Goal: Task Accomplishment & Management: Use online tool/utility

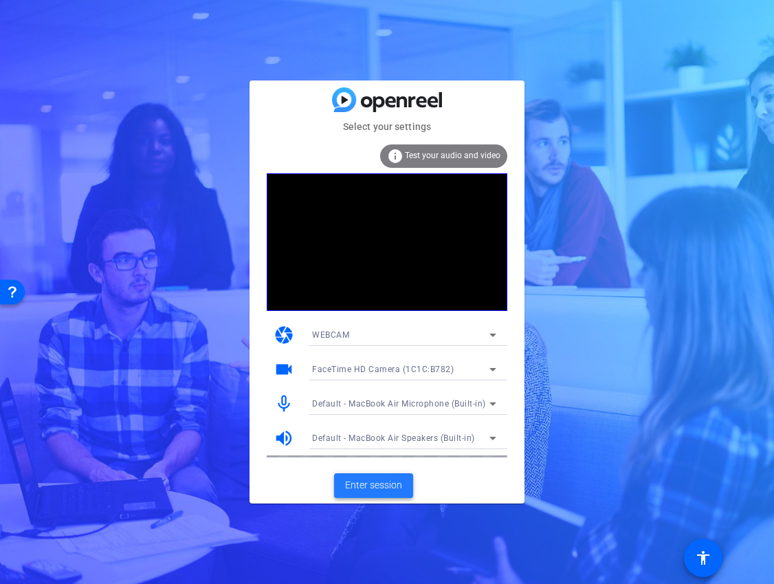
click at [396, 488] on span "Enter session" at bounding box center [373, 485] width 57 height 14
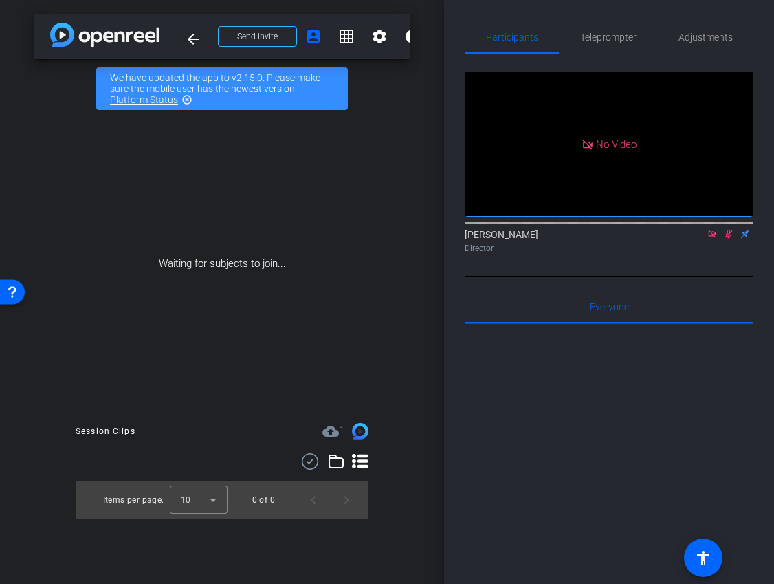
click at [713, 237] on icon at bounding box center [712, 234] width 8 height 8
click at [714, 239] on icon at bounding box center [712, 234] width 11 height 10
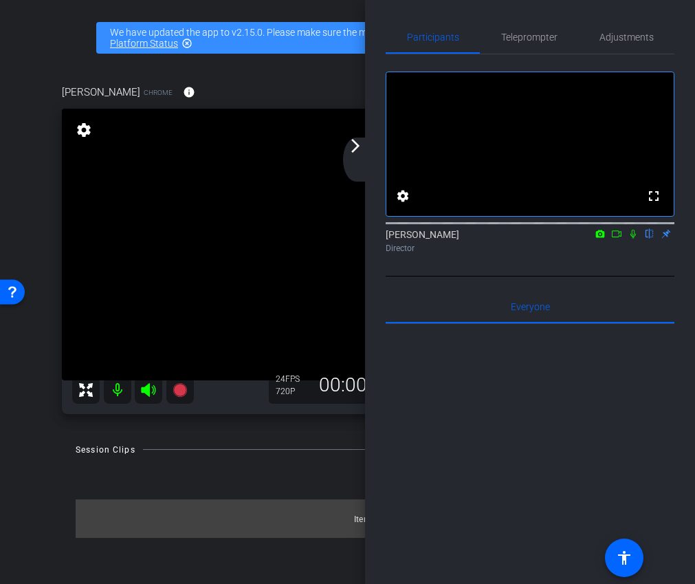
click at [356, 147] on mat-icon "arrow_forward_ios" at bounding box center [355, 146] width 17 height 17
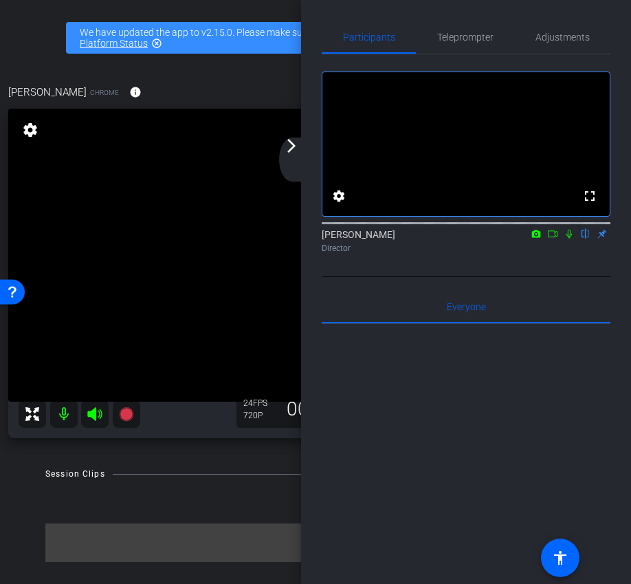
click at [290, 147] on mat-icon "arrow_forward_ios" at bounding box center [291, 146] width 17 height 17
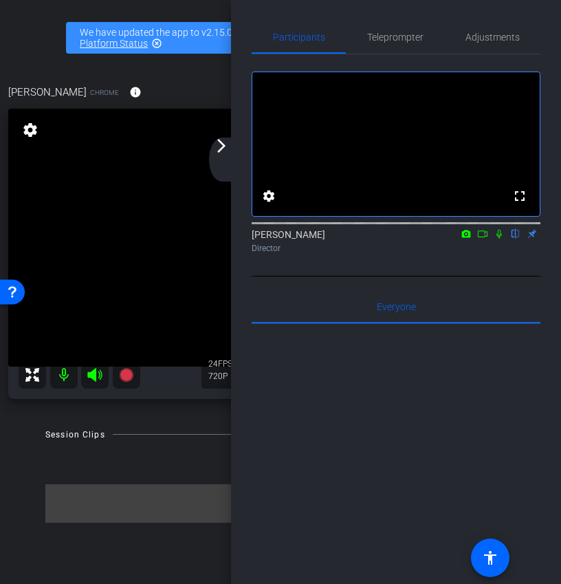
click at [231, 154] on div "arrow_back_ios_new arrow_forward_ios" at bounding box center [223, 160] width 29 height 44
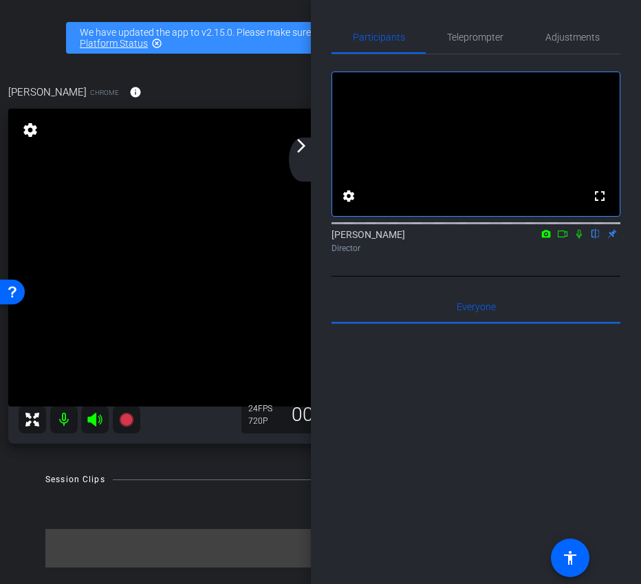
click at [308, 147] on mat-icon "arrow_forward_ios" at bounding box center [301, 146] width 17 height 17
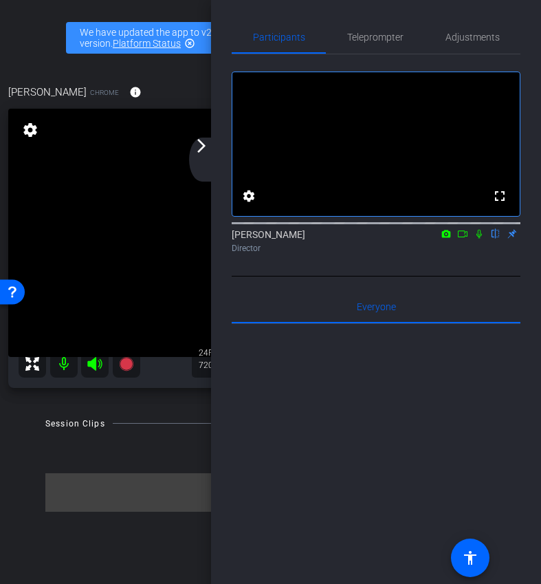
click at [211, 144] on div "arrow_back_ios_new arrow_forward_ios" at bounding box center [203, 160] width 29 height 44
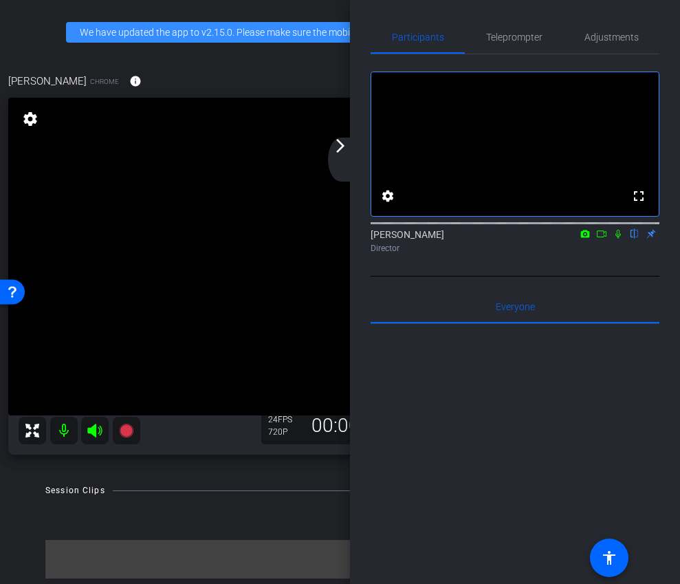
click at [348, 151] on mat-icon "arrow_forward_ios" at bounding box center [340, 146] width 17 height 17
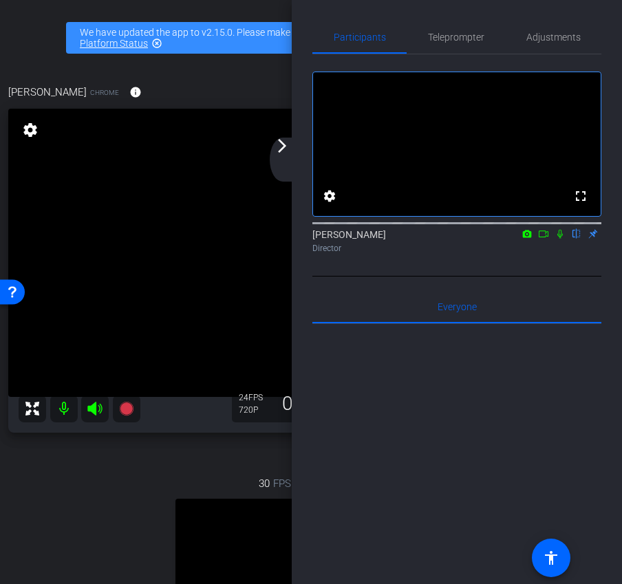
click at [279, 155] on div "arrow_back_ios_new arrow_forward_ios" at bounding box center [284, 160] width 29 height 44
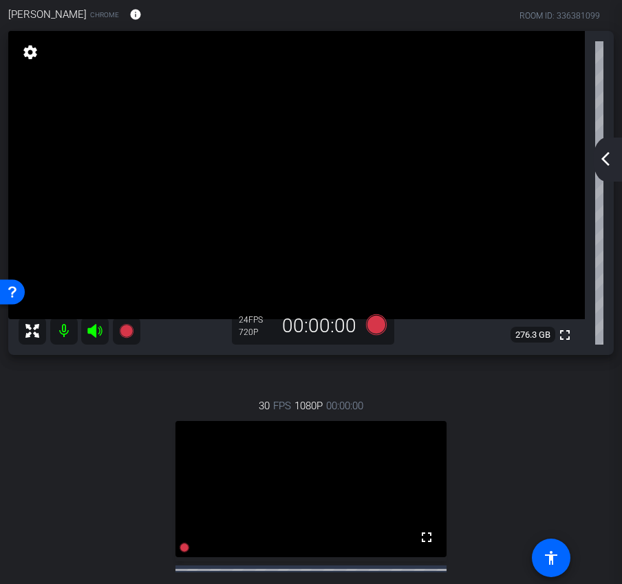
scroll to position [162, 0]
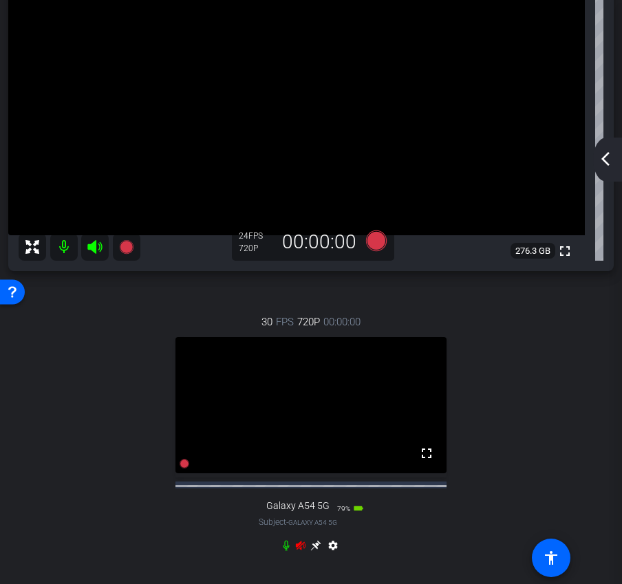
click at [300, 550] on icon at bounding box center [301, 545] width 10 height 9
click at [312, 551] on icon at bounding box center [315, 545] width 11 height 11
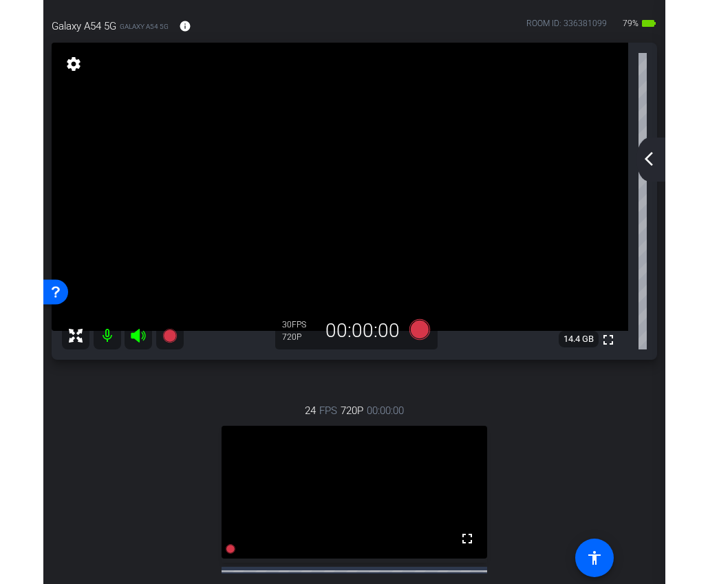
scroll to position [0, 0]
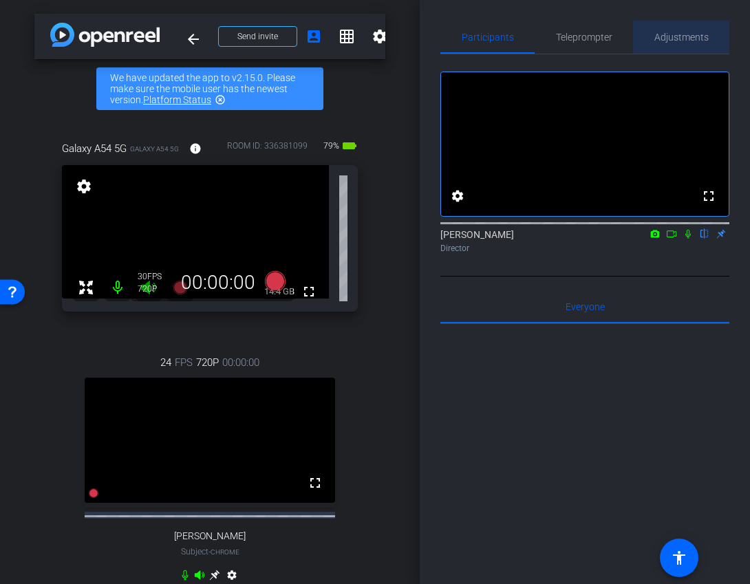
click at [695, 34] on span "Adjustments" at bounding box center [681, 37] width 54 height 10
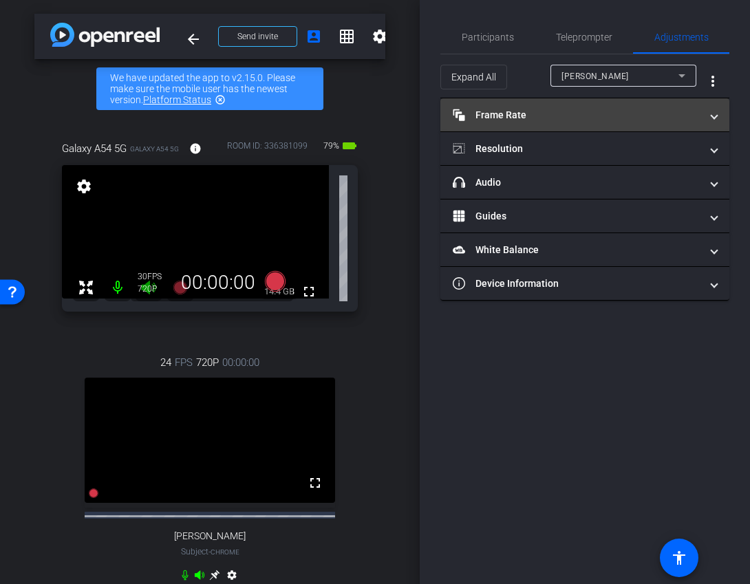
click at [622, 121] on mat-panel-title "Frame Rate Frame Rate" at bounding box center [577, 115] width 248 height 14
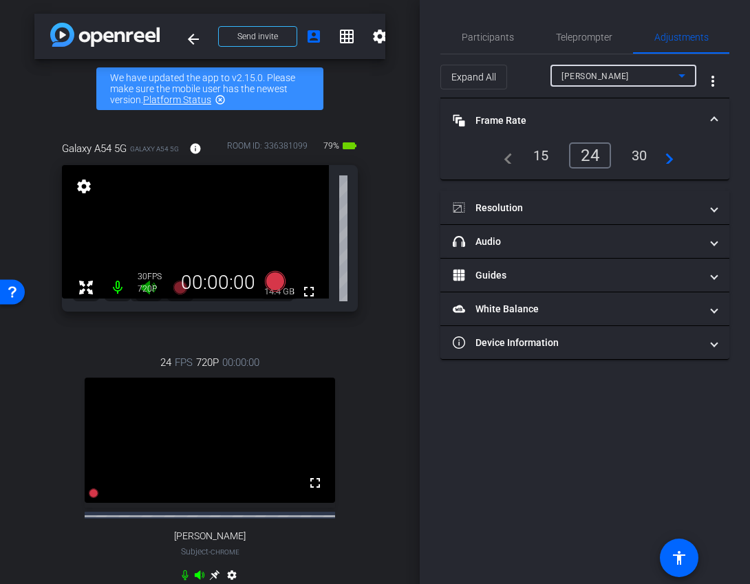
click at [592, 74] on span "[PERSON_NAME]" at bounding box center [594, 77] width 67 height 10
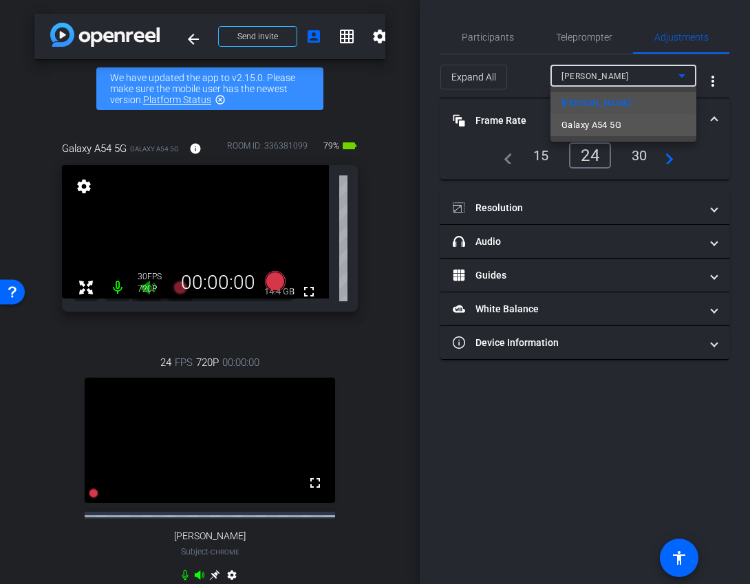
click at [591, 131] on span "Galaxy A54 5G" at bounding box center [591, 125] width 60 height 17
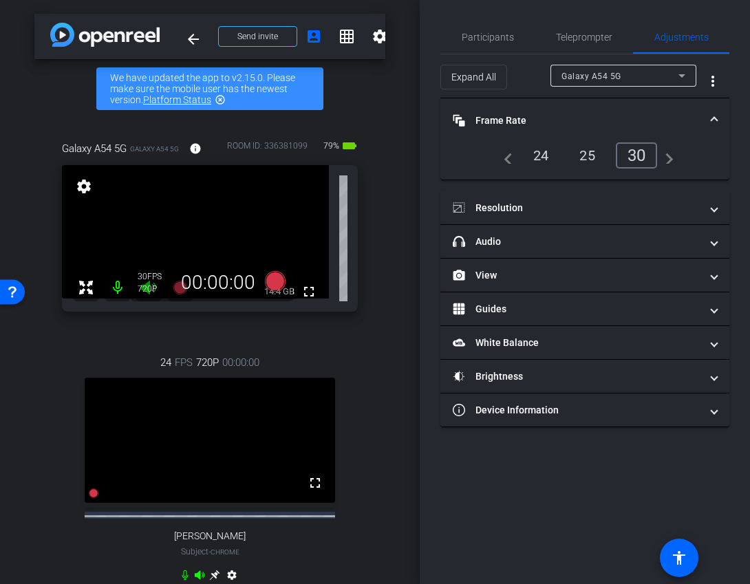
click at [540, 159] on div "24" at bounding box center [541, 155] width 36 height 23
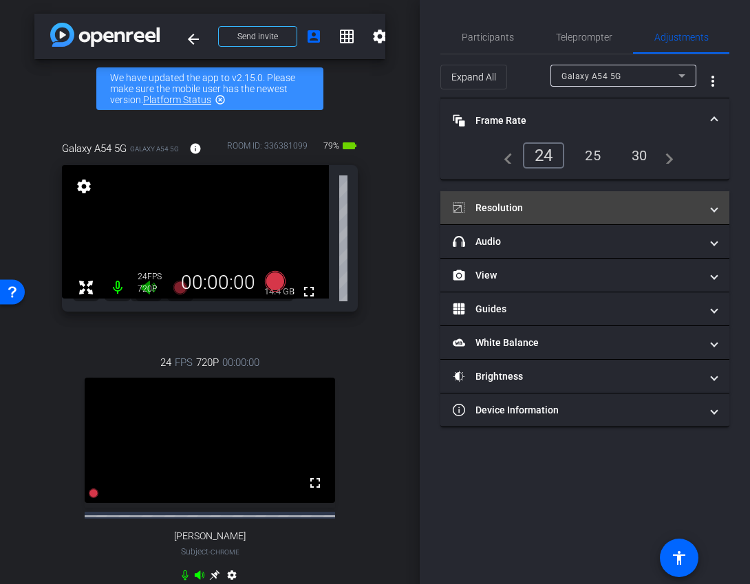
click at [536, 217] on mat-expansion-panel-header "Resolution" at bounding box center [584, 207] width 289 height 33
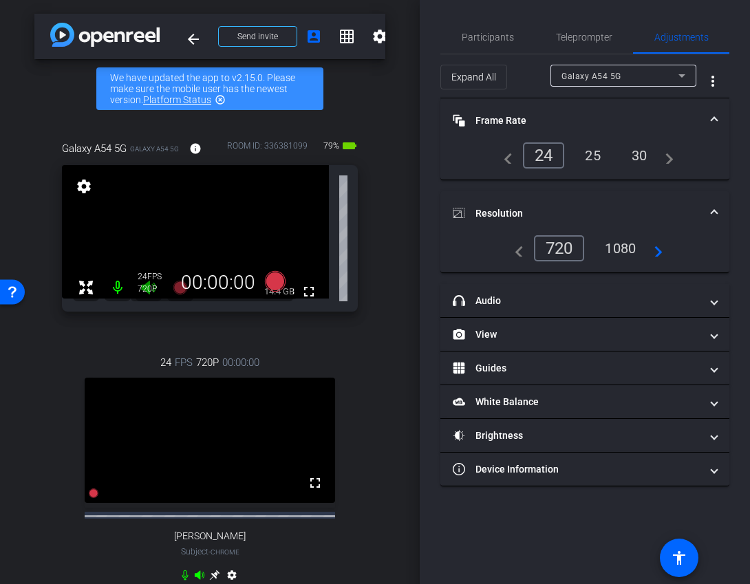
click at [626, 244] on div "1080" at bounding box center [620, 248] width 52 height 23
click at [625, 202] on mat-expansion-panel-header "Resolution" at bounding box center [584, 213] width 289 height 44
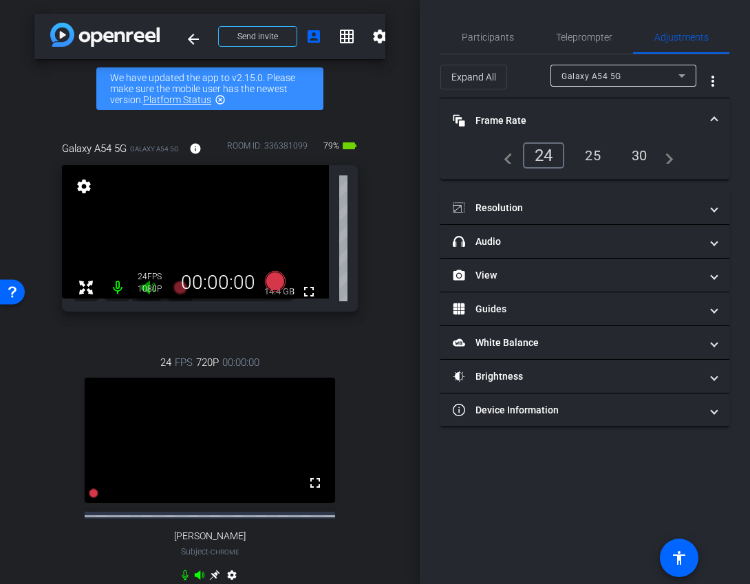
click at [600, 120] on mat-panel-title "Frame Rate Frame Rate" at bounding box center [577, 120] width 248 height 14
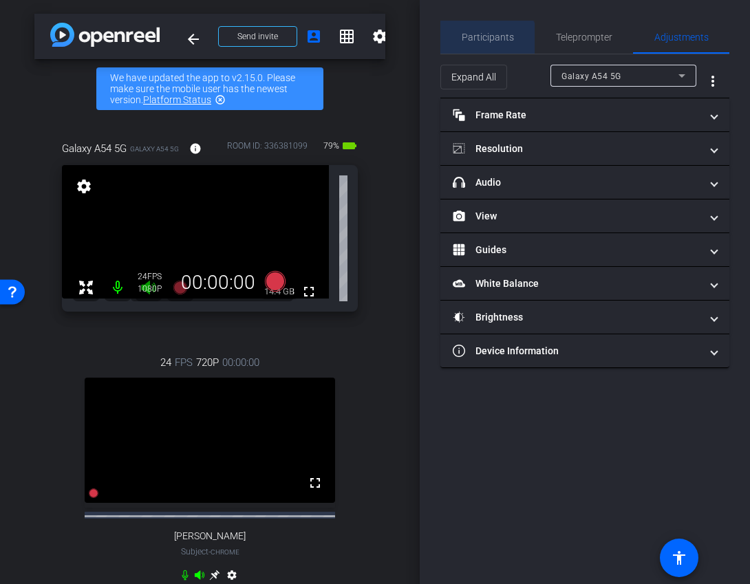
click at [484, 44] on span "Participants" at bounding box center [488, 37] width 52 height 33
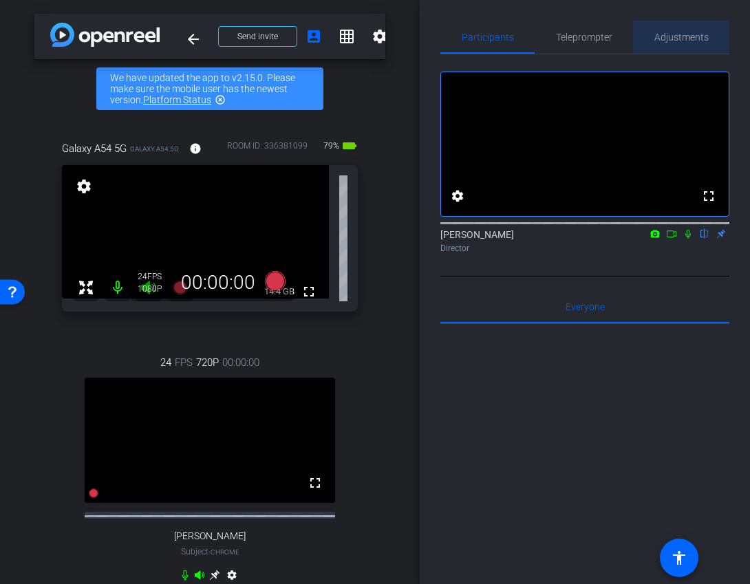
click at [671, 44] on span "Adjustments" at bounding box center [681, 37] width 54 height 33
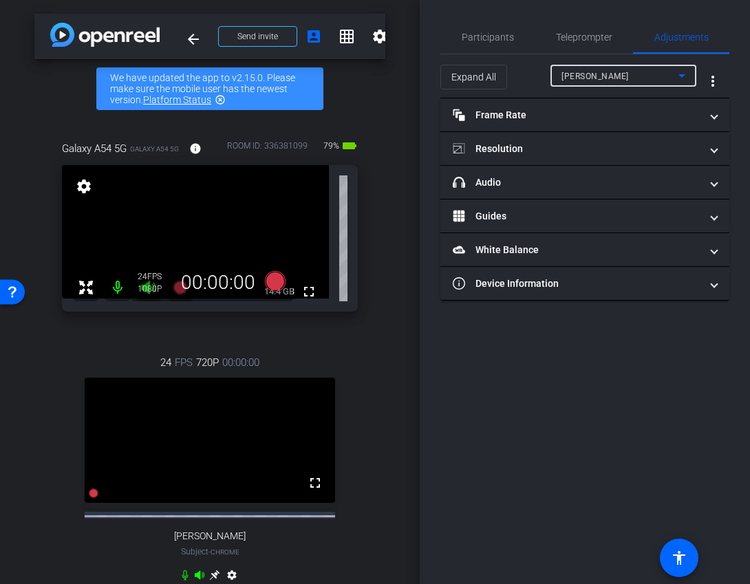
click at [596, 72] on span "[PERSON_NAME]" at bounding box center [594, 77] width 67 height 10
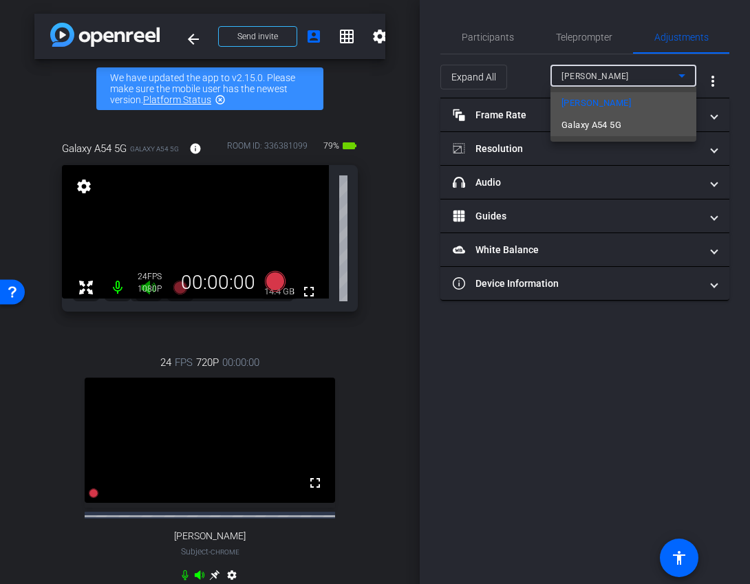
click at [600, 129] on span "Galaxy A54 5G" at bounding box center [591, 125] width 60 height 17
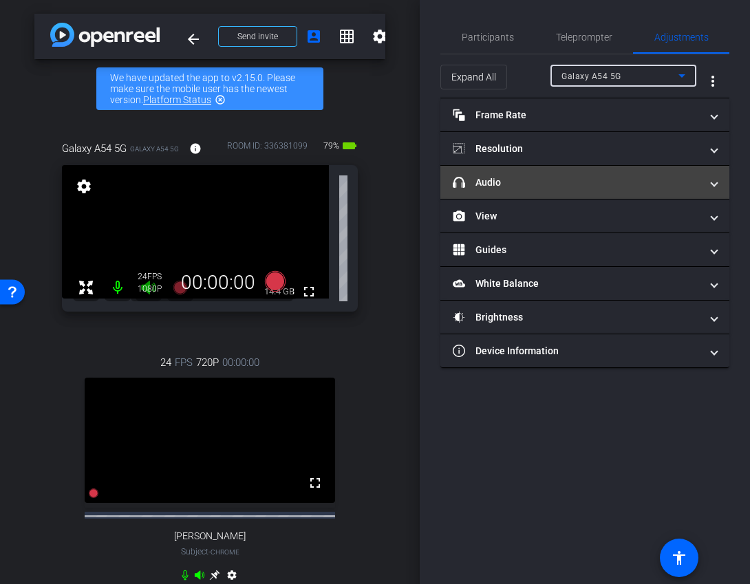
click at [565, 185] on mat-panel-title "headphone icon Audio" at bounding box center [577, 182] width 248 height 14
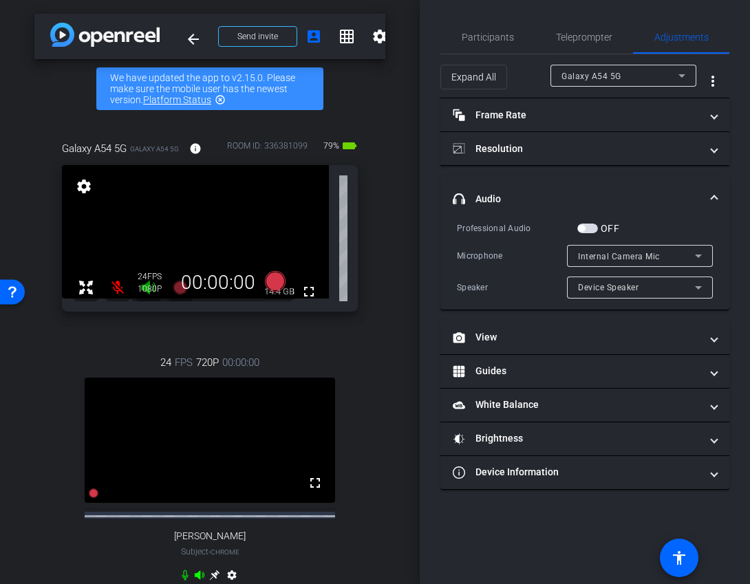
click at [595, 232] on span "button" at bounding box center [587, 229] width 21 height 10
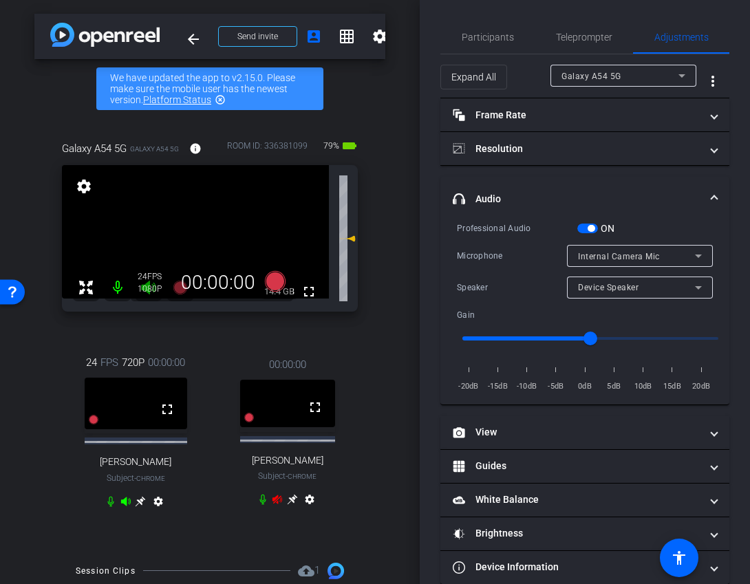
click at [596, 228] on span "button" at bounding box center [587, 229] width 21 height 10
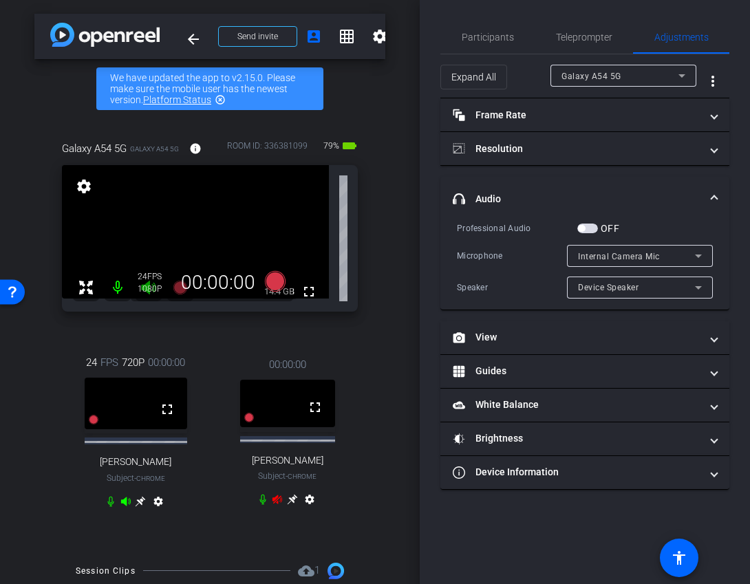
click at [623, 256] on span "Internal Camera Mic" at bounding box center [619, 257] width 82 height 10
click at [518, 274] on div at bounding box center [375, 292] width 750 height 584
click at [612, 288] on span "Device Speaker" at bounding box center [608, 288] width 61 height 10
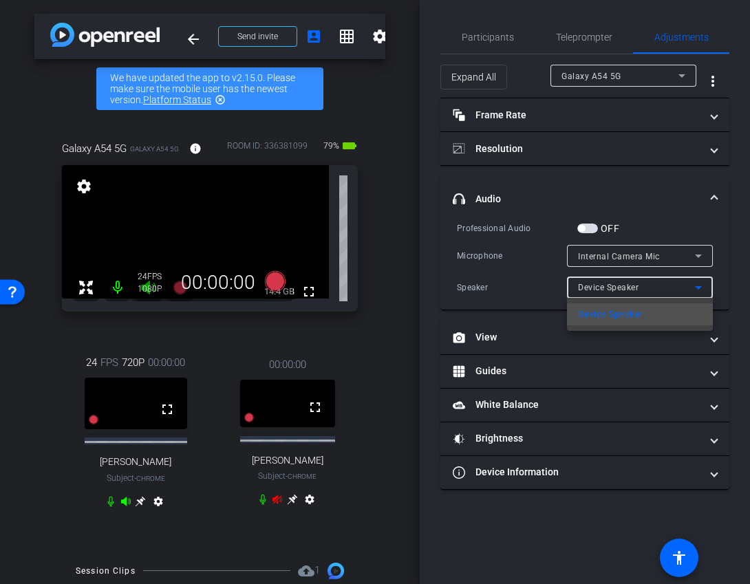
click at [514, 282] on div at bounding box center [375, 292] width 750 height 584
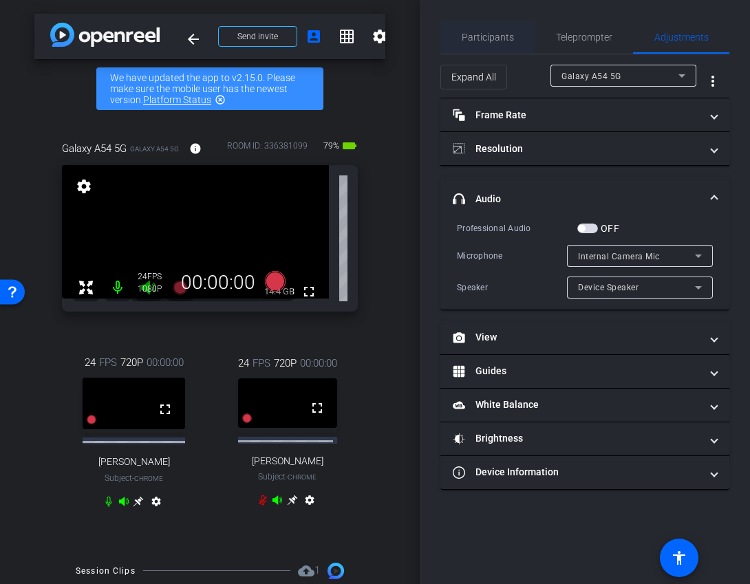
click at [498, 30] on span "Participants" at bounding box center [488, 37] width 52 height 33
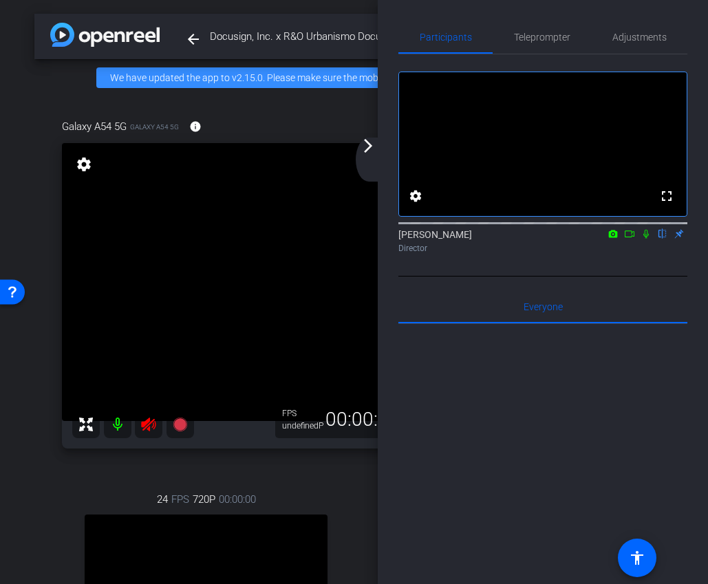
click at [365, 152] on mat-icon "arrow_forward_ios" at bounding box center [368, 146] width 17 height 17
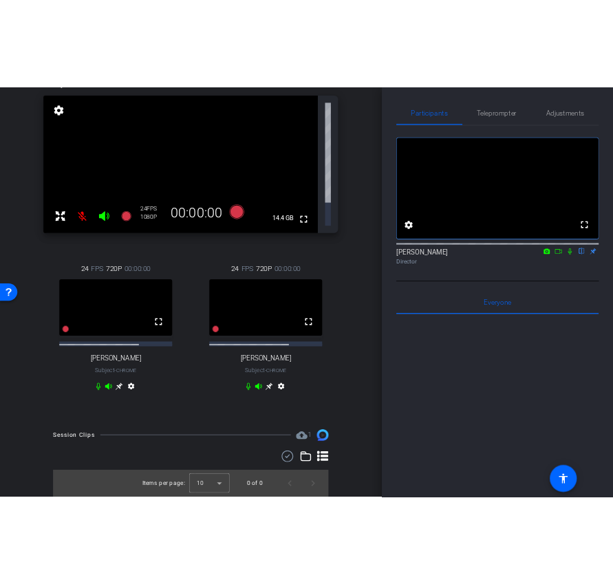
scroll to position [38, 0]
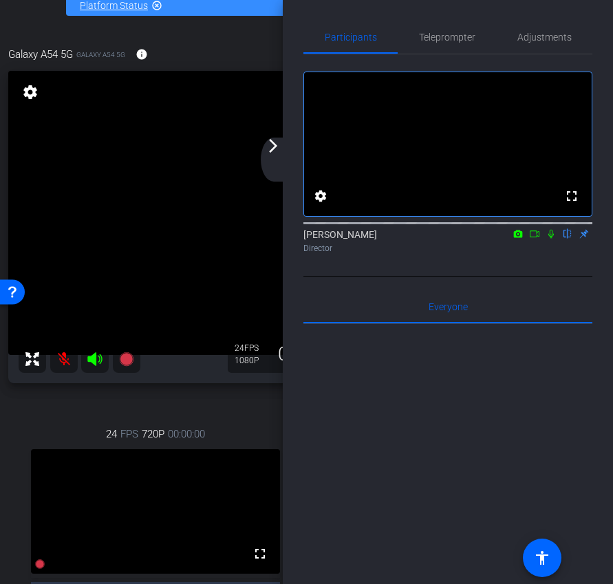
click at [281, 162] on div "arrow_back_ios_new arrow_forward_ios" at bounding box center [275, 160] width 29 height 44
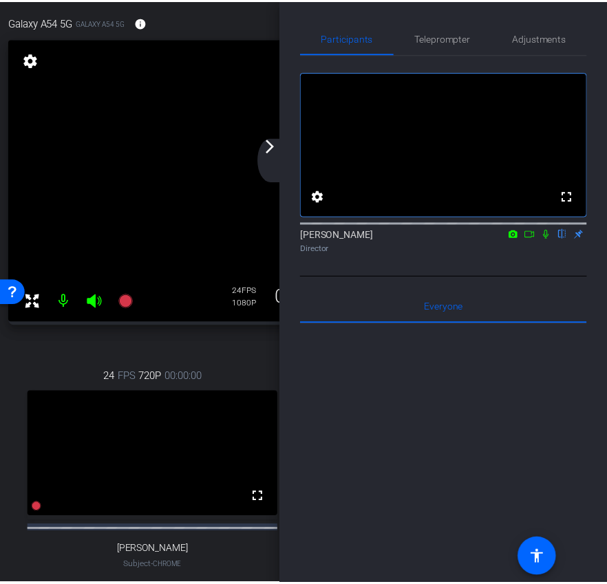
scroll to position [81, 0]
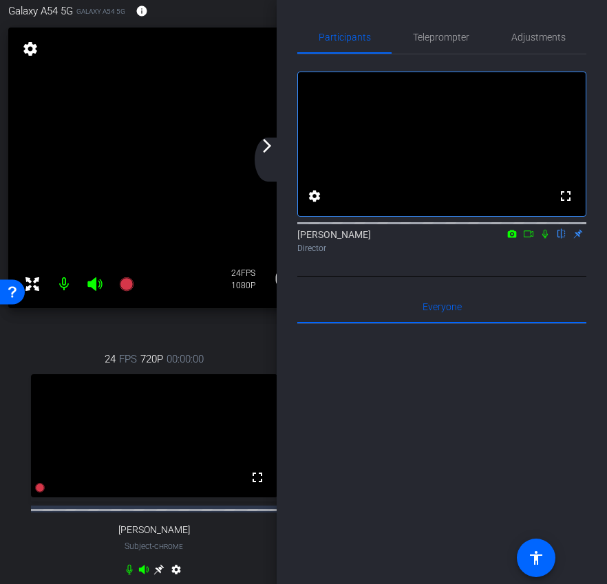
click at [263, 159] on div "arrow_back_ios_new arrow_forward_ios" at bounding box center [268, 160] width 29 height 44
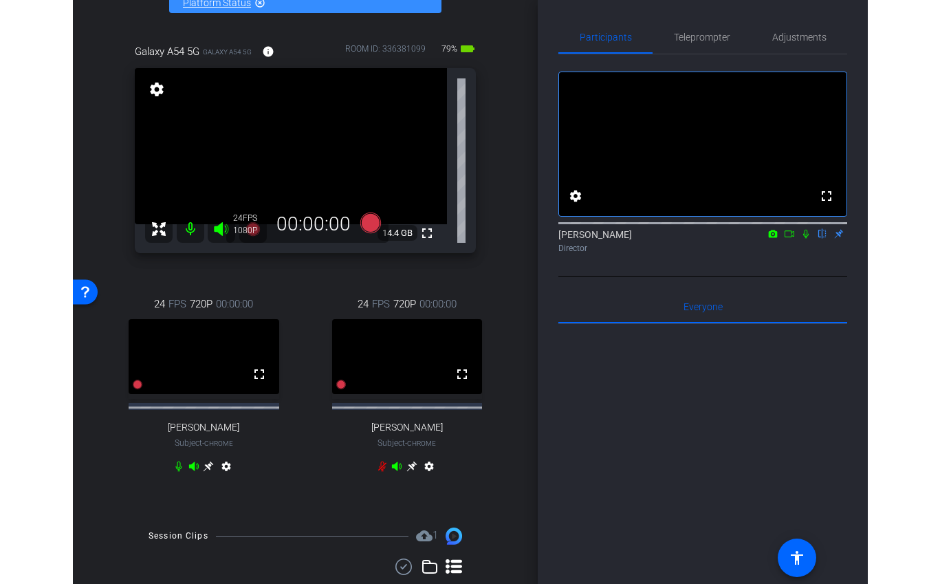
scroll to position [97, 0]
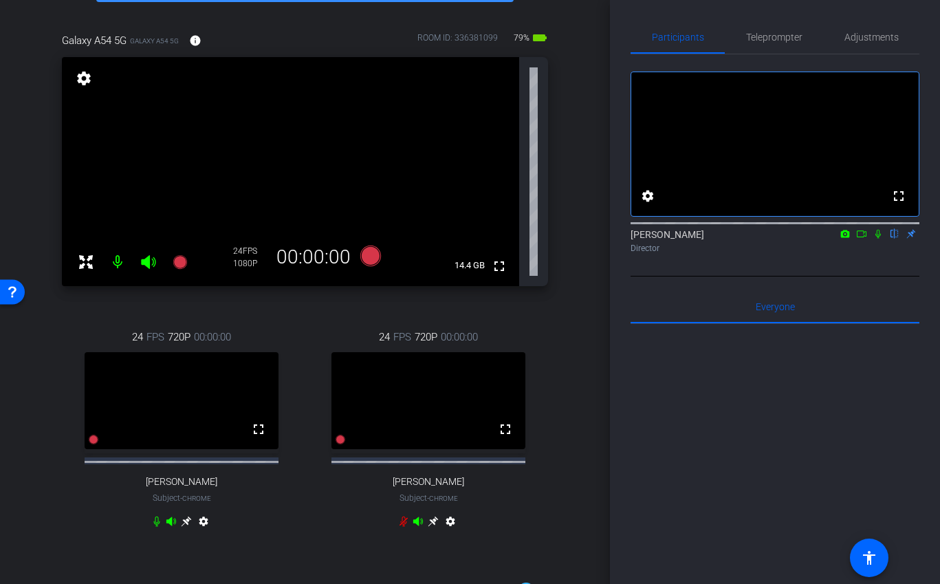
click at [774, 239] on icon at bounding box center [861, 234] width 11 height 10
click at [774, 239] on icon at bounding box center [878, 234] width 11 height 10
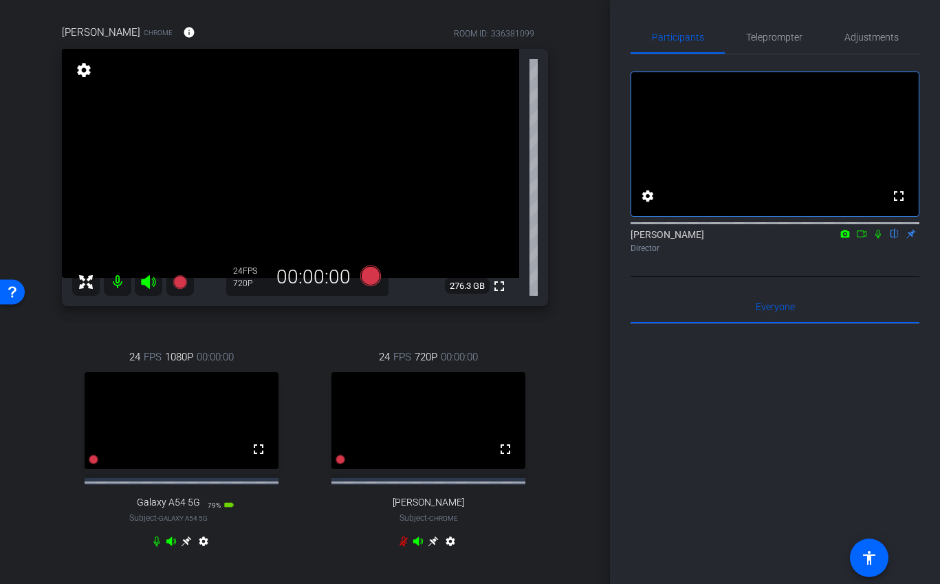
scroll to position [218, 0]
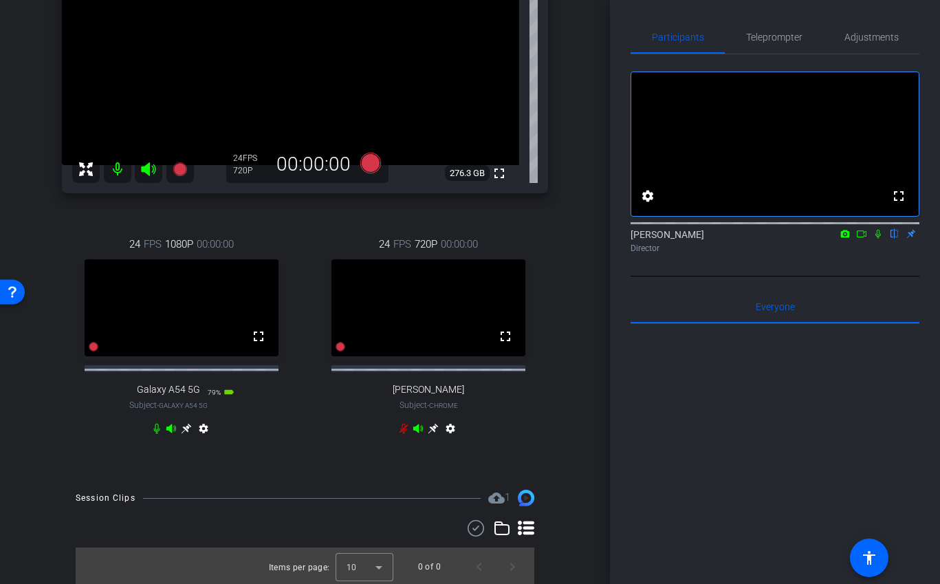
click at [186, 433] on icon at bounding box center [186, 428] width 11 height 11
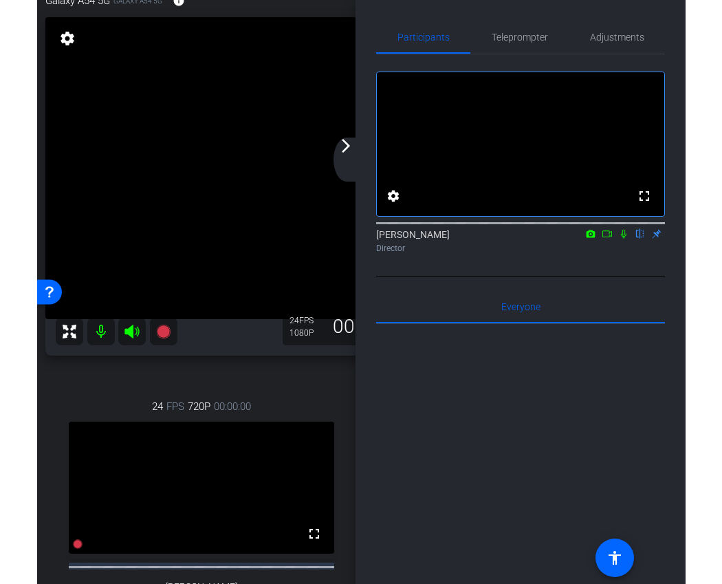
scroll to position [91, 0]
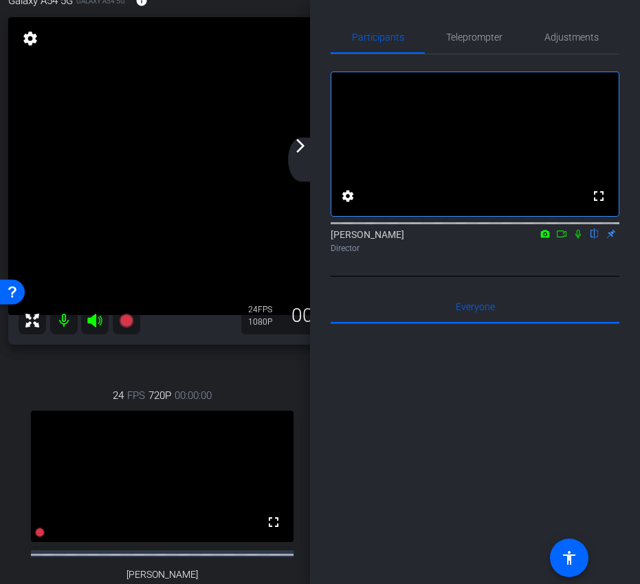
click at [307, 155] on div "arrow_back_ios_new arrow_forward_ios" at bounding box center [302, 160] width 29 height 44
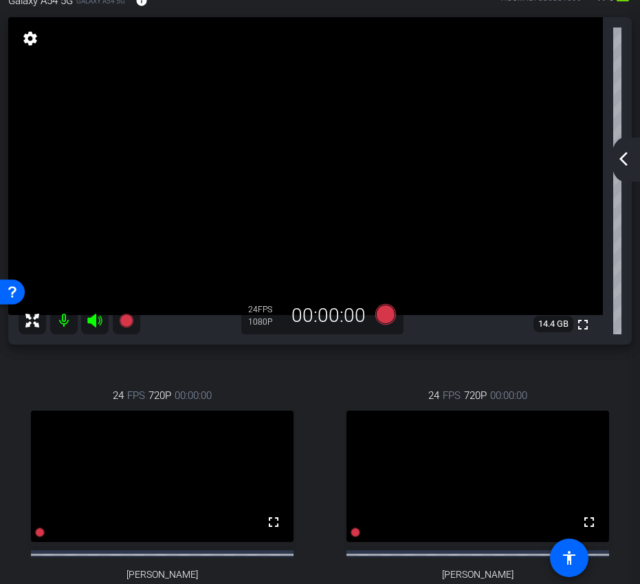
click at [625, 155] on mat-icon "arrow_back_ios_new" at bounding box center [624, 159] width 17 height 17
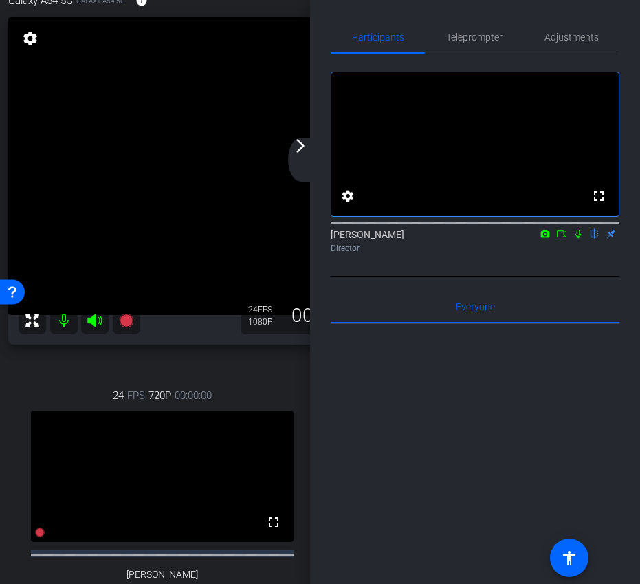
click at [306, 153] on mat-icon "arrow_forward_ios" at bounding box center [300, 146] width 17 height 17
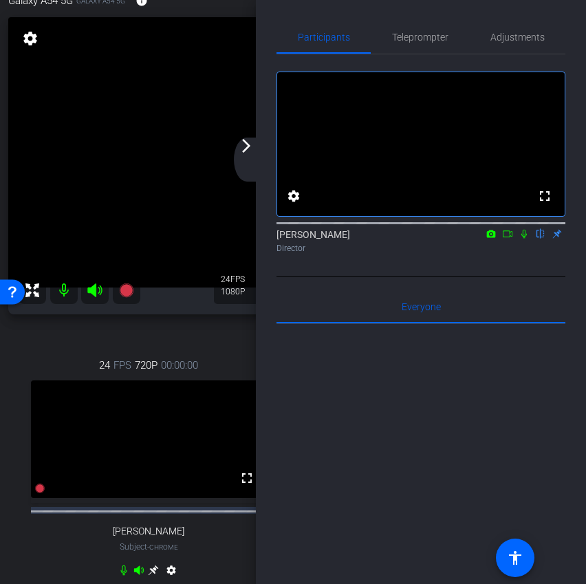
click at [240, 158] on div "arrow_back_ios_new arrow_forward_ios" at bounding box center [248, 160] width 29 height 44
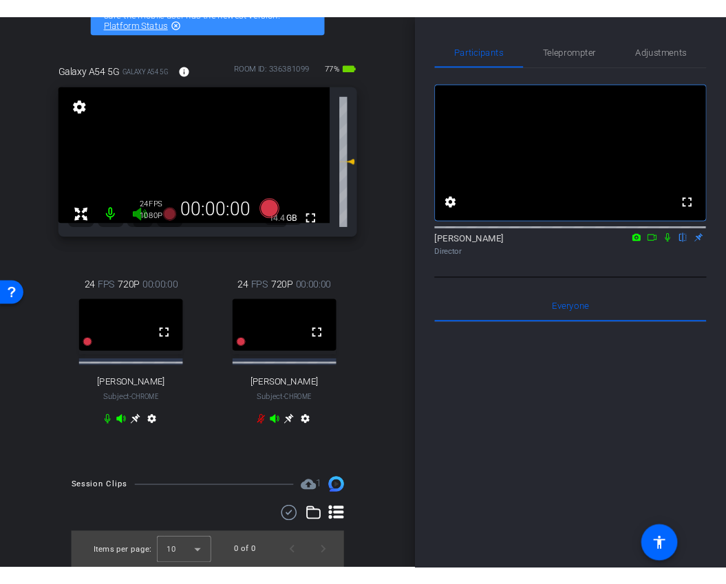
scroll to position [97, 0]
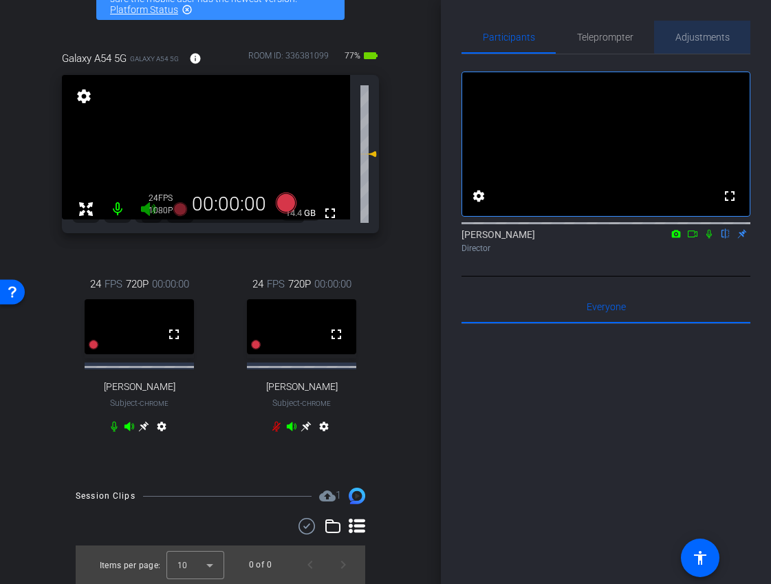
click at [717, 36] on span "Adjustments" at bounding box center [702, 37] width 54 height 10
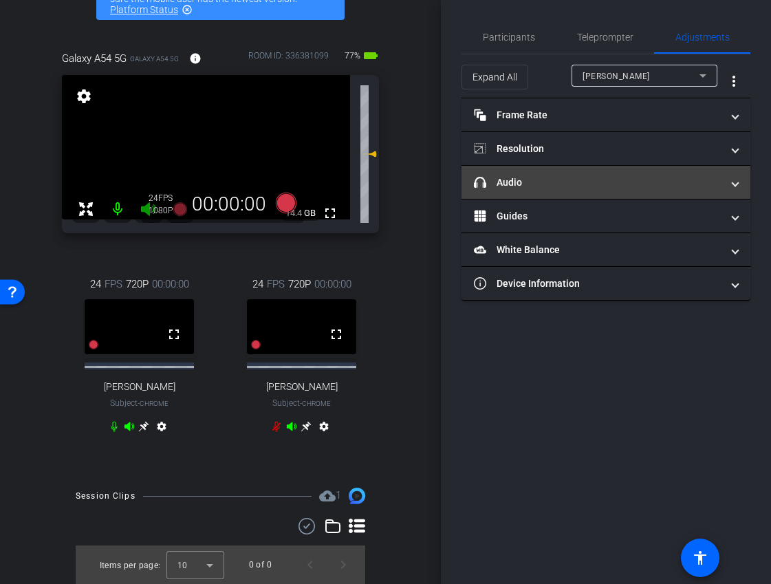
click at [661, 188] on mat-panel-title "headphone icon Audio" at bounding box center [598, 182] width 248 height 14
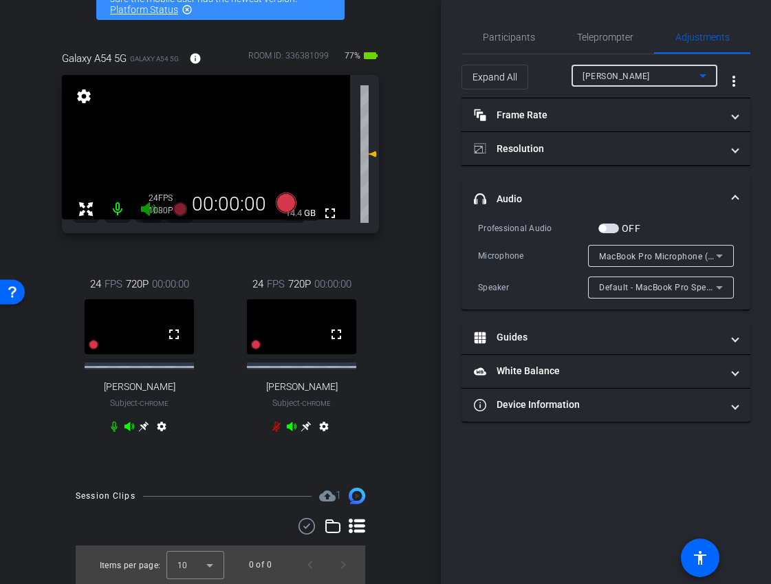
click at [650, 72] on span "[PERSON_NAME]" at bounding box center [616, 77] width 67 height 10
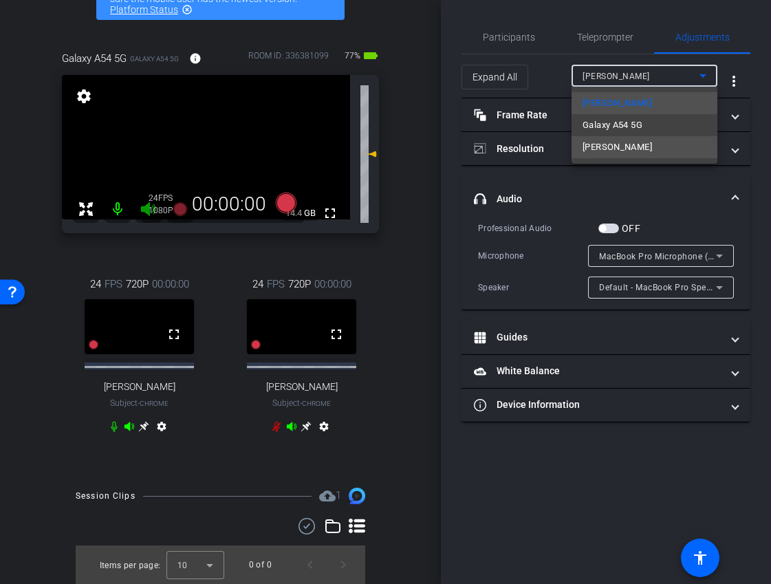
click at [638, 152] on mat-option "[PERSON_NAME]" at bounding box center [645, 147] width 146 height 22
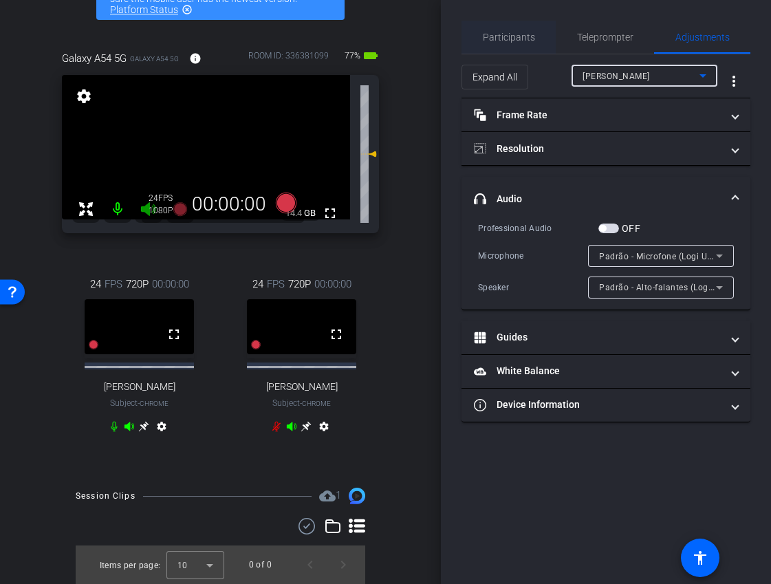
click at [524, 34] on span "Participants" at bounding box center [509, 37] width 52 height 10
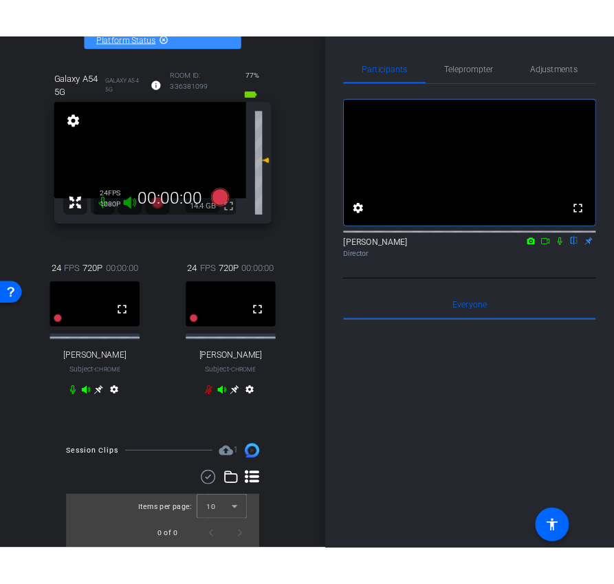
scroll to position [80, 0]
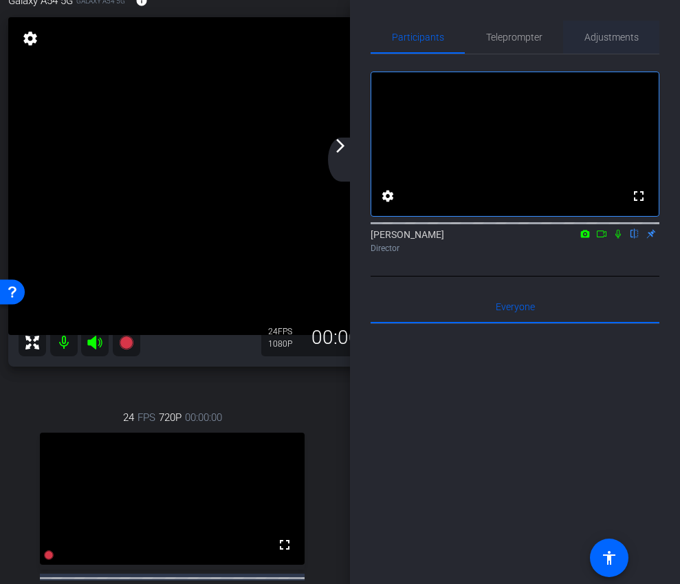
click at [611, 32] on span "Adjustments" at bounding box center [612, 37] width 54 height 10
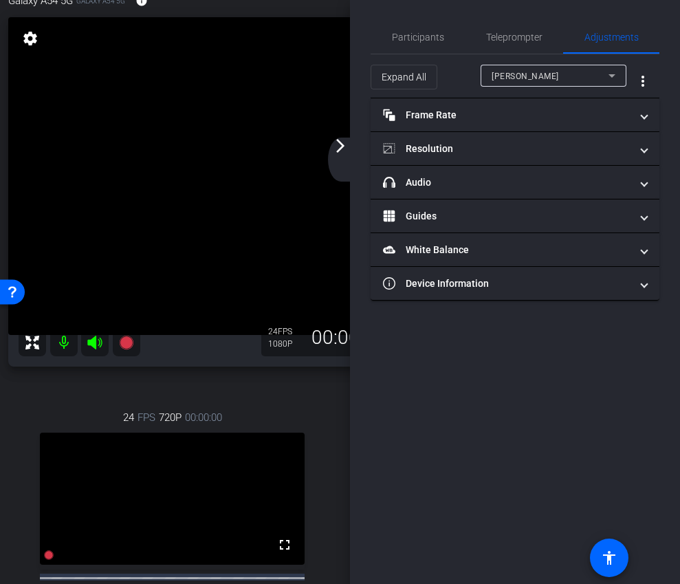
click at [544, 85] on div "[PERSON_NAME]" at bounding box center [554, 76] width 124 height 22
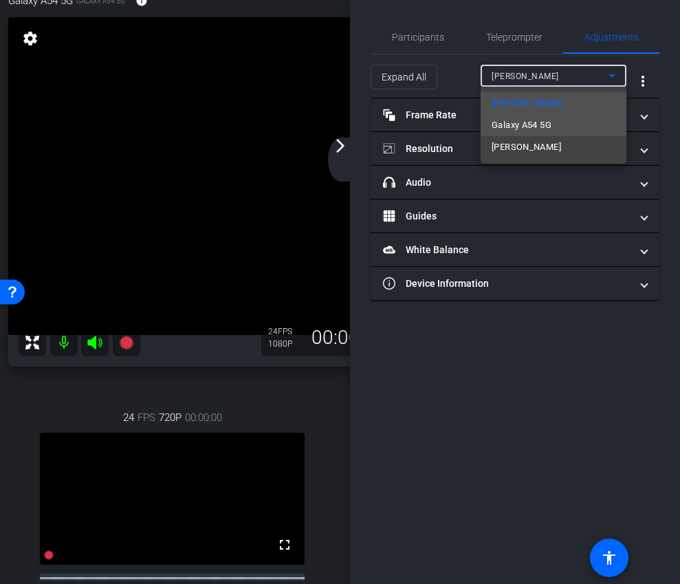
click at [541, 127] on span "Galaxy A54 5G" at bounding box center [522, 125] width 60 height 17
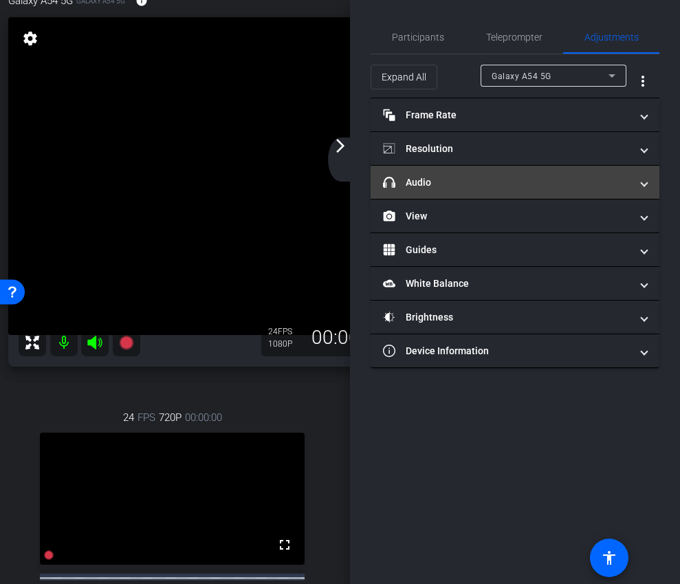
click at [482, 194] on mat-expansion-panel-header "headphone icon Audio" at bounding box center [515, 182] width 289 height 33
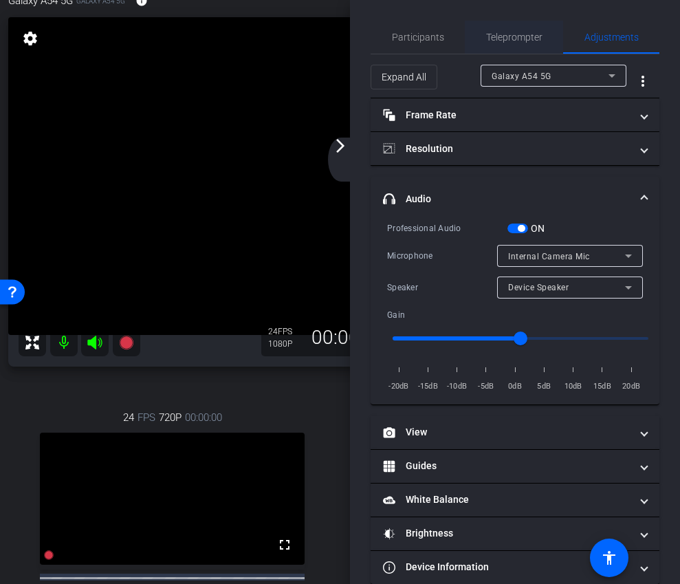
click at [495, 43] on span "Teleprompter" at bounding box center [514, 37] width 56 height 33
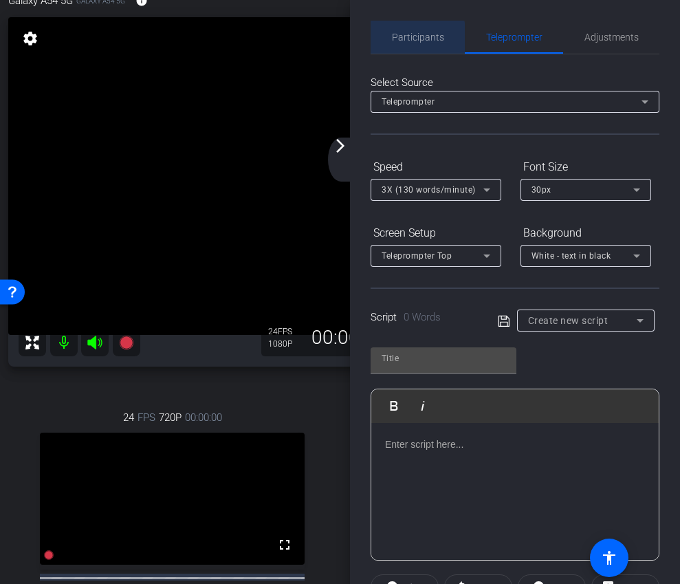
click at [407, 39] on span "Participants" at bounding box center [418, 37] width 52 height 10
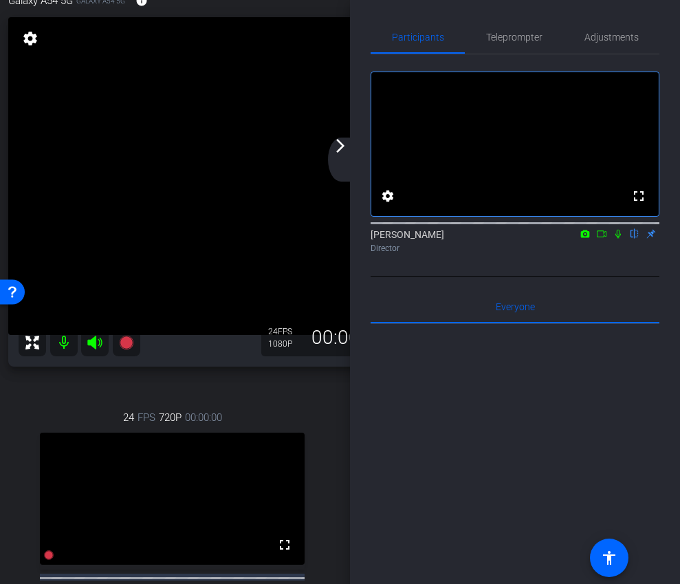
click at [342, 153] on mat-icon "arrow_forward_ios" at bounding box center [340, 146] width 17 height 17
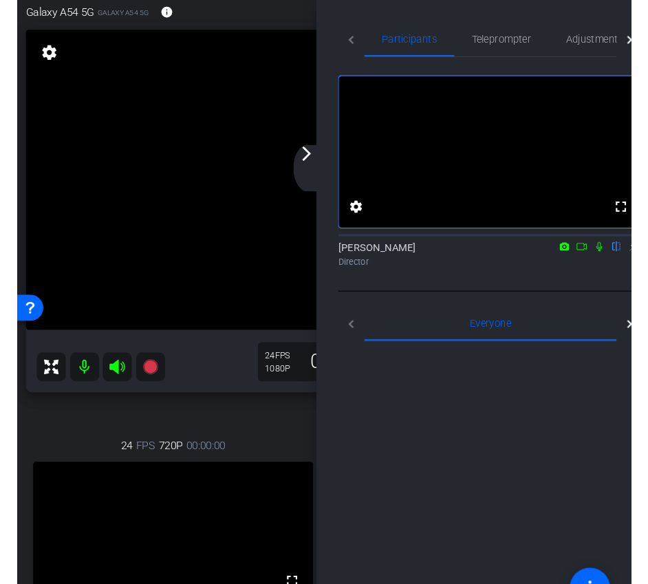
scroll to position [91, 0]
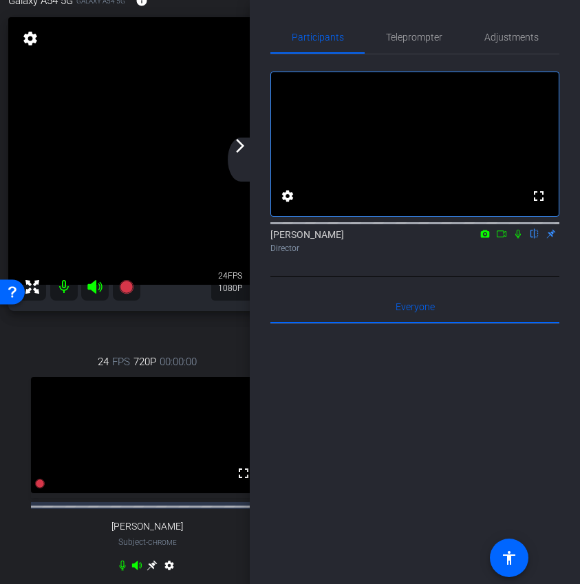
click at [240, 147] on mat-icon "arrow_forward_ios" at bounding box center [240, 146] width 17 height 17
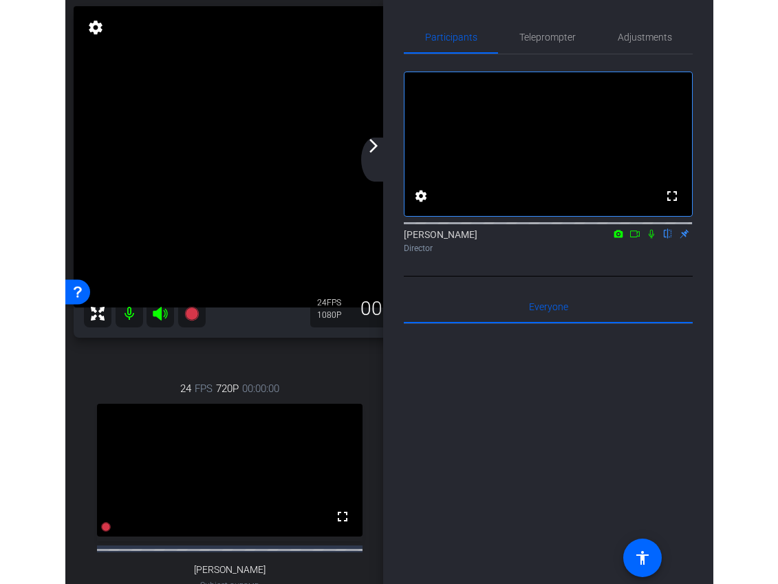
scroll to position [80, 0]
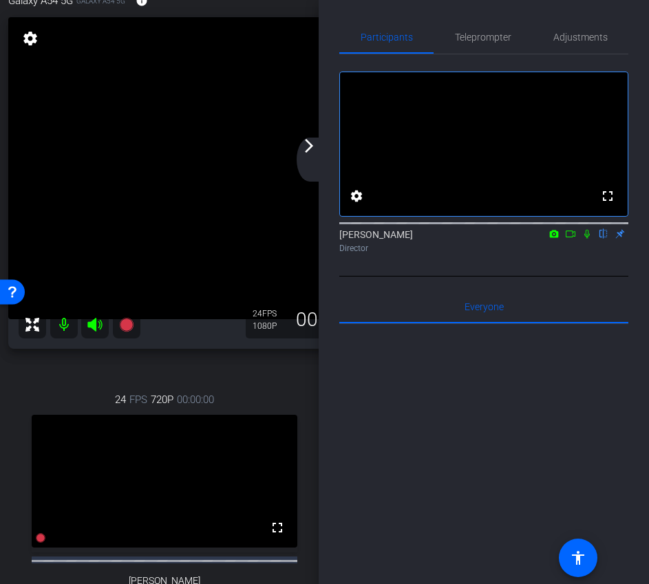
click at [310, 156] on div "arrow_back_ios_new arrow_forward_ios" at bounding box center [310, 160] width 29 height 44
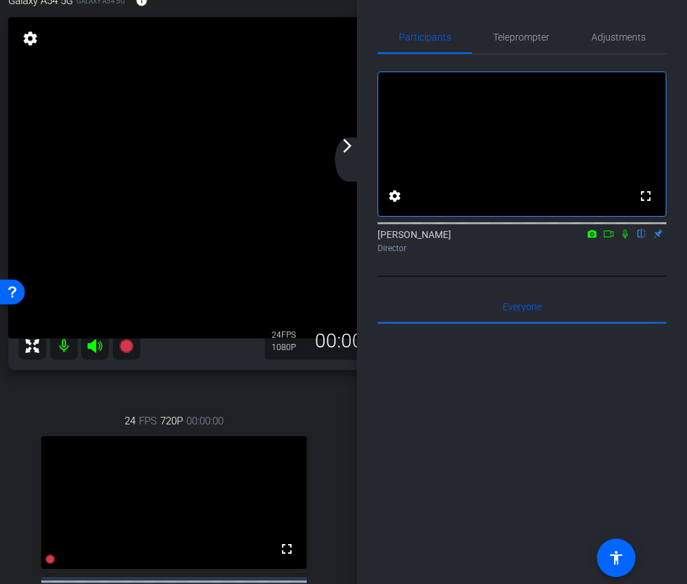
click at [346, 156] on div "arrow_back_ios_new arrow_forward_ios" at bounding box center [349, 160] width 29 height 44
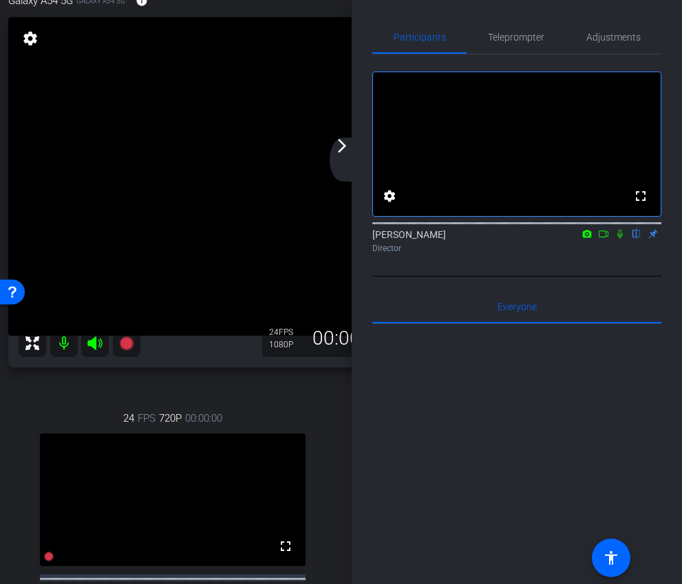
click at [338, 158] on div "arrow_back_ios_new arrow_forward_ios" at bounding box center [343, 160] width 29 height 44
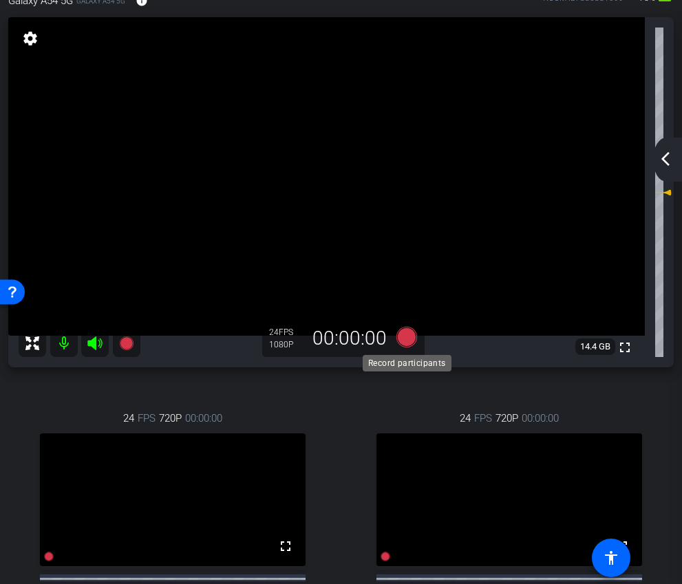
click at [407, 342] on icon at bounding box center [406, 337] width 21 height 21
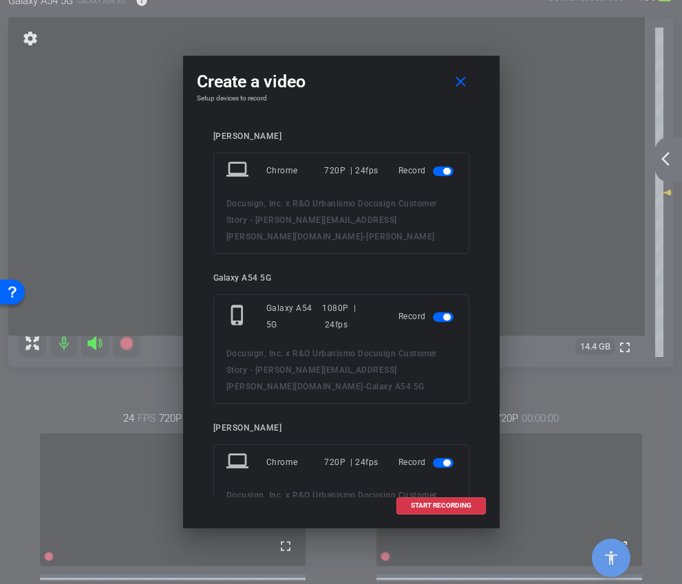
click at [440, 466] on span "button" at bounding box center [443, 463] width 21 height 10
click at [443, 170] on span "button" at bounding box center [446, 171] width 7 height 7
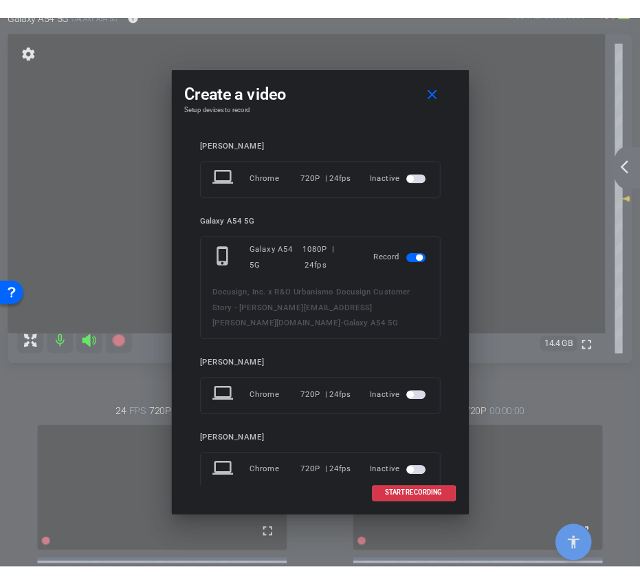
scroll to position [37, 0]
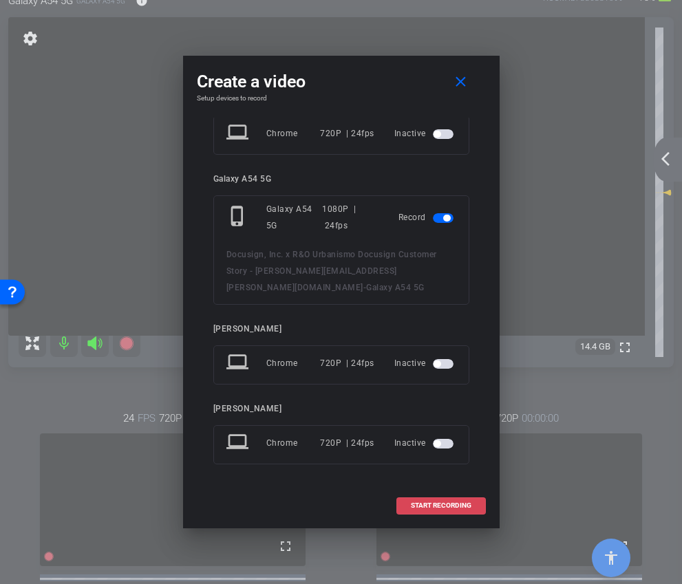
click at [427, 506] on span "START RECORDING" at bounding box center [441, 505] width 61 height 7
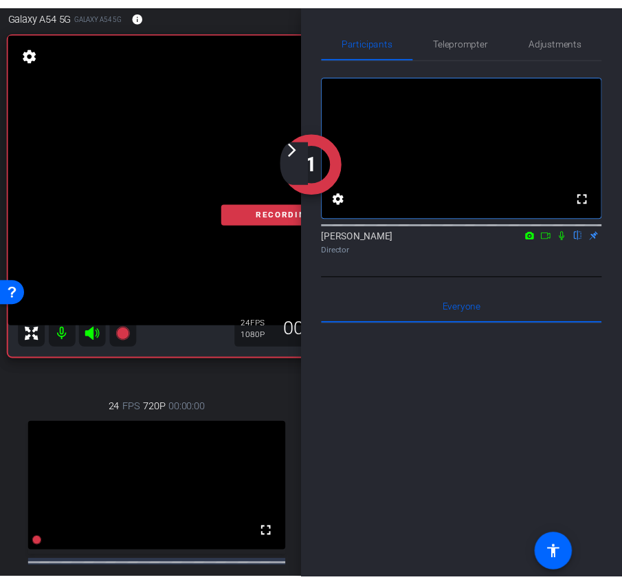
scroll to position [91, 0]
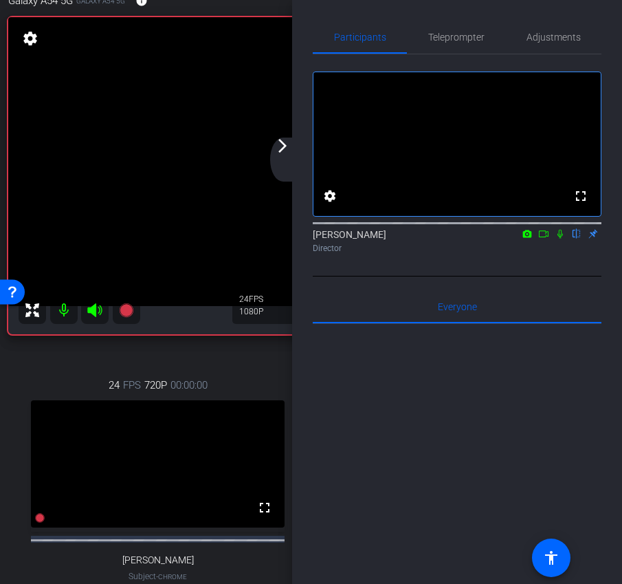
click at [288, 155] on div "arrow_back_ios_new arrow_forward_ios" at bounding box center [284, 160] width 29 height 44
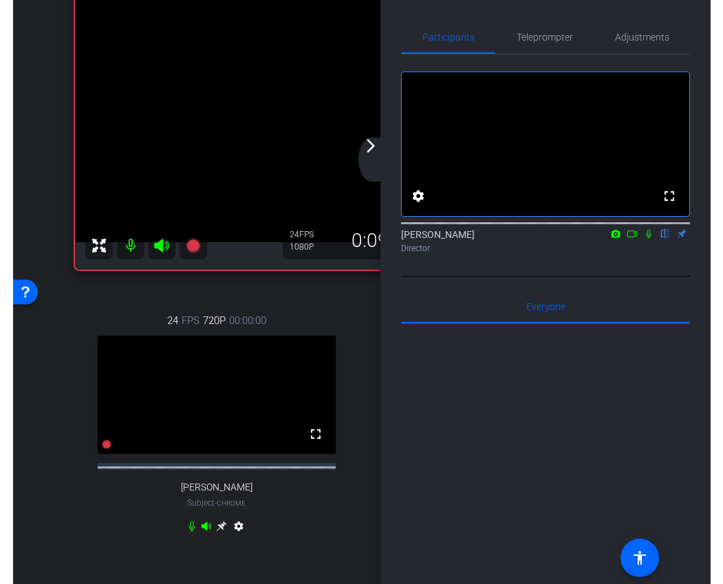
scroll to position [83, 0]
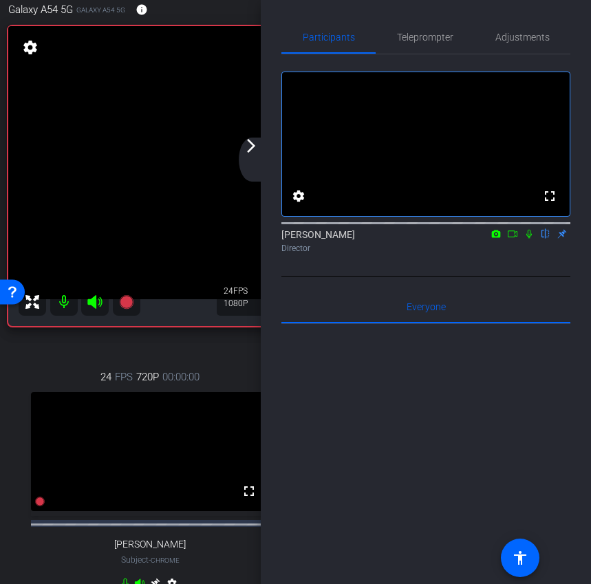
click at [252, 155] on div "arrow_back_ios_new arrow_forward_ios" at bounding box center [253, 160] width 29 height 44
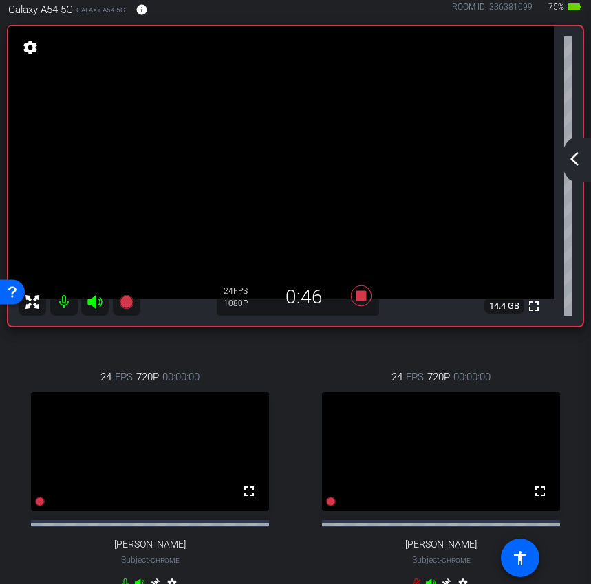
click at [557, 153] on div "fullscreen settings 14.4 GB" at bounding box center [295, 176] width 574 height 300
click at [572, 158] on mat-icon "arrow_back_ios_new" at bounding box center [574, 159] width 17 height 17
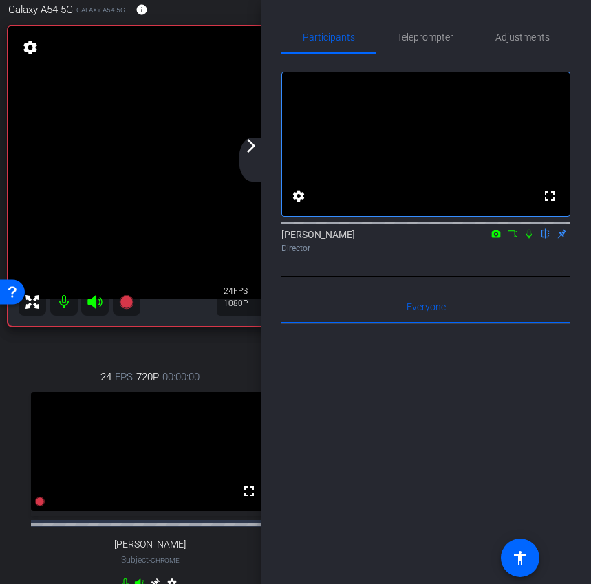
click at [254, 165] on div "arrow_back_ios_new arrow_forward_ios" at bounding box center [253, 160] width 29 height 44
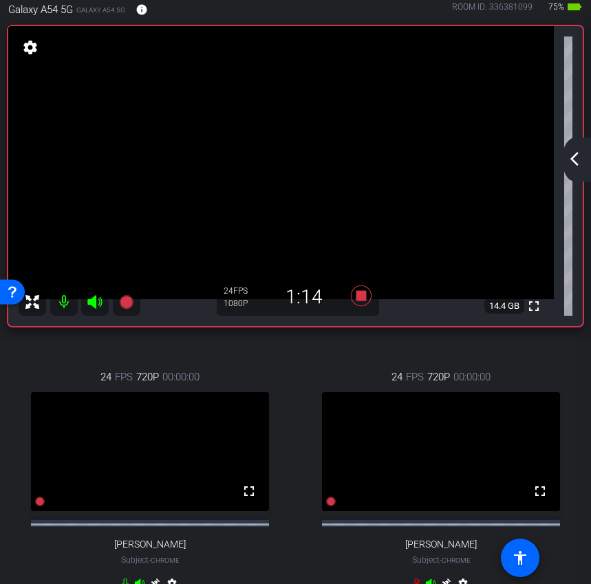
click at [581, 153] on mat-icon "arrow_back_ios_new" at bounding box center [574, 159] width 17 height 17
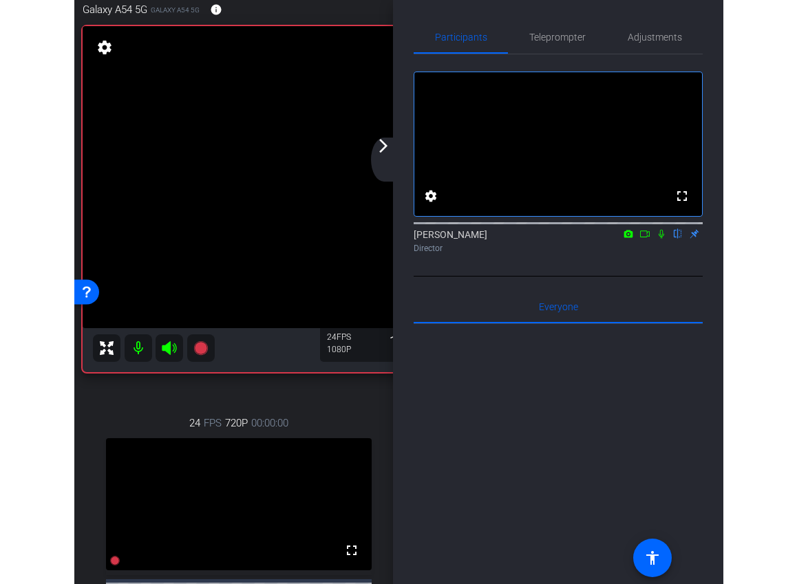
scroll to position [26, 0]
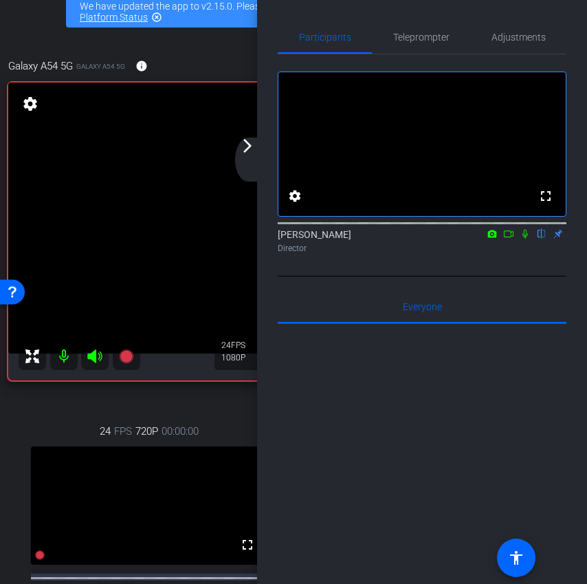
click at [248, 149] on mat-icon "arrow_forward_ios" at bounding box center [247, 146] width 17 height 17
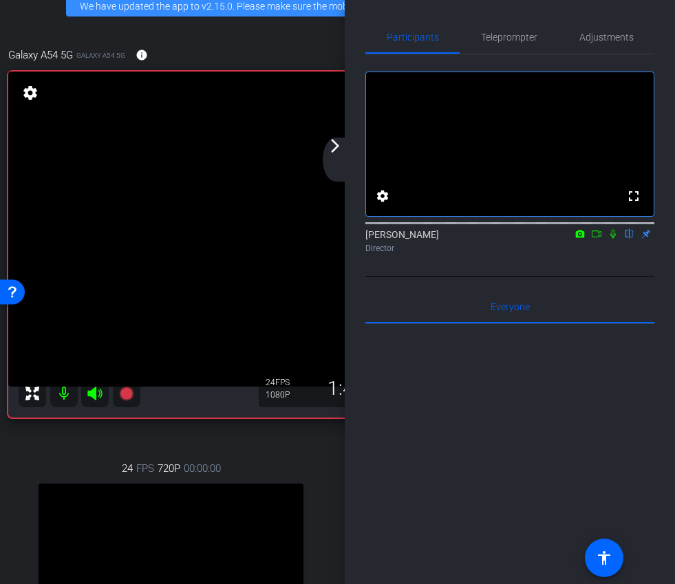
click at [340, 148] on mat-icon "arrow_forward_ios" at bounding box center [335, 146] width 17 height 17
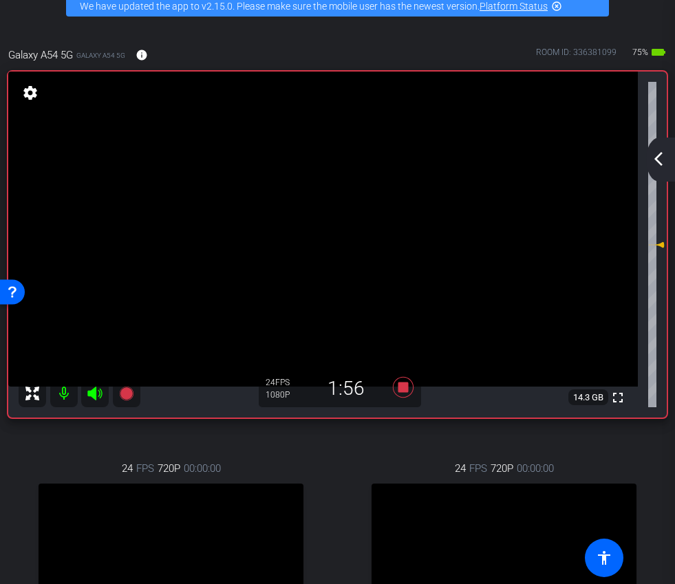
click at [660, 151] on mat-icon "arrow_back_ios_new" at bounding box center [658, 159] width 17 height 17
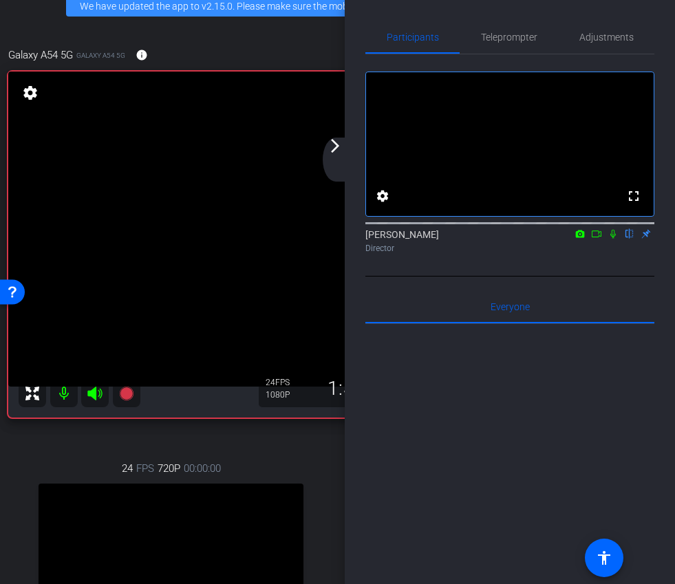
click at [347, 164] on div "arrow_back_ios_new arrow_forward_ios" at bounding box center [337, 160] width 29 height 44
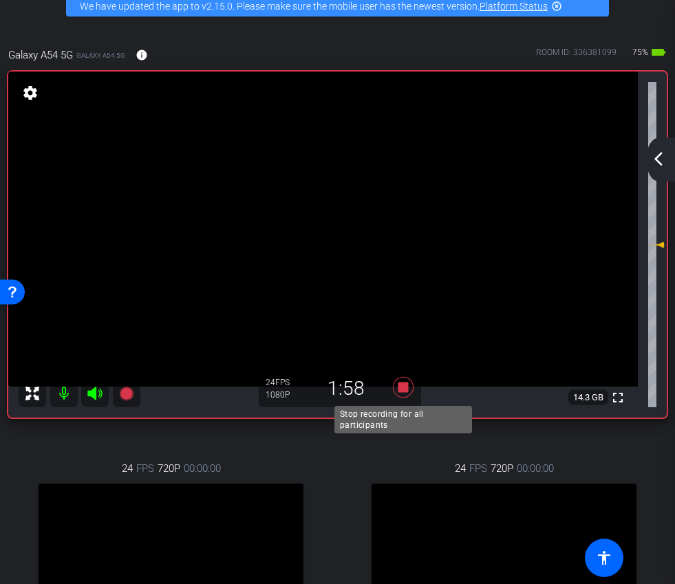
click at [400, 397] on icon at bounding box center [402, 387] width 21 height 21
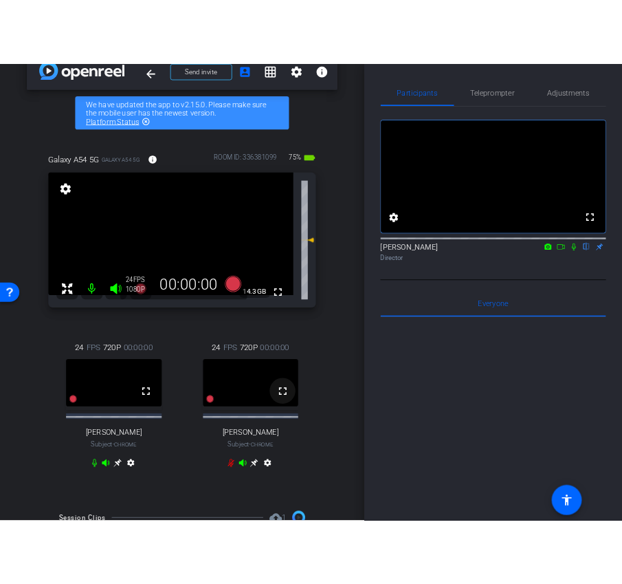
scroll to position [178, 0]
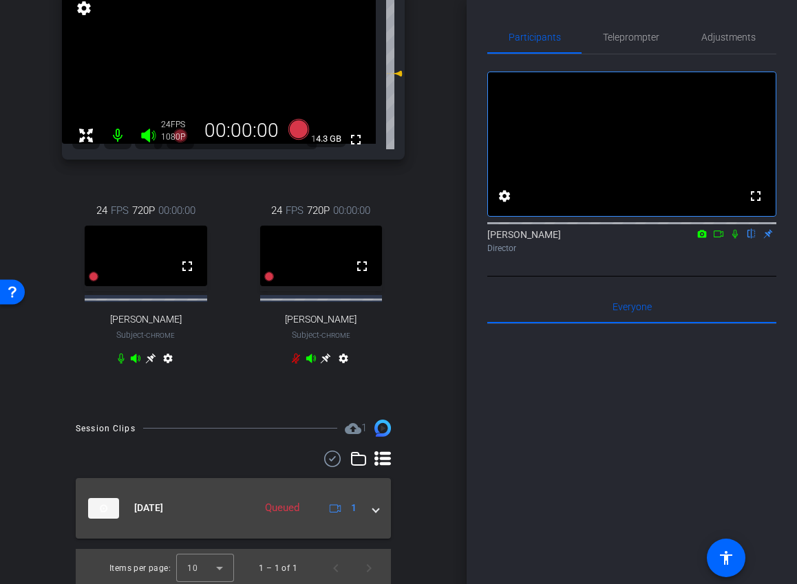
click at [373, 503] on span at bounding box center [376, 508] width 6 height 14
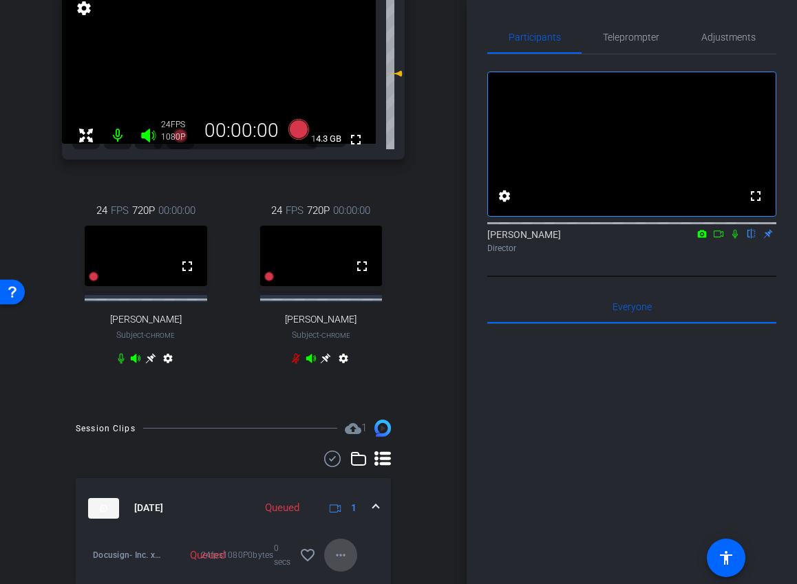
click at [341, 547] on mat-icon "more_horiz" at bounding box center [340, 555] width 17 height 17
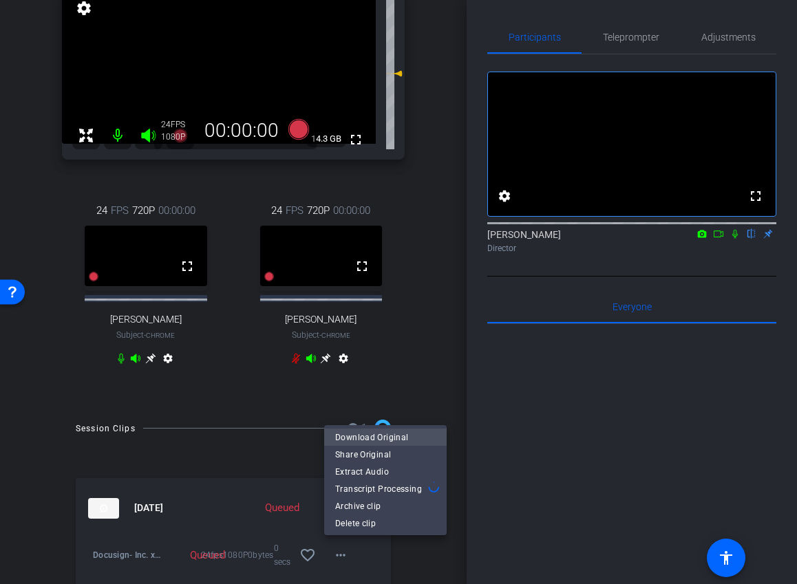
click at [384, 439] on span "Download Original" at bounding box center [385, 437] width 100 height 17
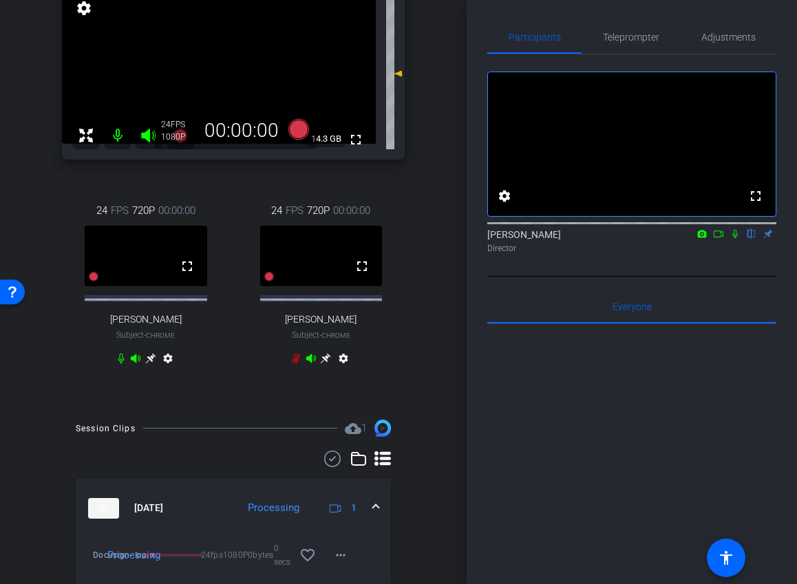
click at [724, 240] on mat-icon at bounding box center [718, 234] width 17 height 12
click at [748, 239] on icon at bounding box center [751, 234] width 11 height 10
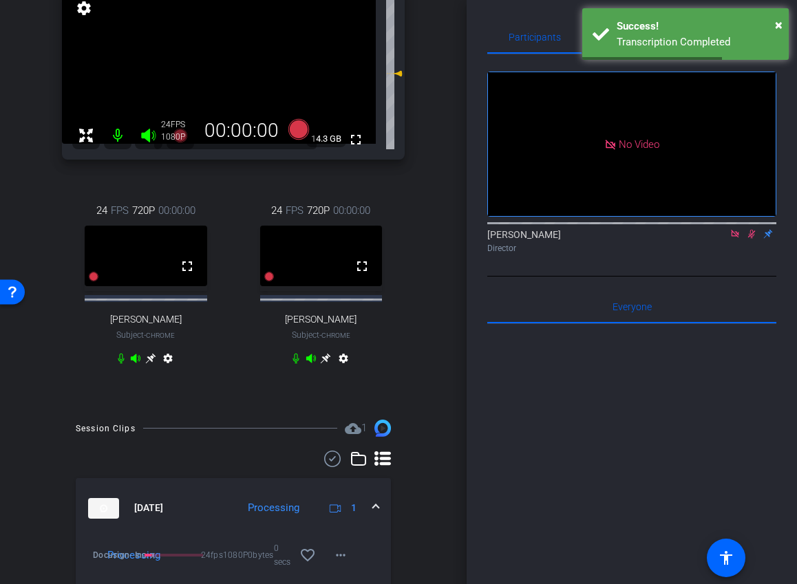
click at [752, 239] on icon at bounding box center [751, 234] width 11 height 10
click at [737, 239] on icon at bounding box center [734, 234] width 11 height 10
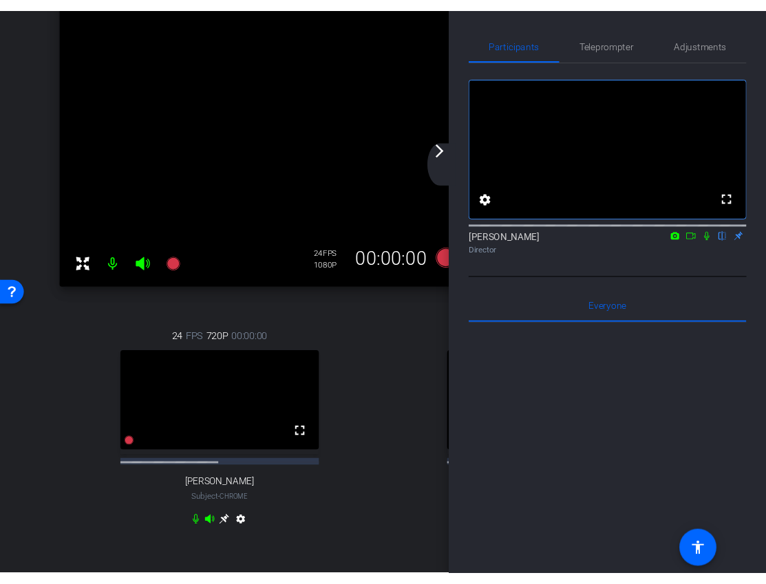
scroll to position [167, 0]
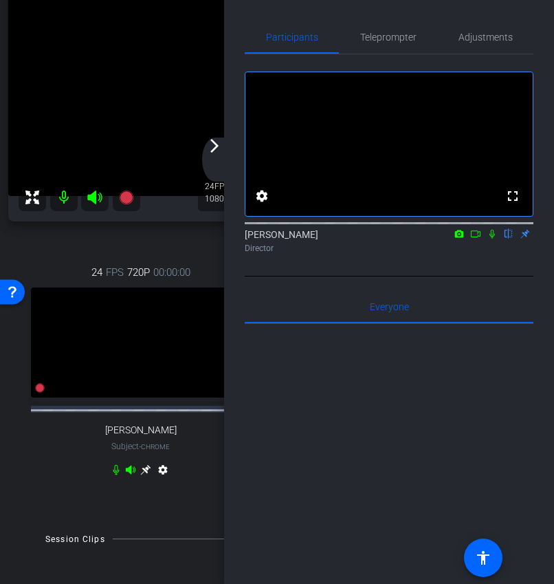
click at [492, 239] on icon at bounding box center [492, 234] width 11 height 10
click at [492, 240] on mat-icon at bounding box center [492, 234] width 17 height 12
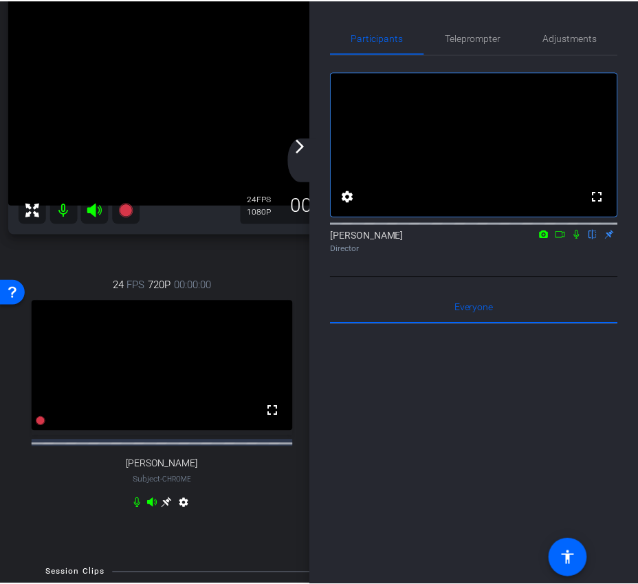
scroll to position [202, 0]
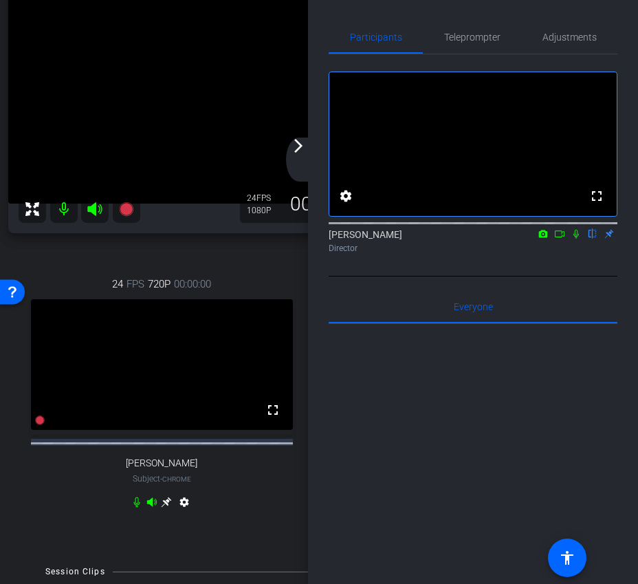
click at [300, 156] on div "arrow_back_ios_new arrow_forward_ios" at bounding box center [300, 160] width 29 height 44
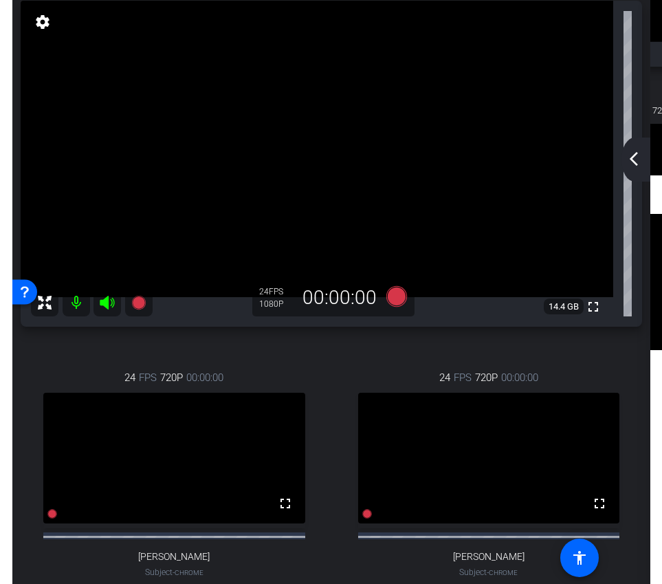
scroll to position [106, 0]
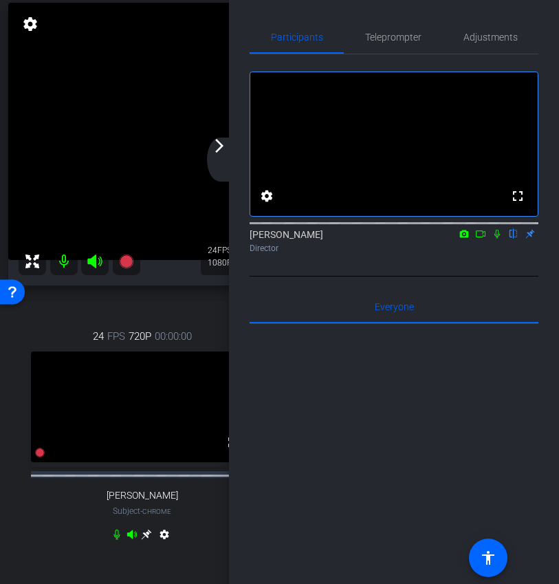
click at [217, 153] on mat-icon "arrow_forward_ios" at bounding box center [219, 146] width 17 height 17
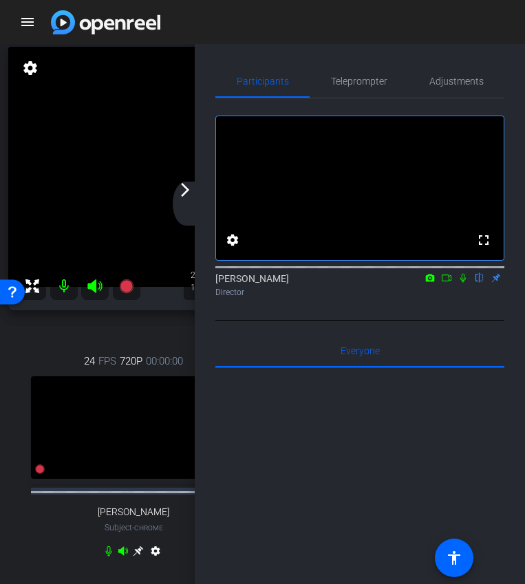
click at [179, 191] on mat-icon "arrow_forward_ios" at bounding box center [185, 190] width 17 height 17
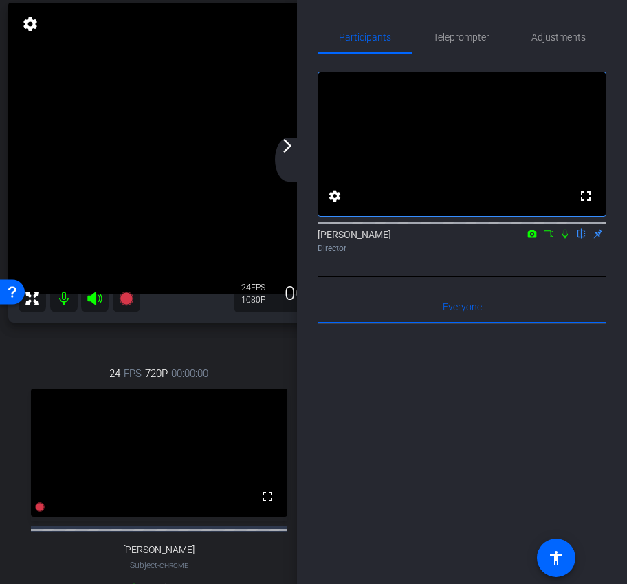
click at [289, 160] on div "arrow_back_ios_new arrow_forward_ios" at bounding box center [289, 160] width 29 height 44
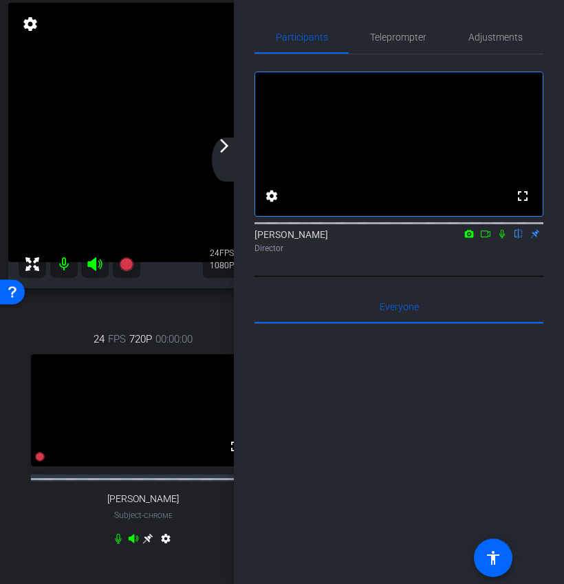
click at [224, 151] on mat-icon "arrow_forward_ios" at bounding box center [224, 146] width 17 height 17
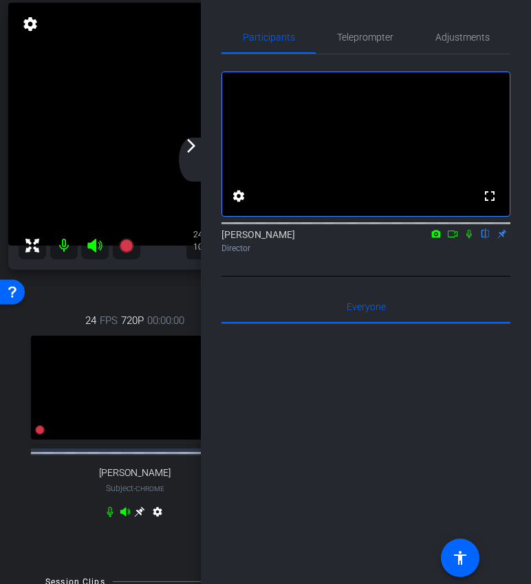
click at [193, 149] on mat-icon "arrow_forward_ios" at bounding box center [191, 146] width 17 height 17
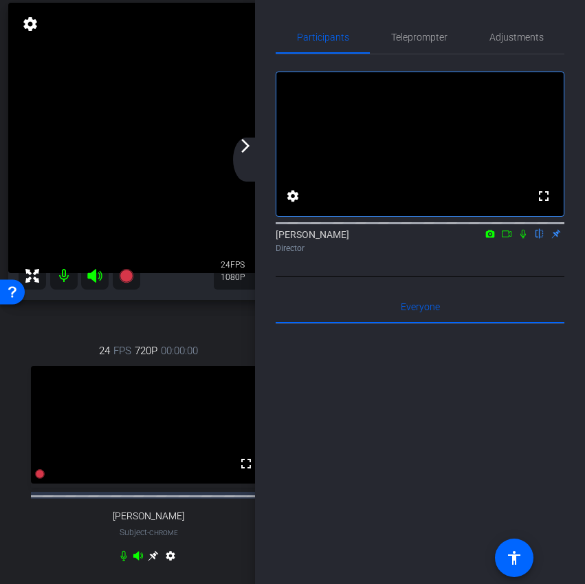
click at [246, 149] on mat-icon "arrow_forward_ios" at bounding box center [245, 146] width 17 height 17
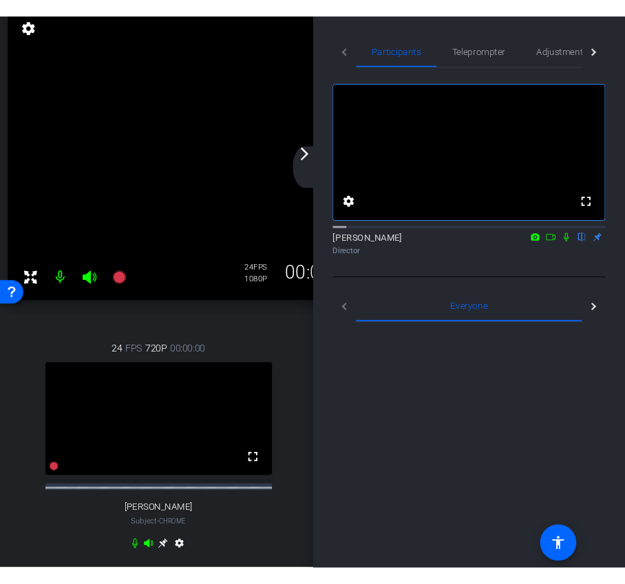
scroll to position [95, 0]
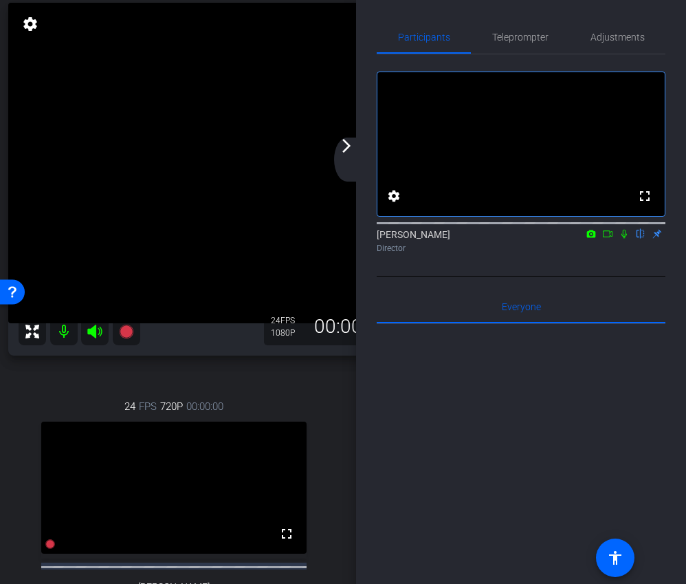
click at [354, 150] on mat-icon "arrow_forward_ios" at bounding box center [346, 146] width 17 height 17
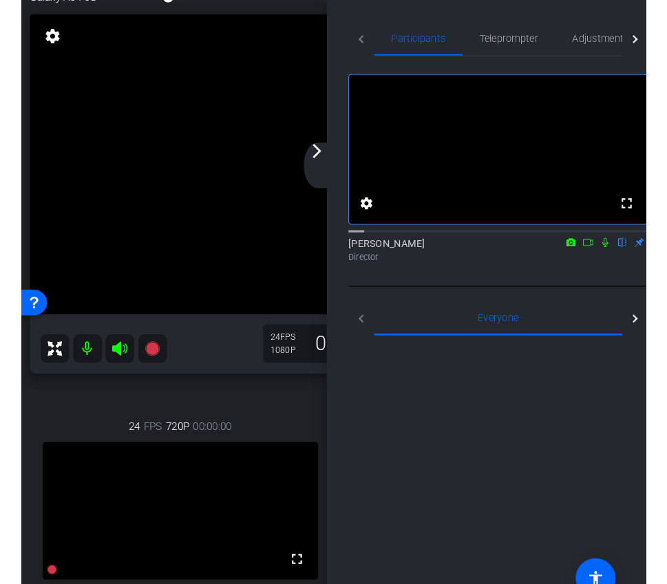
scroll to position [106, 0]
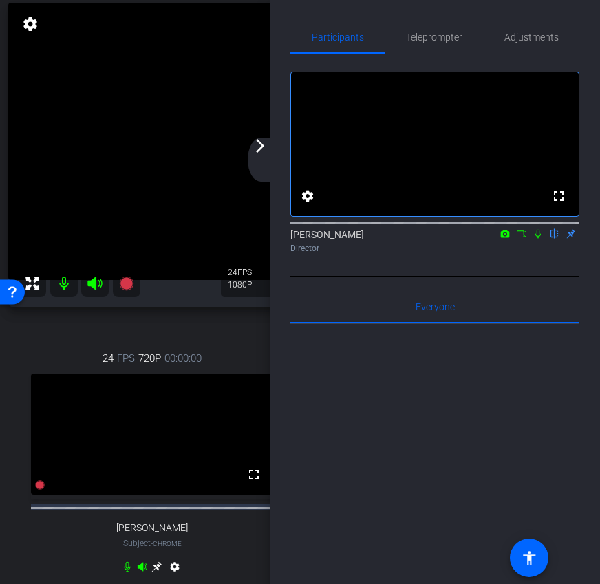
click at [254, 149] on mat-icon "arrow_forward_ios" at bounding box center [260, 146] width 17 height 17
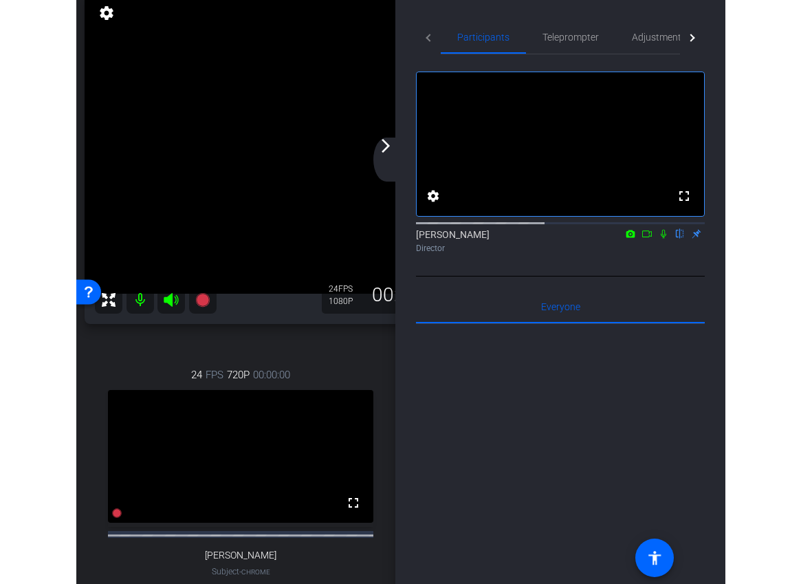
scroll to position [95, 0]
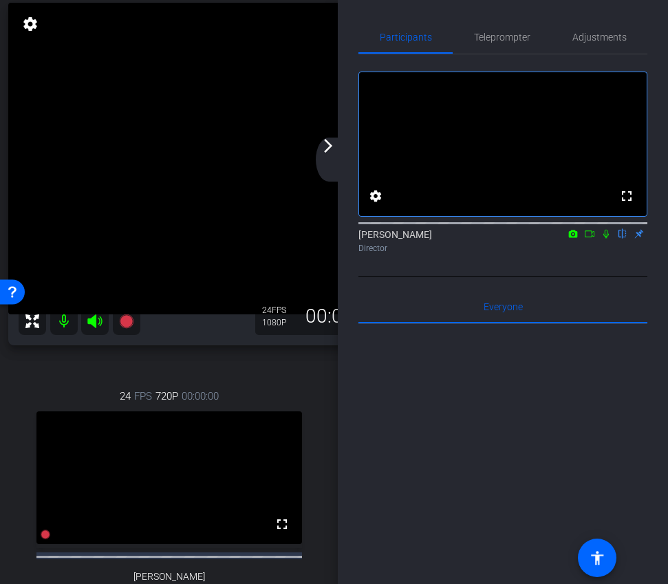
click at [331, 158] on div "arrow_back_ios_new arrow_forward_ios" at bounding box center [330, 160] width 29 height 44
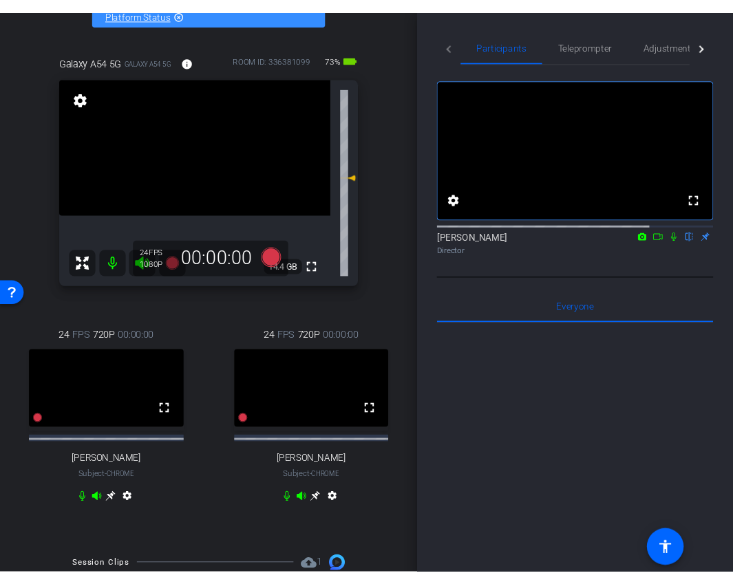
scroll to position [106, 0]
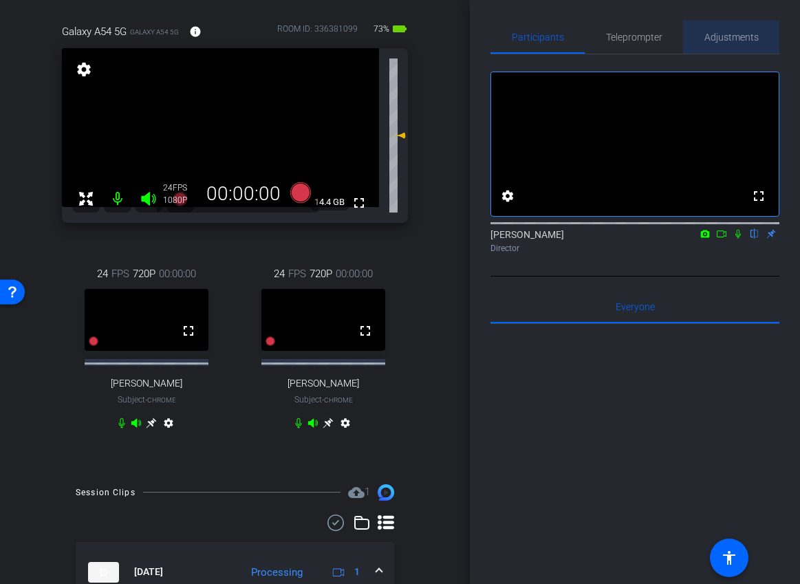
click at [728, 46] on span "Adjustments" at bounding box center [731, 37] width 54 height 33
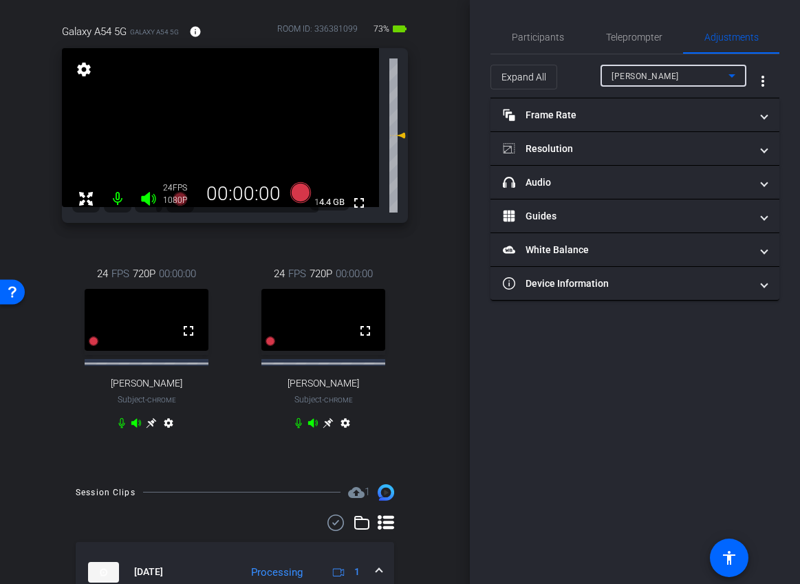
click at [656, 76] on span "[PERSON_NAME]" at bounding box center [644, 77] width 67 height 10
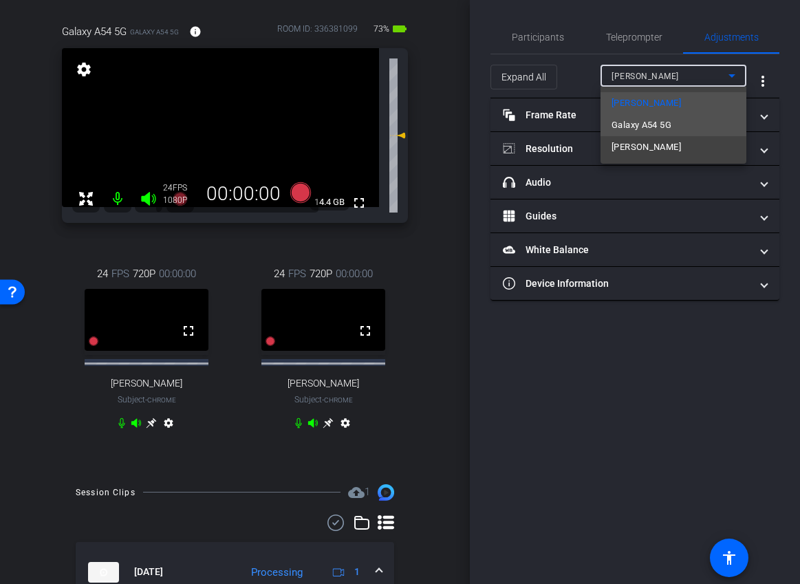
click at [654, 126] on span "Galaxy A54 5G" at bounding box center [641, 125] width 60 height 17
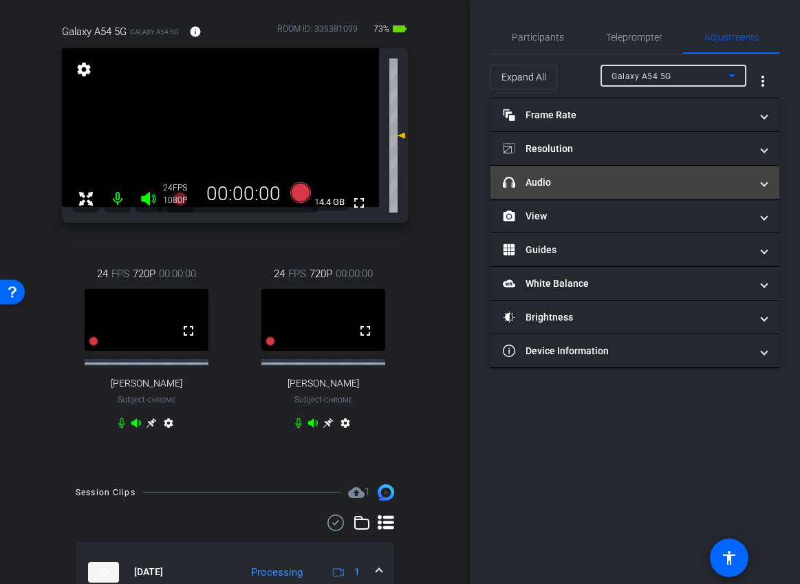
click at [629, 193] on mat-expansion-panel-header "headphone icon Audio" at bounding box center [634, 182] width 289 height 33
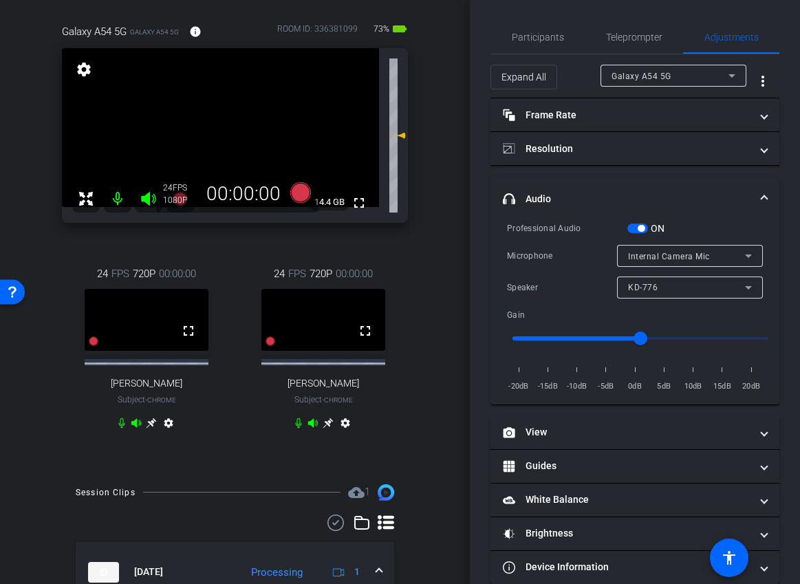
click at [654, 252] on span "Internal Camera Mic" at bounding box center [669, 257] width 82 height 10
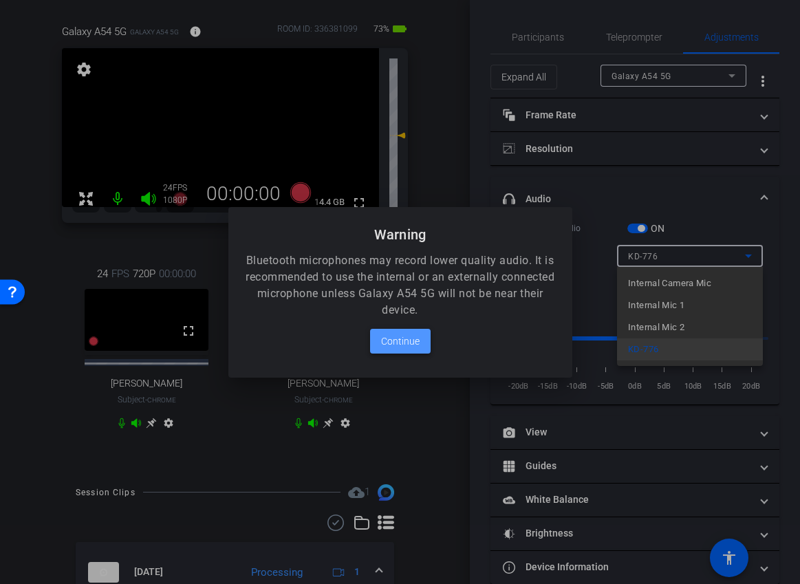
click at [415, 340] on span "Continue" at bounding box center [400, 341] width 39 height 17
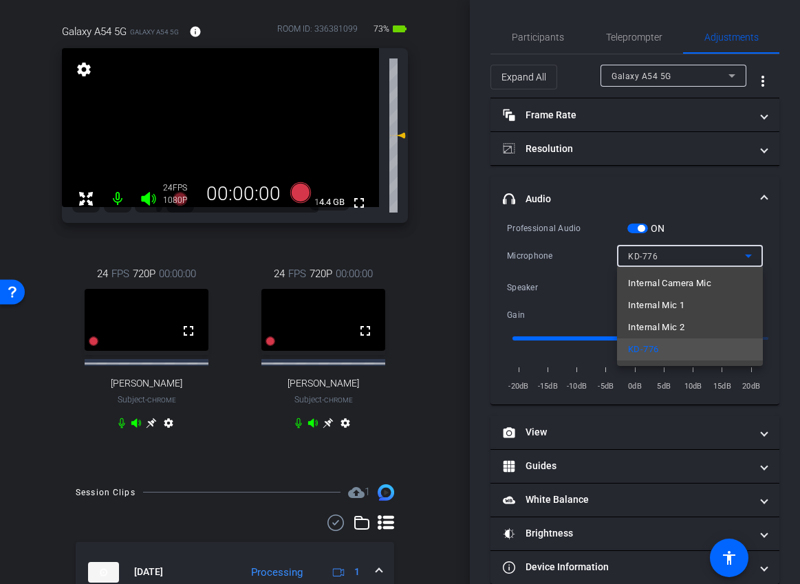
click at [754, 195] on div at bounding box center [400, 292] width 800 height 584
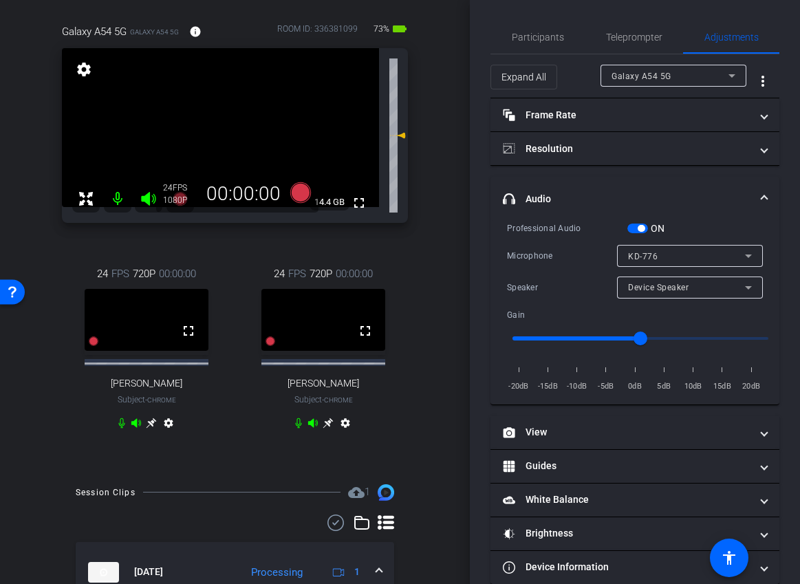
click at [763, 194] on span at bounding box center [764, 199] width 6 height 14
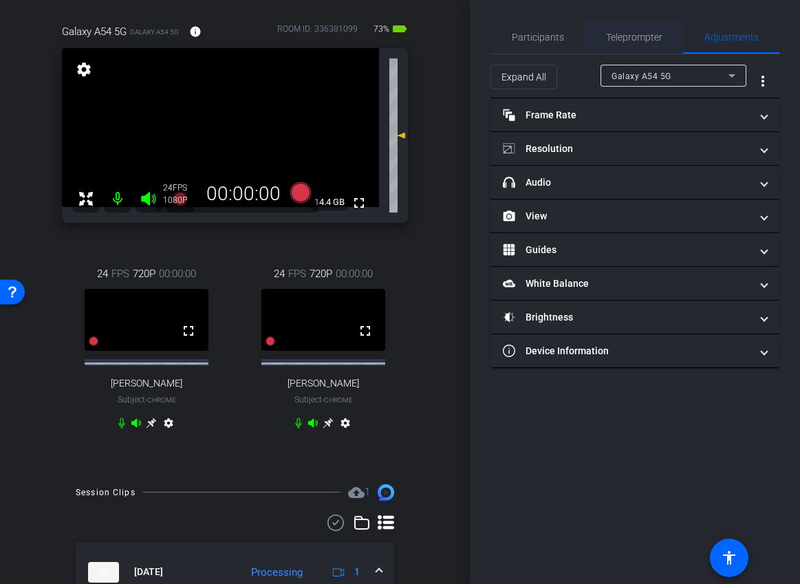
click at [646, 47] on span "Teleprompter" at bounding box center [634, 37] width 56 height 33
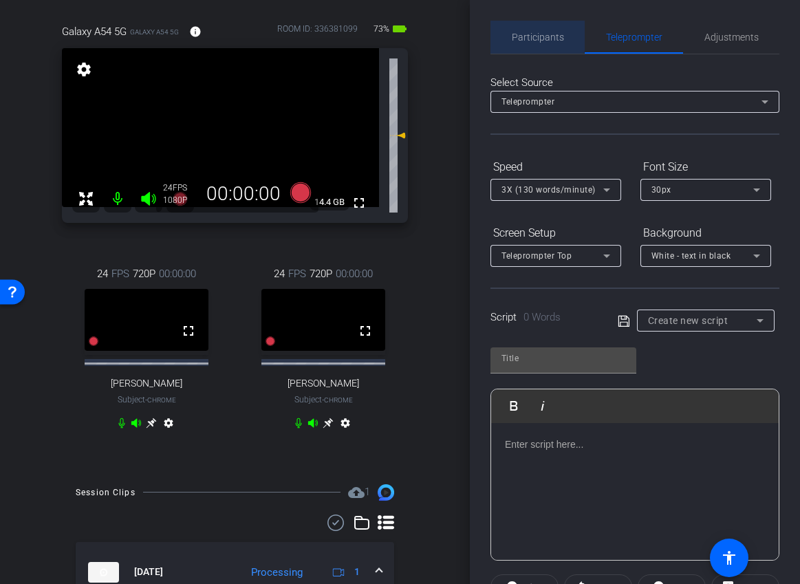
click at [521, 34] on span "Participants" at bounding box center [538, 37] width 52 height 10
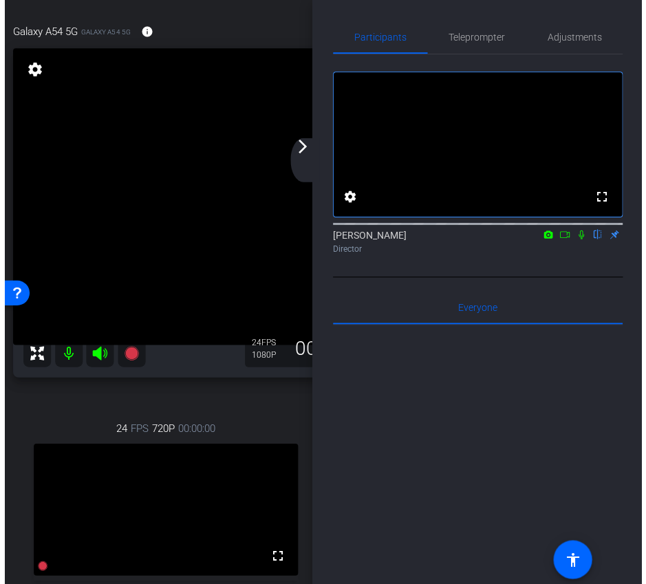
scroll to position [72, 0]
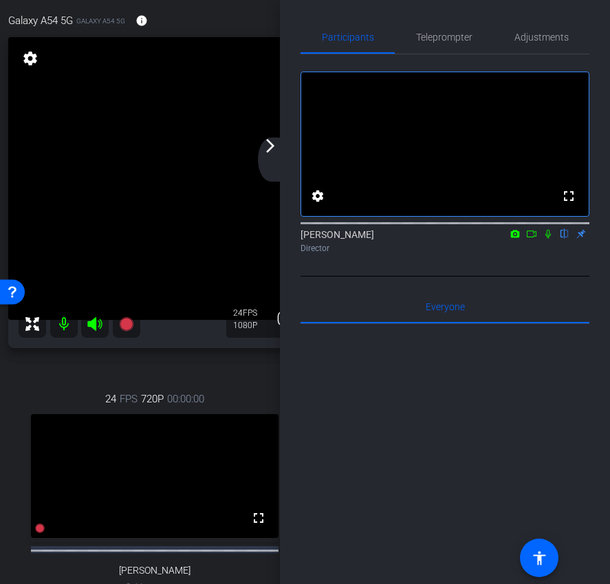
click at [277, 154] on div "arrow_back_ios_new arrow_forward_ios" at bounding box center [272, 160] width 29 height 44
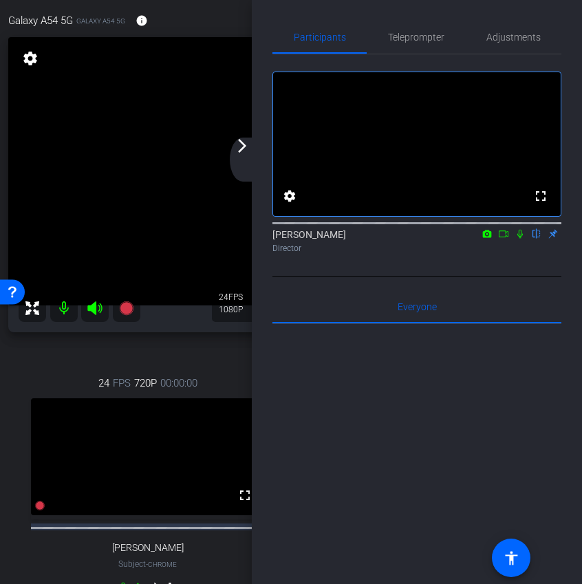
click at [245, 161] on div "arrow_back_ios_new arrow_forward_ios" at bounding box center [244, 160] width 29 height 44
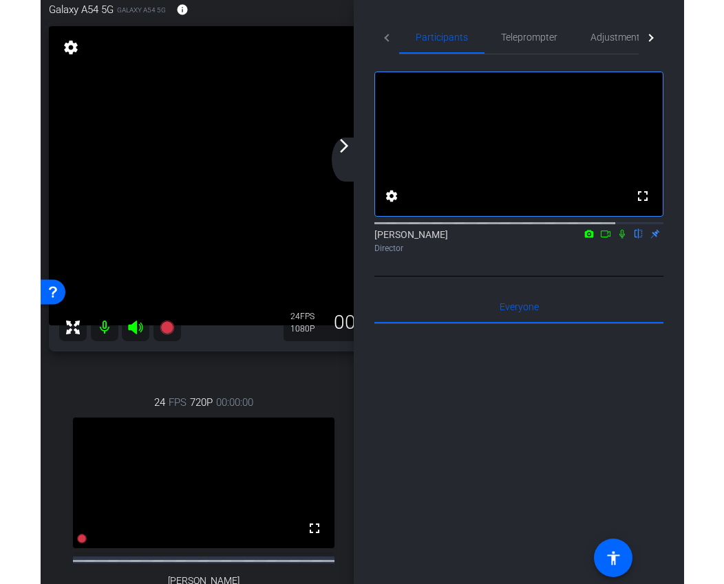
scroll to position [61, 0]
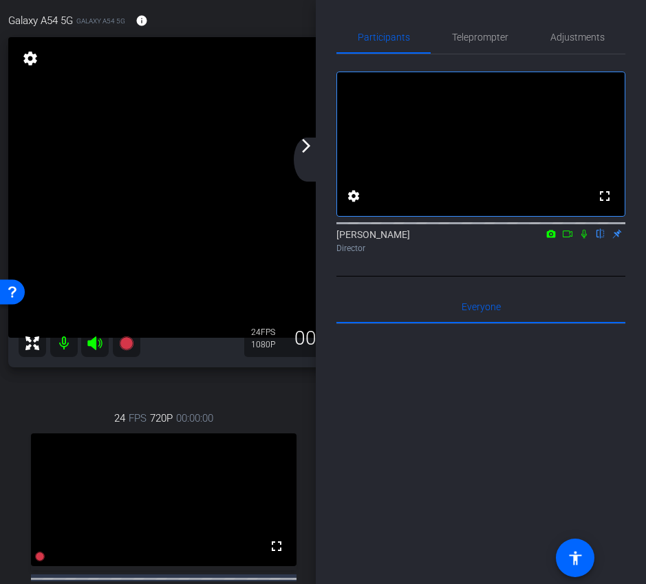
click at [301, 153] on mat-icon "arrow_forward_ios" at bounding box center [306, 146] width 17 height 17
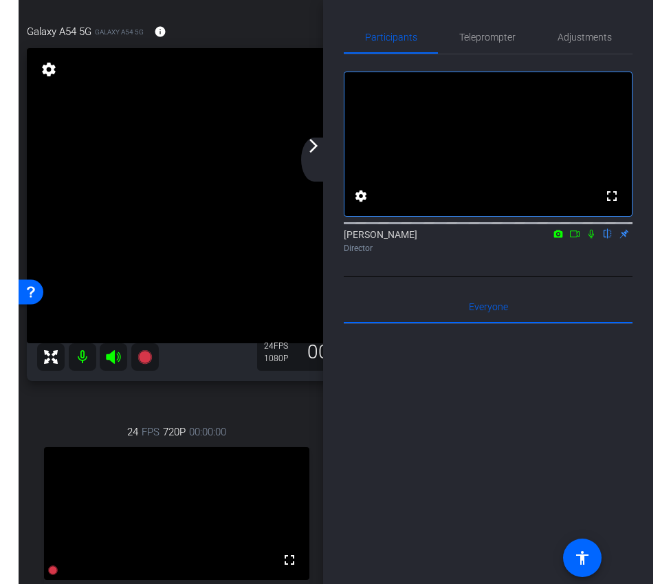
scroll to position [72, 0]
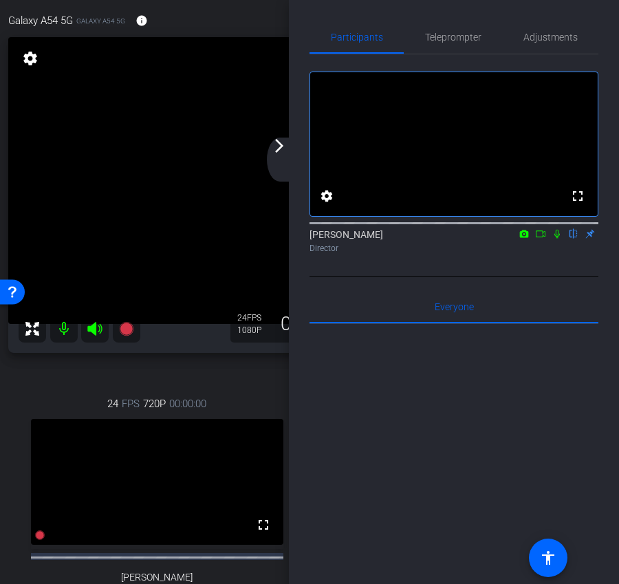
click at [282, 151] on mat-icon "arrow_forward_ios" at bounding box center [279, 146] width 17 height 17
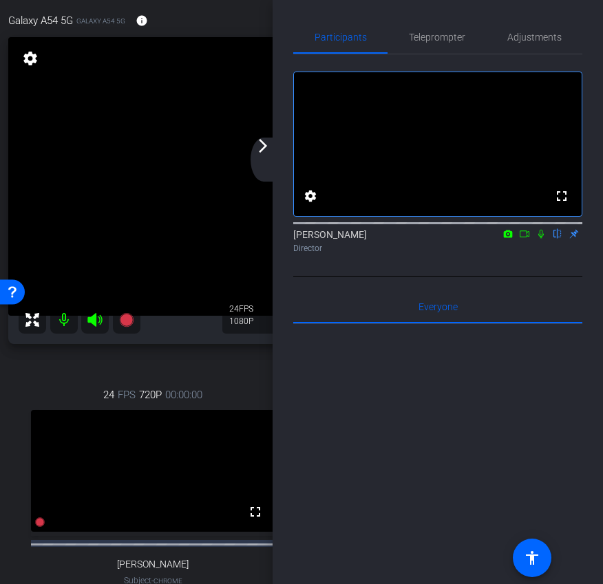
click at [260, 158] on div "arrow_back_ios_new arrow_forward_ios" at bounding box center [264, 160] width 29 height 44
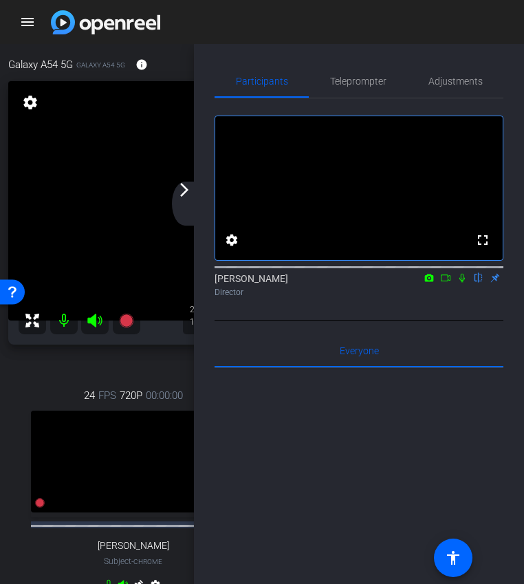
click at [193, 200] on div "arrow_back_ios_new arrow_forward_ios" at bounding box center [186, 204] width 29 height 44
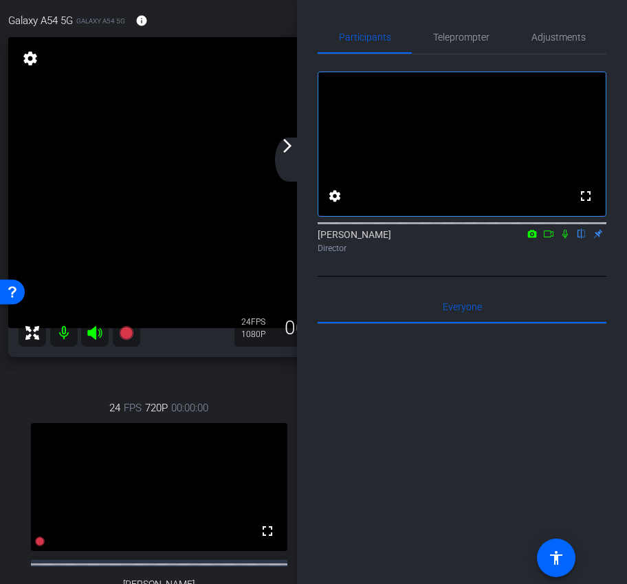
click at [285, 161] on div "arrow_back_ios_new arrow_forward_ios" at bounding box center [289, 160] width 29 height 44
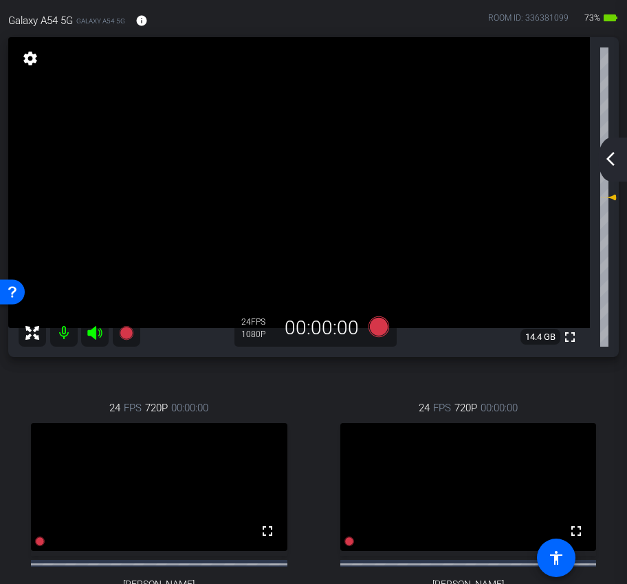
click at [609, 152] on mat-icon "arrow_back_ios_new" at bounding box center [611, 159] width 17 height 17
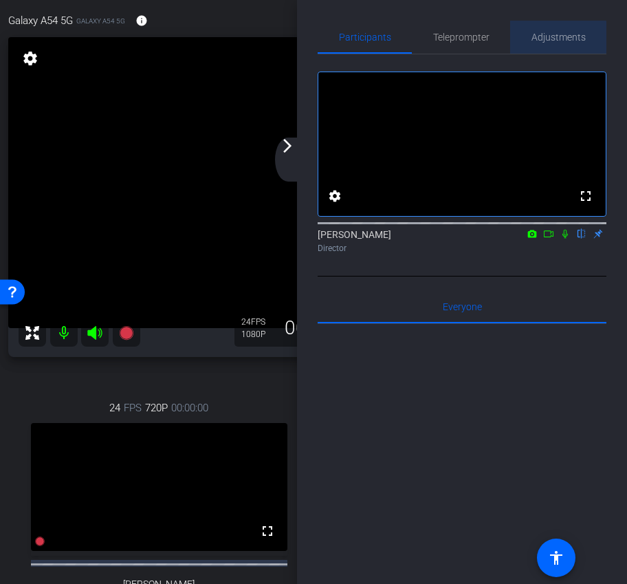
click at [548, 37] on span "Adjustments" at bounding box center [559, 37] width 54 height 10
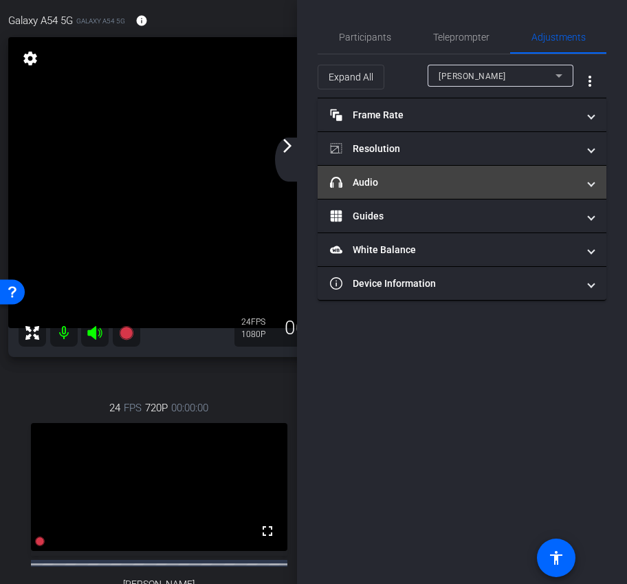
click at [486, 183] on mat-panel-title "headphone icon Audio" at bounding box center [454, 182] width 248 height 14
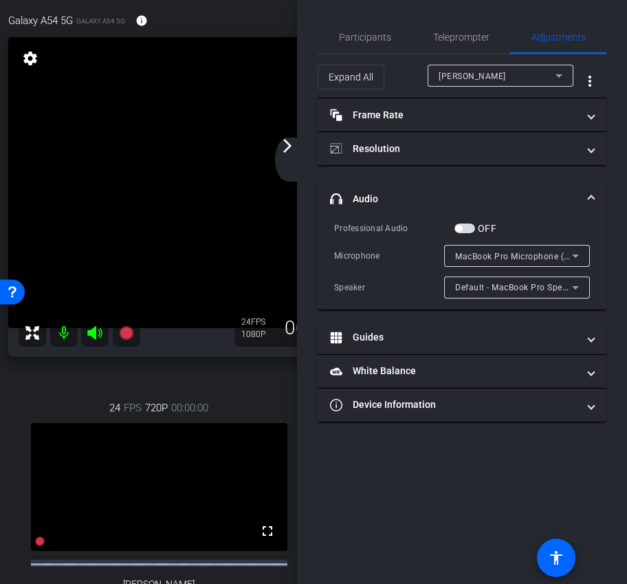
click at [520, 65] on div "[PERSON_NAME]" at bounding box center [501, 76] width 124 height 22
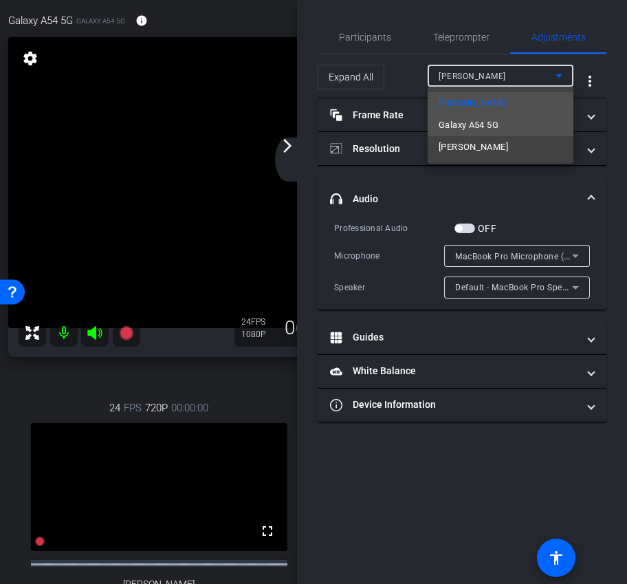
click at [495, 131] on span "Galaxy A54 5G" at bounding box center [469, 125] width 60 height 17
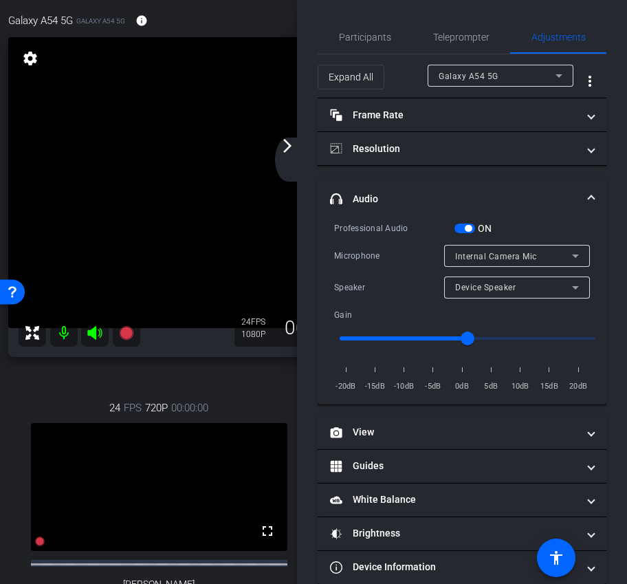
click at [469, 228] on span "button" at bounding box center [468, 228] width 7 height 7
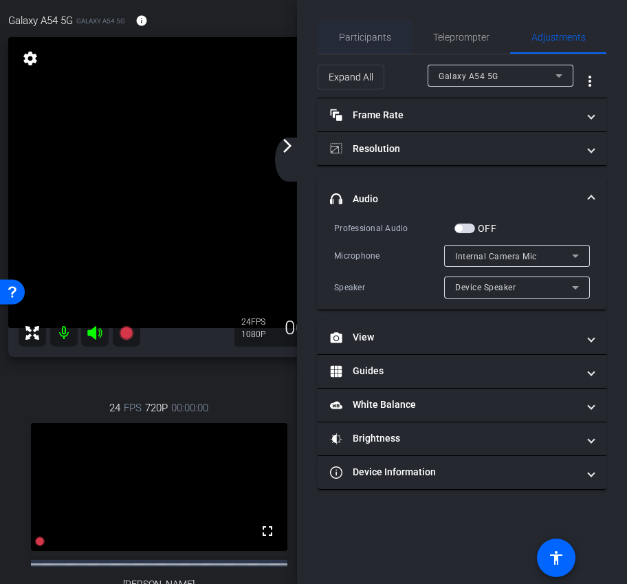
click at [344, 43] on span "Participants" at bounding box center [365, 37] width 52 height 33
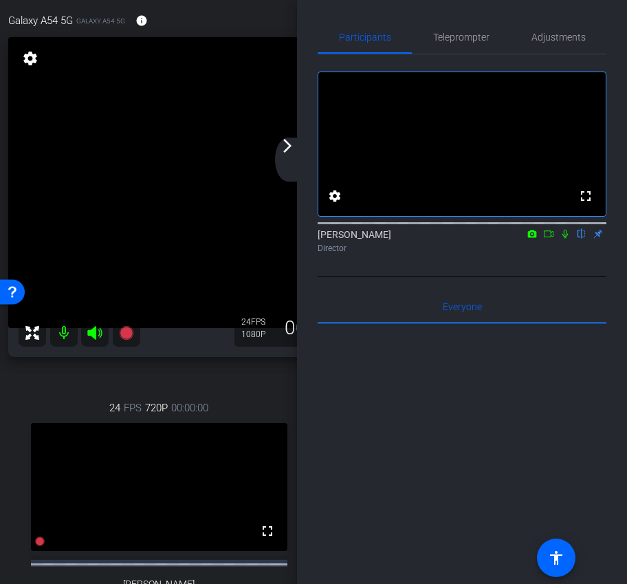
click at [293, 153] on mat-icon "arrow_forward_ios" at bounding box center [287, 146] width 17 height 17
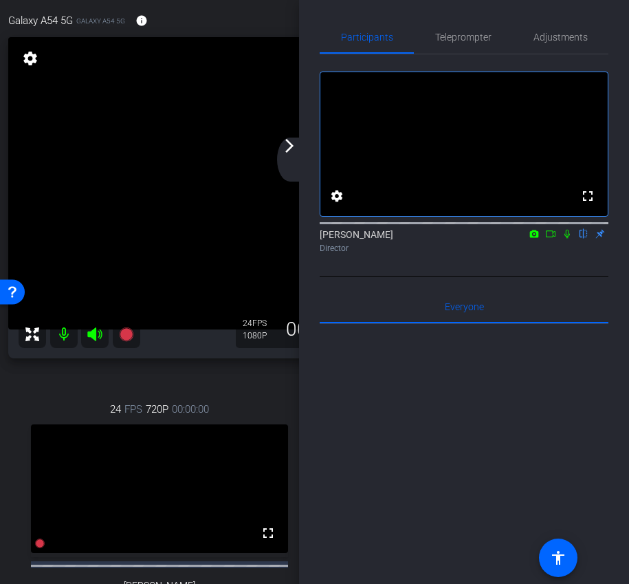
click at [290, 161] on div "arrow_back_ios_new arrow_forward_ios" at bounding box center [291, 160] width 29 height 44
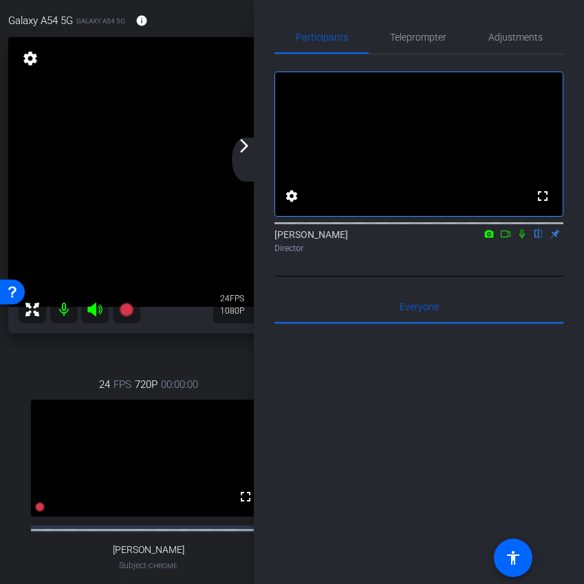
click at [247, 153] on mat-icon "arrow_forward_ios" at bounding box center [244, 146] width 17 height 17
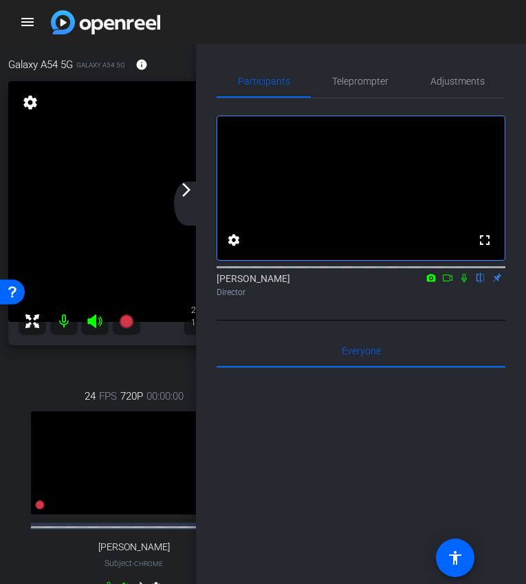
click at [190, 199] on div "arrow_back_ios_new arrow_forward_ios" at bounding box center [188, 204] width 29 height 44
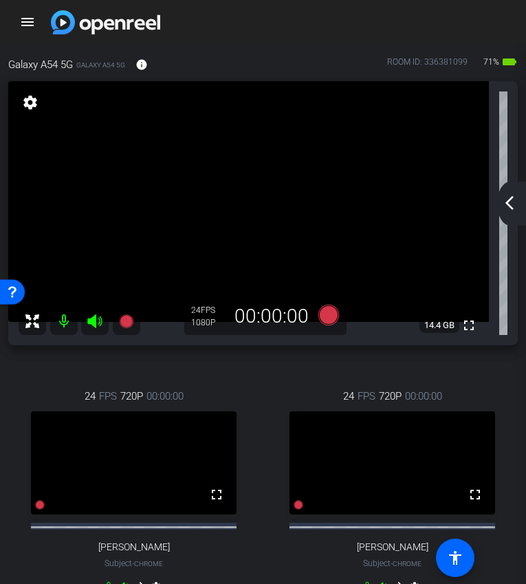
click at [513, 205] on mat-icon "arrow_back_ios_new" at bounding box center [509, 203] width 17 height 17
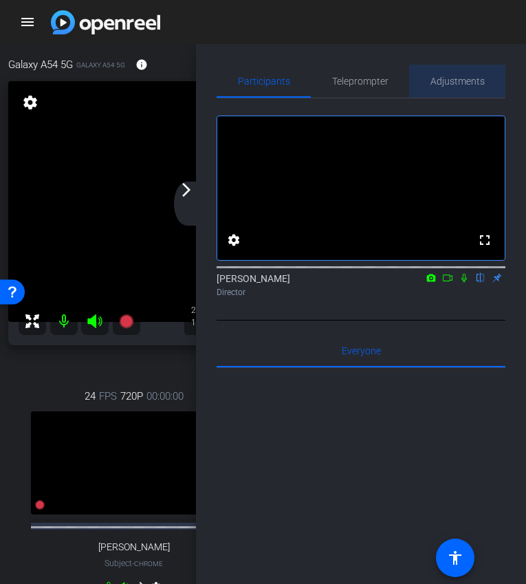
click at [442, 78] on span "Adjustments" at bounding box center [458, 81] width 54 height 10
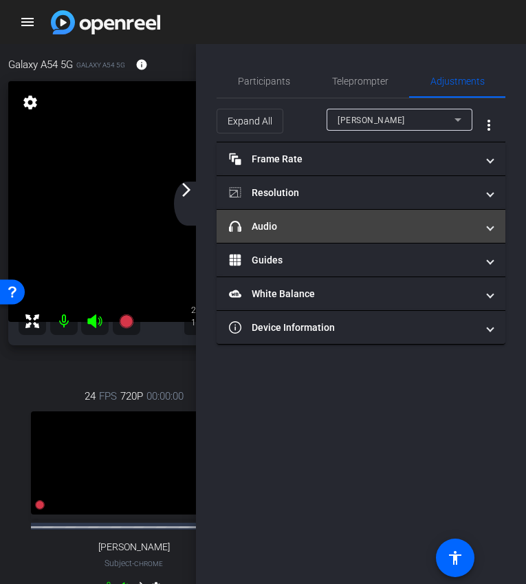
click at [395, 219] on mat-panel-title "headphone icon Audio" at bounding box center [353, 226] width 248 height 14
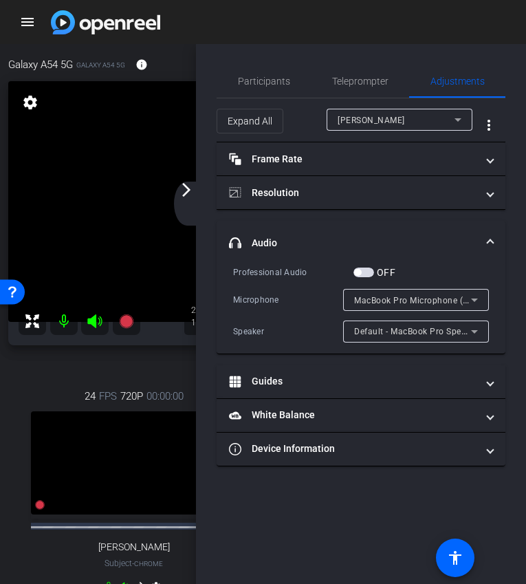
click at [371, 275] on span "button" at bounding box center [364, 273] width 21 height 10
click at [361, 271] on span "button" at bounding box center [364, 273] width 21 height 10
click at [390, 121] on span "[PERSON_NAME]" at bounding box center [371, 121] width 67 height 10
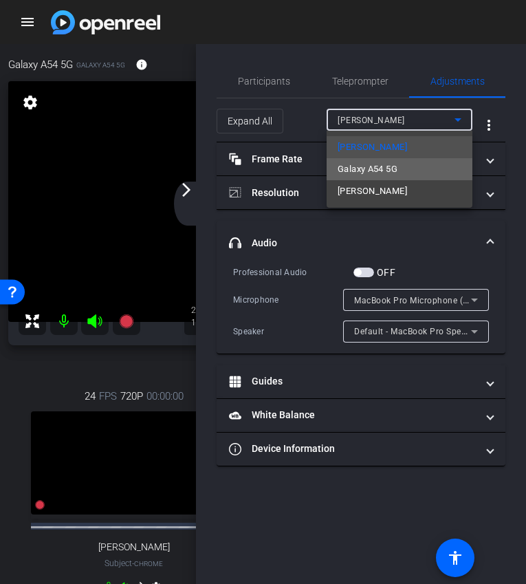
click at [372, 170] on span "Galaxy A54 5G" at bounding box center [368, 169] width 60 height 17
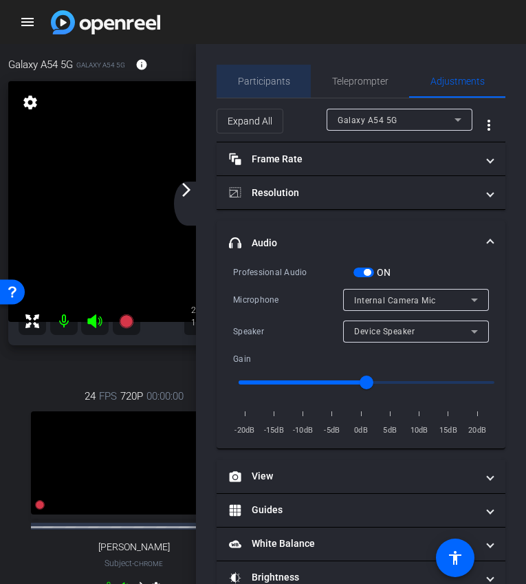
click at [272, 67] on span "Participants" at bounding box center [264, 81] width 52 height 33
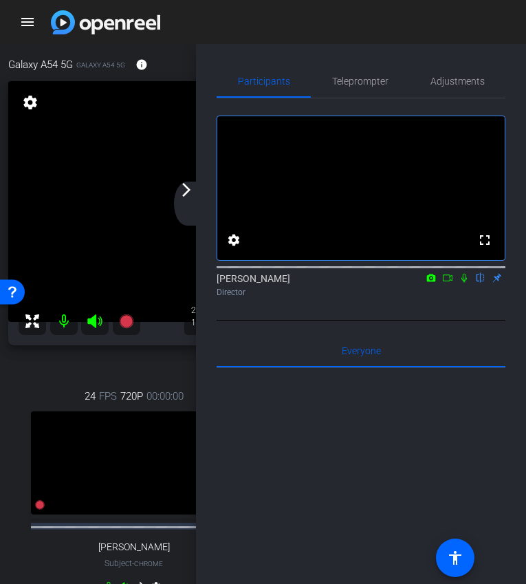
click at [190, 206] on div "arrow_back_ios_new arrow_forward_ios" at bounding box center [188, 204] width 29 height 44
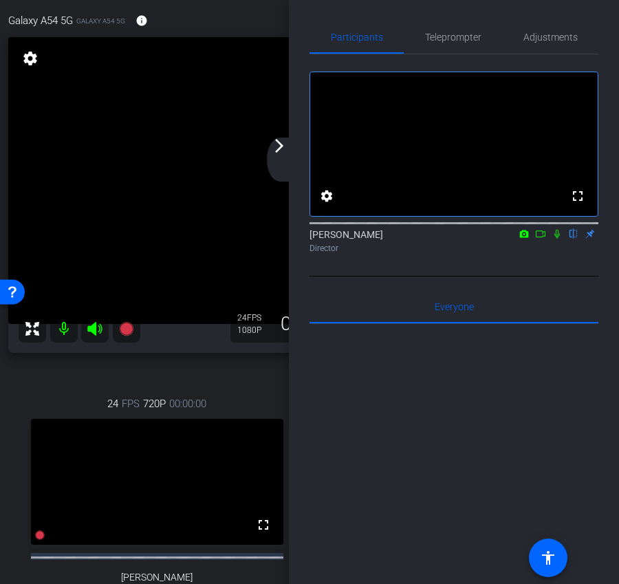
click at [281, 151] on mat-icon "arrow_forward_ios" at bounding box center [279, 146] width 17 height 17
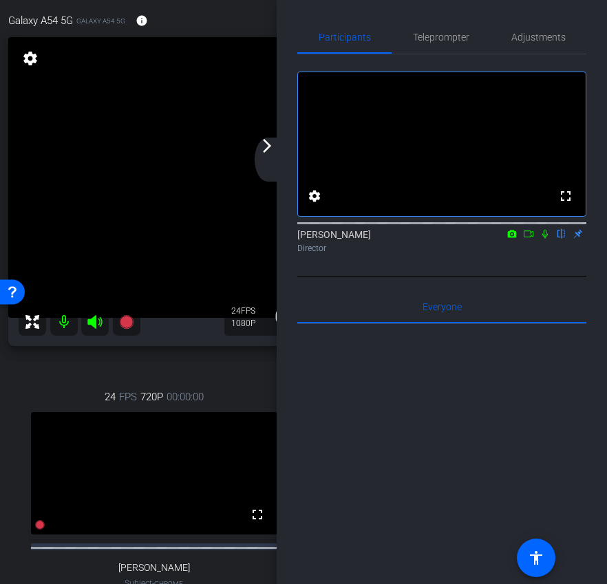
click at [268, 155] on div "arrow_back_ios_new arrow_forward_ios" at bounding box center [268, 160] width 29 height 44
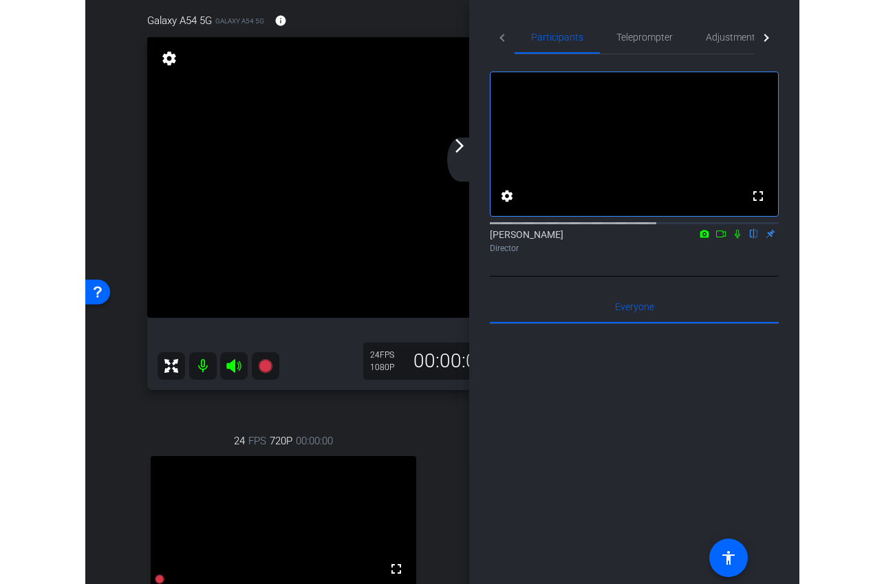
scroll to position [128, 0]
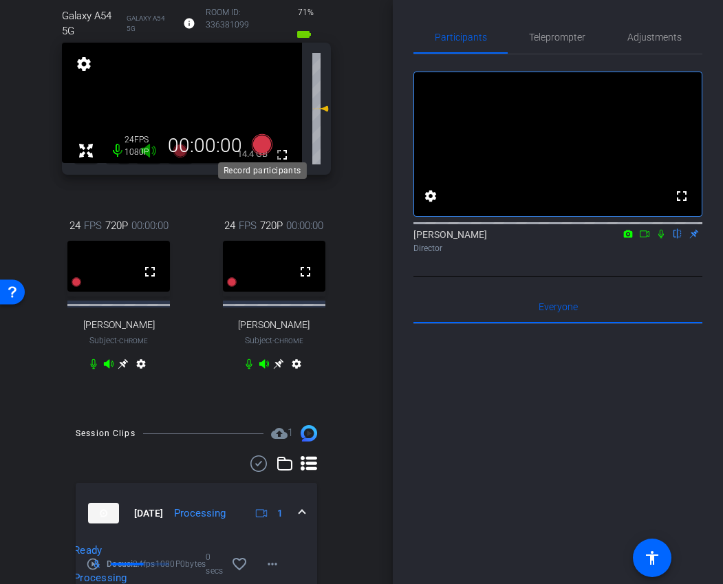
click at [263, 144] on icon at bounding box center [261, 144] width 21 height 21
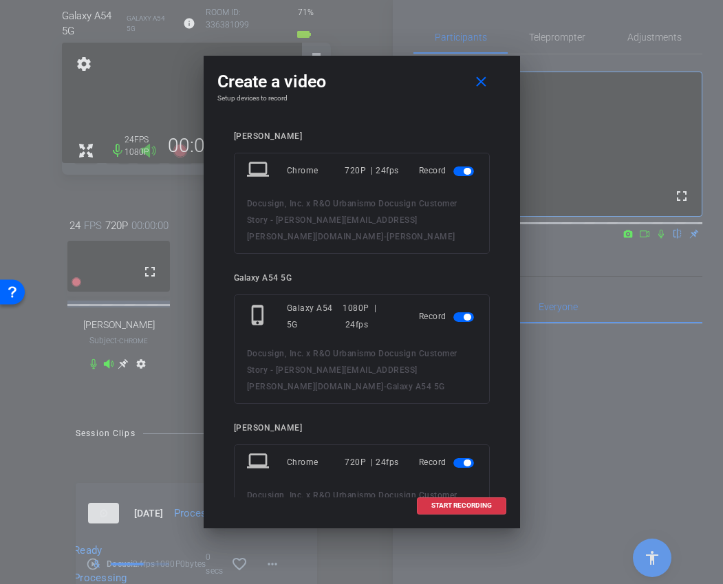
click at [473, 173] on span "button" at bounding box center [463, 171] width 21 height 10
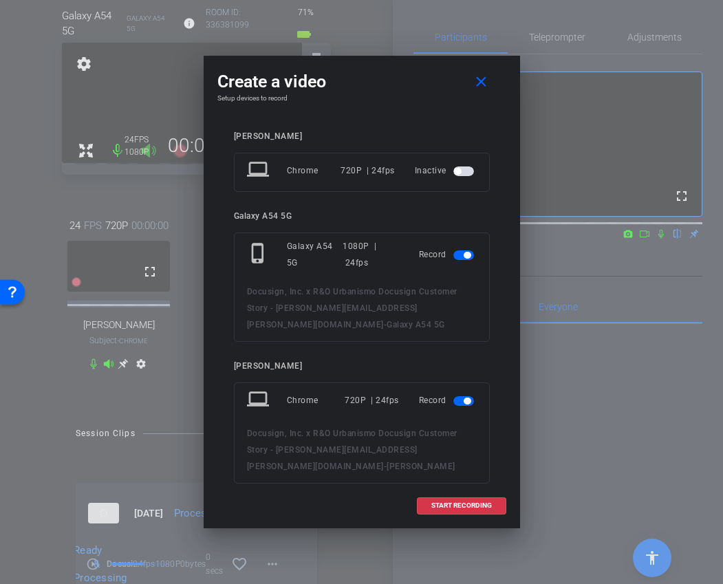
click at [460, 404] on span "button" at bounding box center [463, 401] width 21 height 10
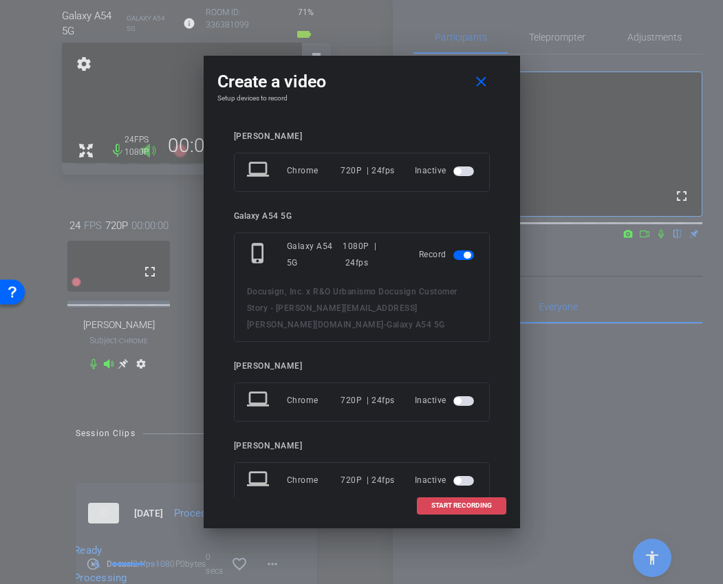
click at [463, 510] on span at bounding box center [462, 505] width 88 height 33
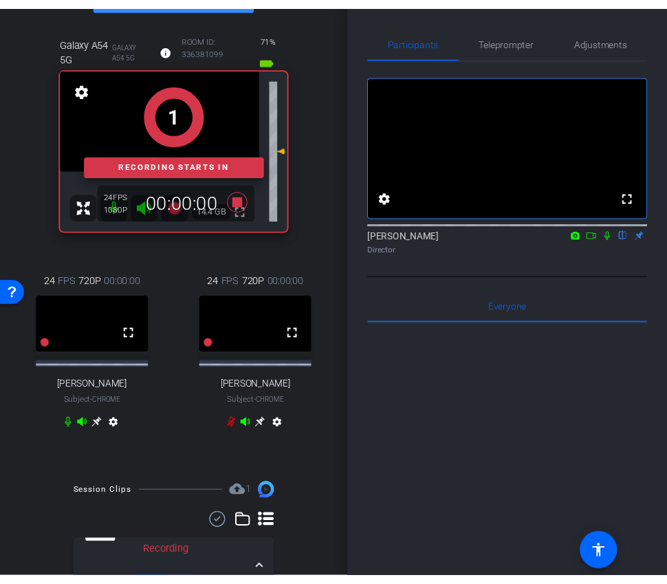
scroll to position [83, 0]
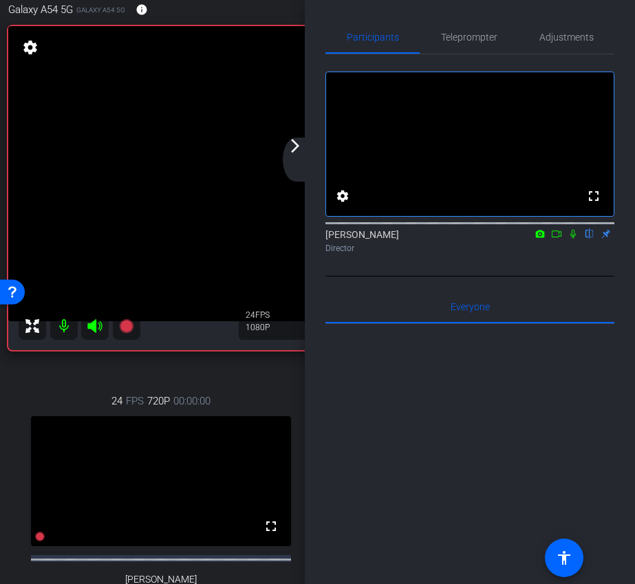
click at [290, 155] on div "arrow_back_ios_new arrow_forward_ios" at bounding box center [297, 160] width 29 height 44
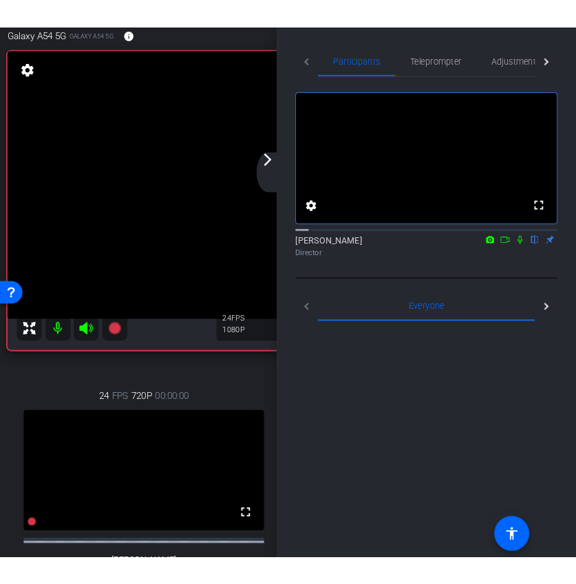
scroll to position [72, 0]
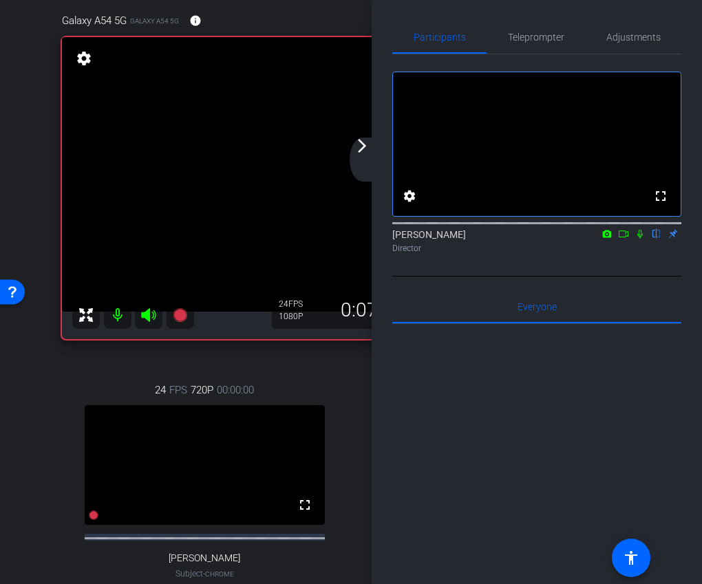
click at [368, 155] on div "arrow_back_ios_new arrow_forward_ios" at bounding box center [363, 160] width 29 height 44
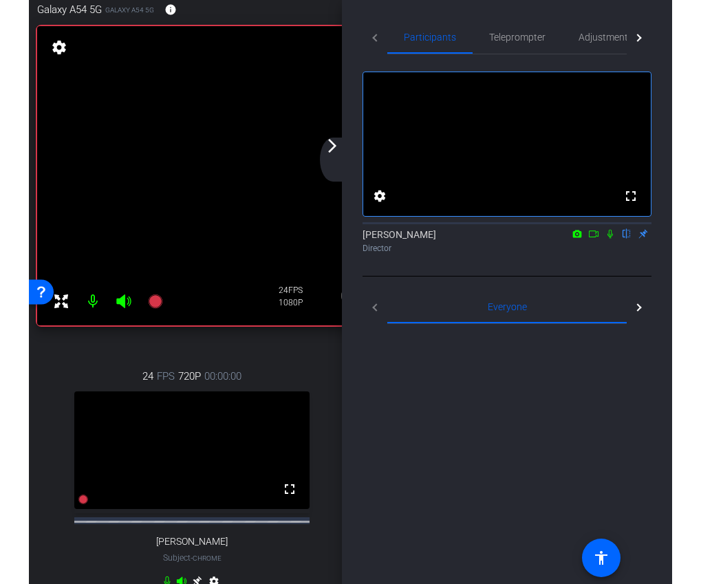
scroll to position [83, 0]
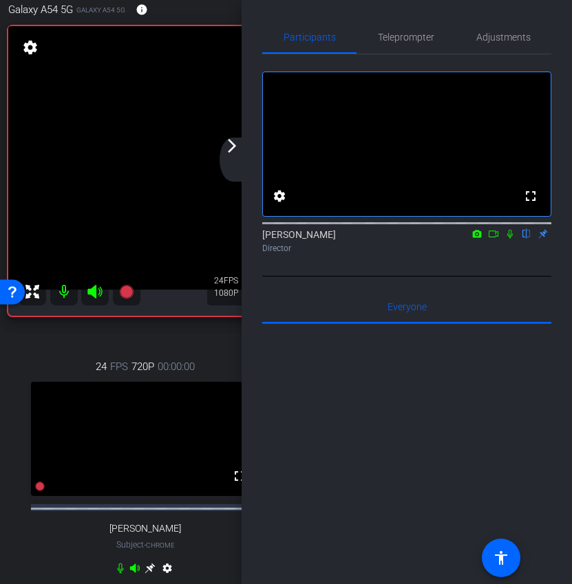
click at [227, 155] on div "arrow_back_ios_new arrow_forward_ios" at bounding box center [233, 160] width 29 height 44
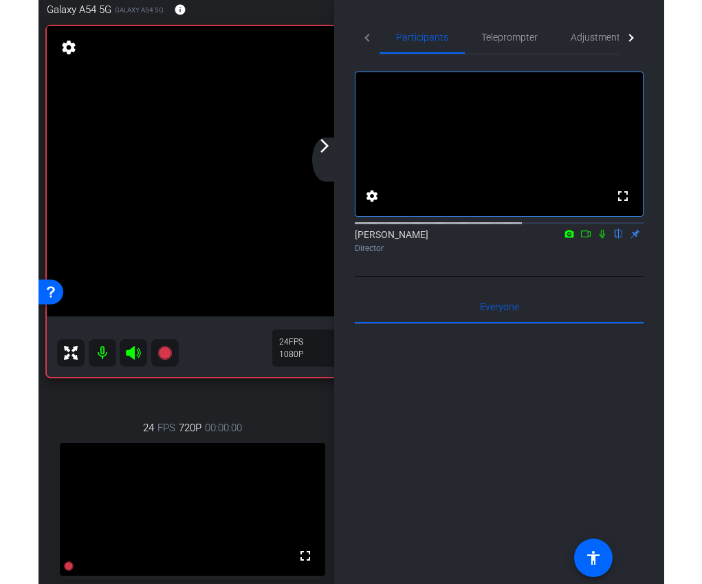
scroll to position [72, 0]
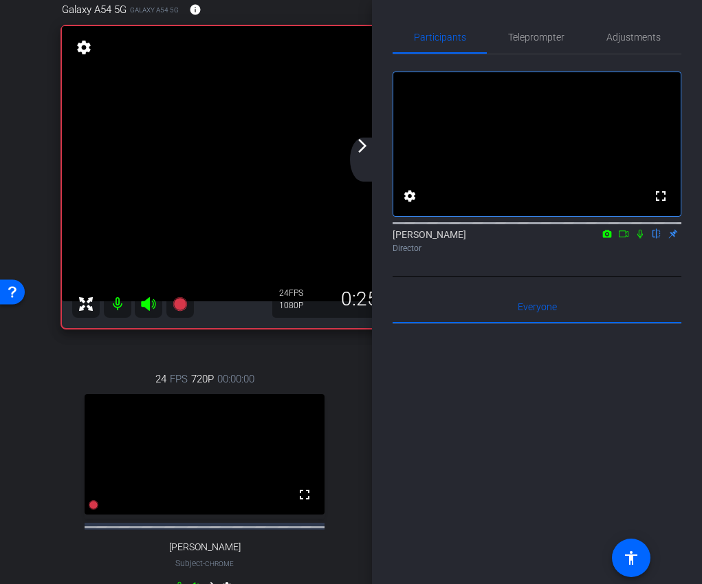
click at [624, 239] on icon at bounding box center [623, 234] width 11 height 10
click at [658, 239] on icon at bounding box center [656, 234] width 11 height 10
click at [366, 149] on mat-icon "arrow_forward_ios" at bounding box center [362, 146] width 17 height 17
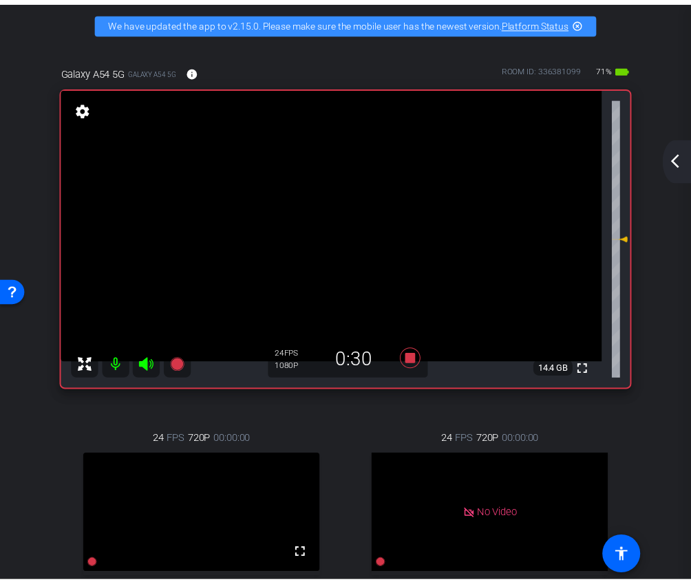
scroll to position [0, 0]
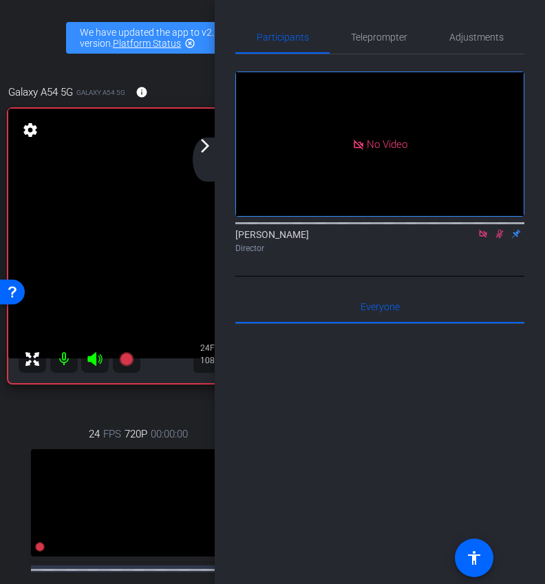
click at [210, 146] on mat-icon "arrow_forward_ios" at bounding box center [205, 146] width 17 height 17
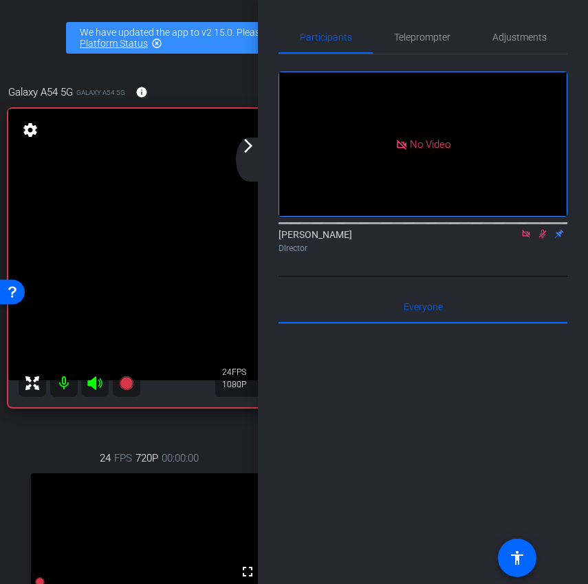
click at [254, 150] on mat-icon "arrow_forward_ios" at bounding box center [248, 146] width 17 height 17
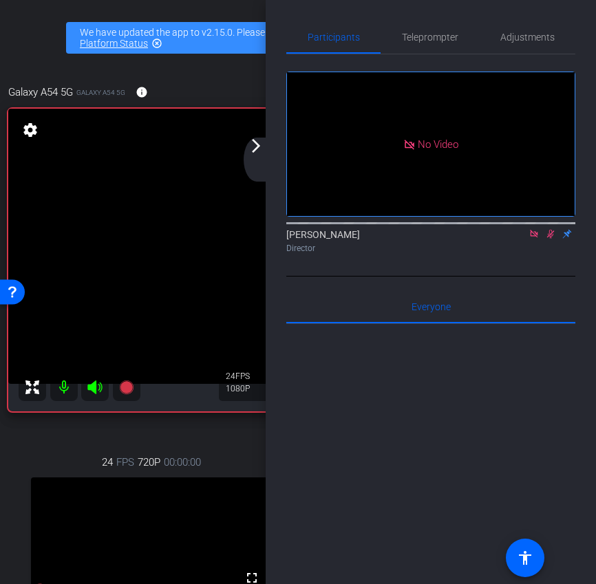
click at [252, 144] on mat-icon "arrow_forward_ios" at bounding box center [256, 146] width 17 height 17
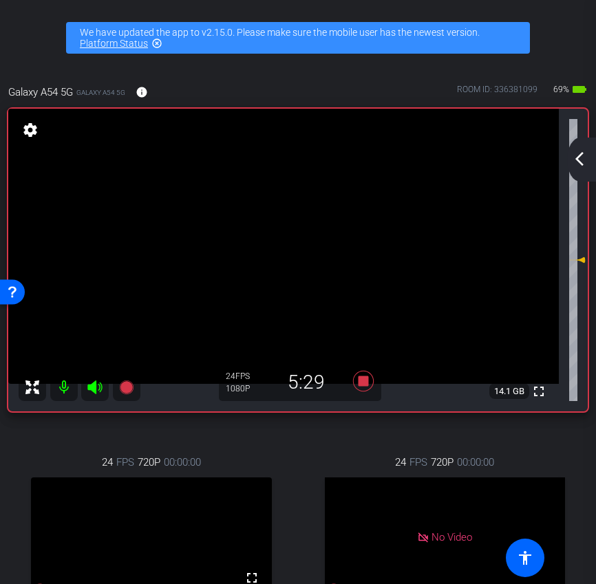
click at [578, 162] on mat-icon "arrow_back_ios_new" at bounding box center [579, 159] width 17 height 17
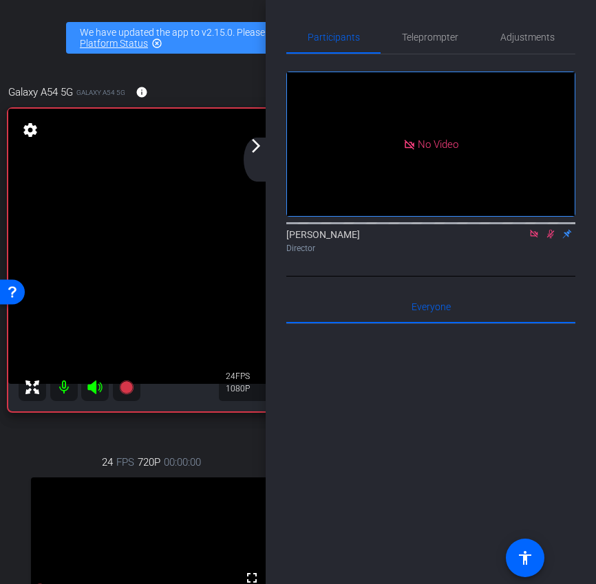
click at [257, 156] on div "arrow_back_ios_new arrow_forward_ios" at bounding box center [257, 160] width 29 height 44
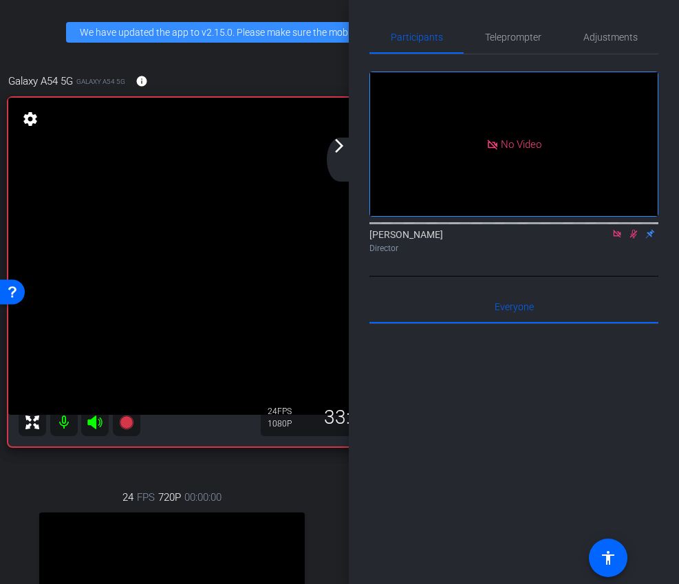
click at [634, 239] on icon at bounding box center [634, 234] width 8 height 9
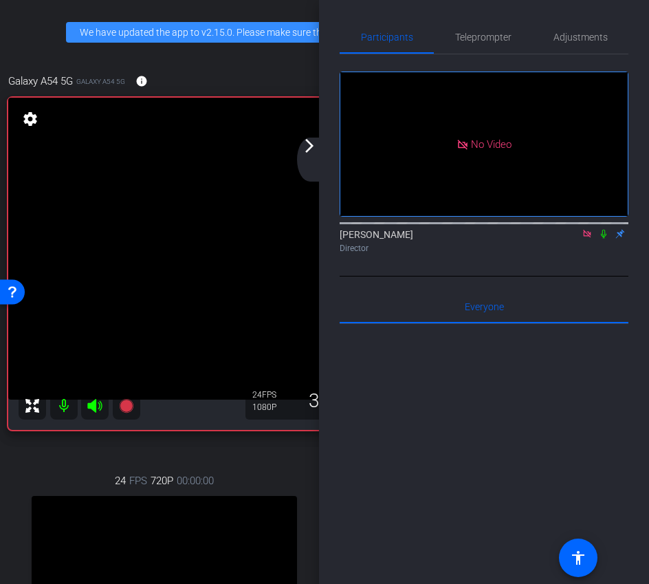
click at [603, 239] on icon at bounding box center [603, 234] width 11 height 10
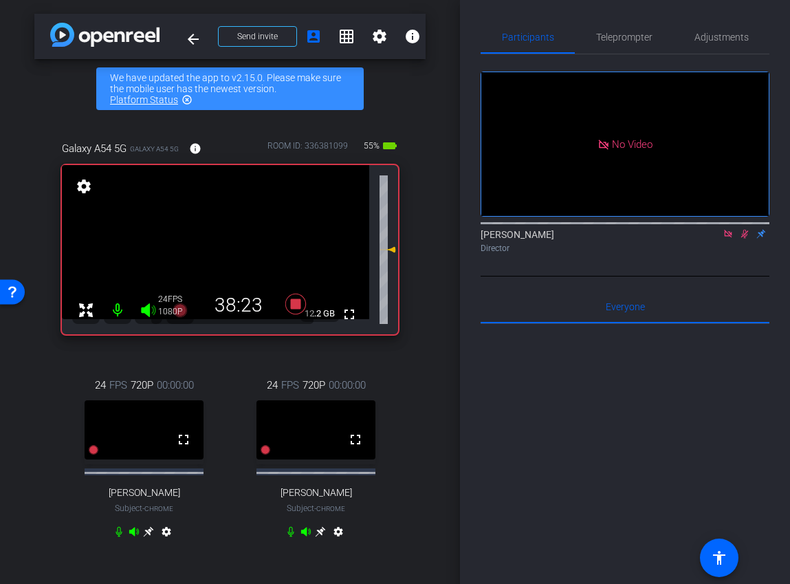
click at [746, 239] on icon at bounding box center [744, 234] width 11 height 10
click at [727, 239] on icon at bounding box center [728, 234] width 11 height 10
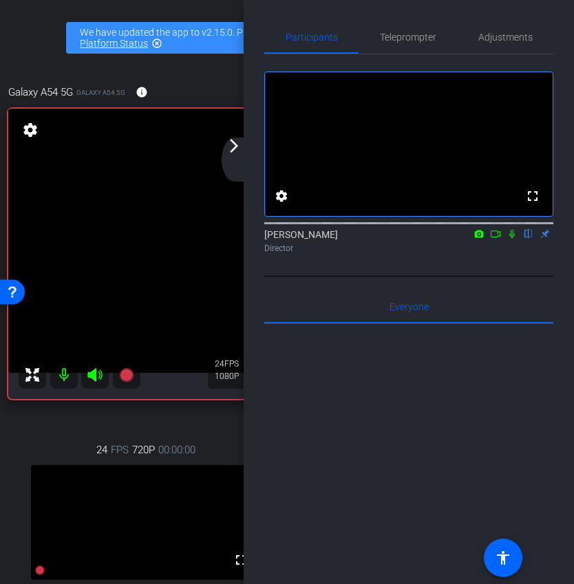
click at [240, 160] on div "arrow_back_ios_new arrow_forward_ios" at bounding box center [235, 160] width 29 height 44
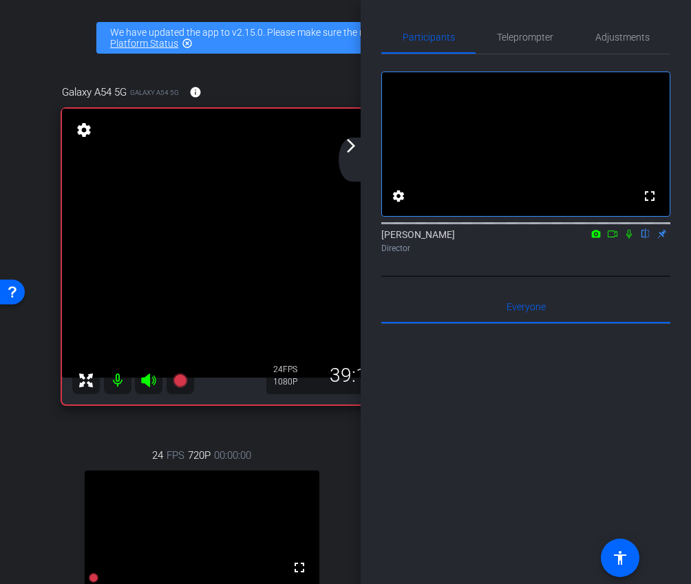
click at [359, 153] on div "arrow_back_ios_new arrow_forward_ios" at bounding box center [352, 160] width 29 height 44
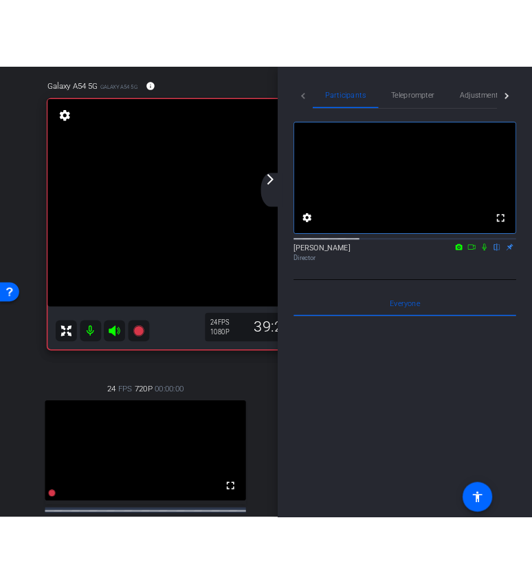
scroll to position [78, 0]
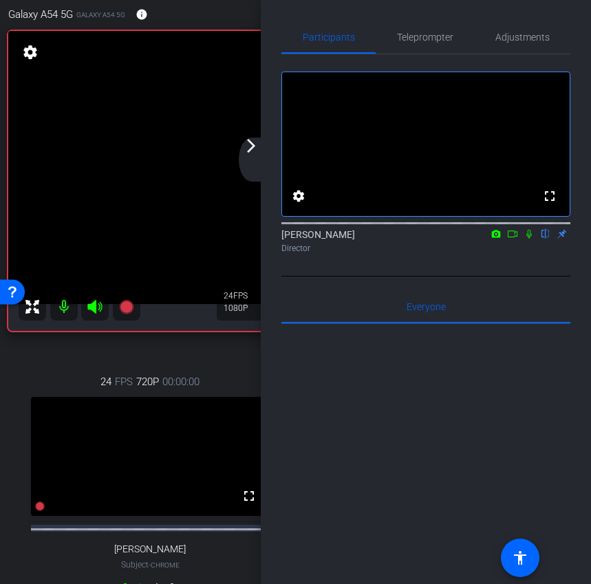
click at [246, 149] on mat-icon "arrow_forward_ios" at bounding box center [251, 146] width 17 height 17
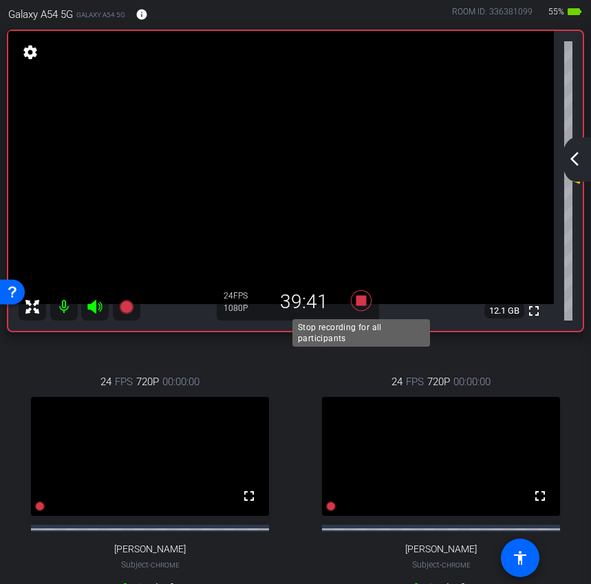
click at [363, 302] on icon at bounding box center [360, 300] width 21 height 21
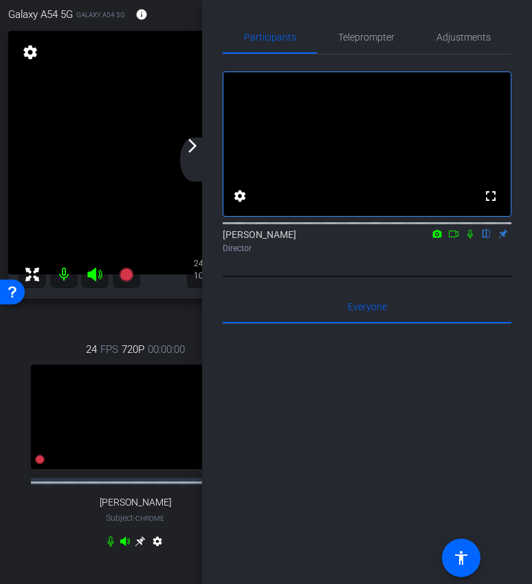
click at [191, 153] on mat-icon "arrow_forward_ios" at bounding box center [192, 146] width 17 height 17
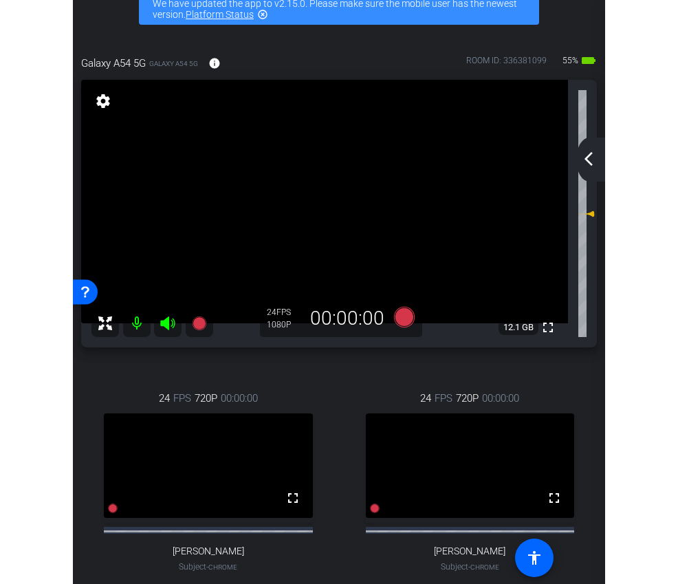
scroll to position [2, 0]
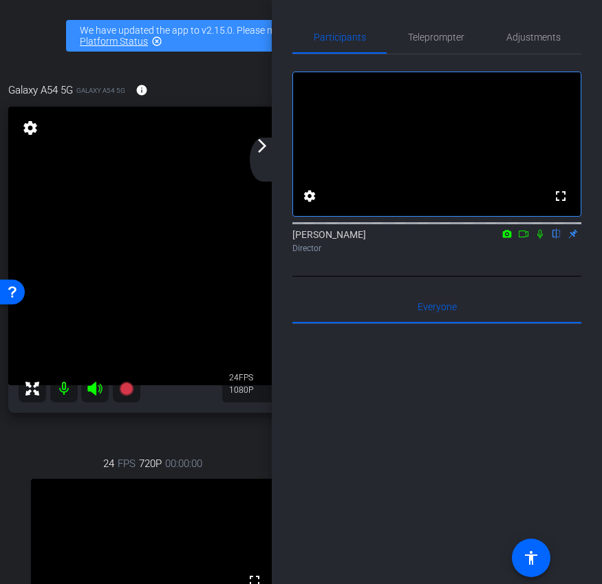
click at [266, 152] on mat-icon "arrow_forward_ios" at bounding box center [262, 146] width 17 height 17
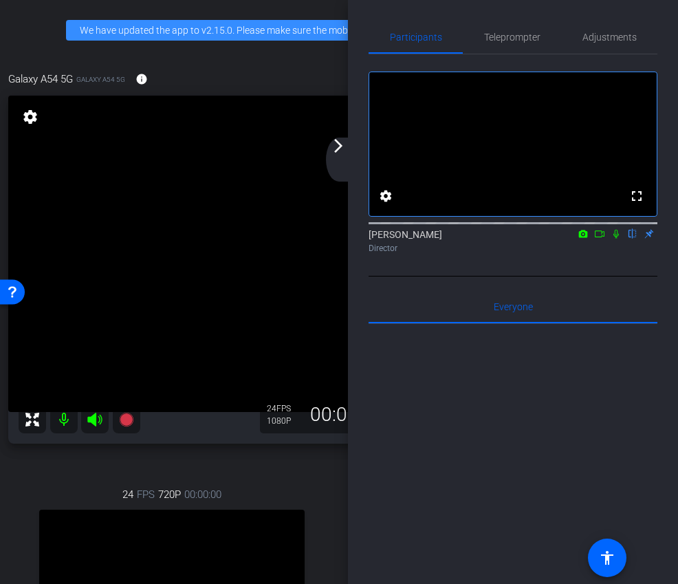
click at [341, 154] on div "arrow_back_ios_new arrow_forward_ios" at bounding box center [340, 160] width 29 height 44
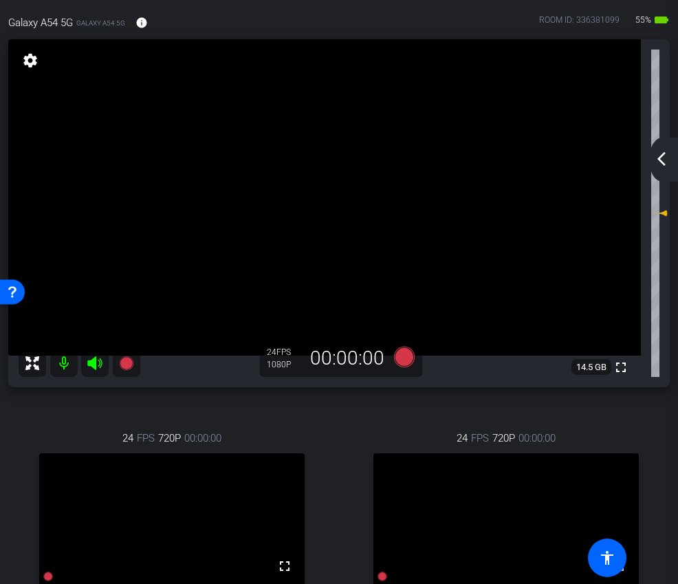
scroll to position [0, 0]
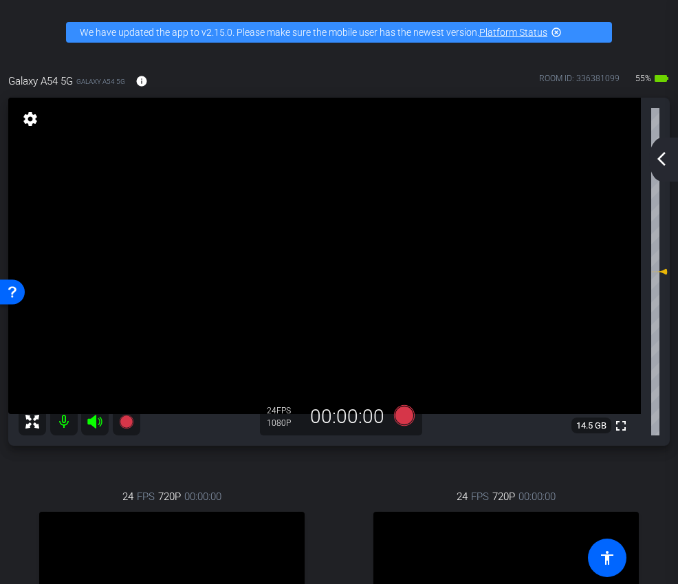
click at [670, 154] on div "arrow_back_ios_new arrow_forward_ios" at bounding box center [663, 160] width 29 height 44
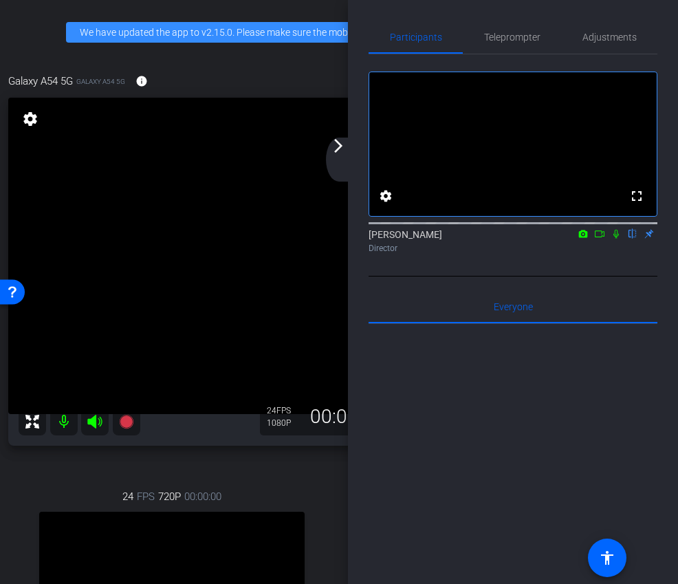
click at [603, 239] on icon at bounding box center [599, 234] width 11 height 10
click at [631, 239] on icon at bounding box center [633, 234] width 6 height 9
click at [334, 155] on div "arrow_back_ios_new arrow_forward_ios" at bounding box center [340, 160] width 29 height 44
